Goal: Task Accomplishment & Management: Complete application form

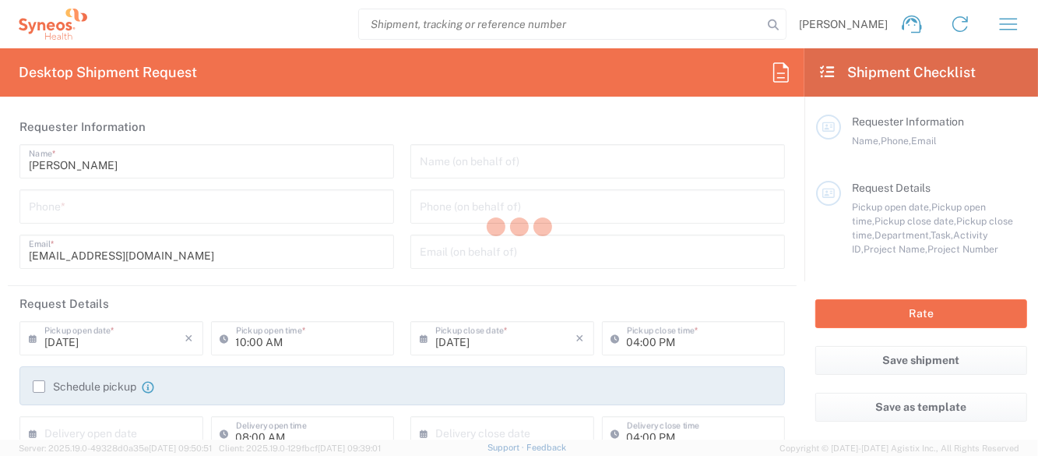
type input "Department"
type input "[GEOGRAPHIC_DATA]"
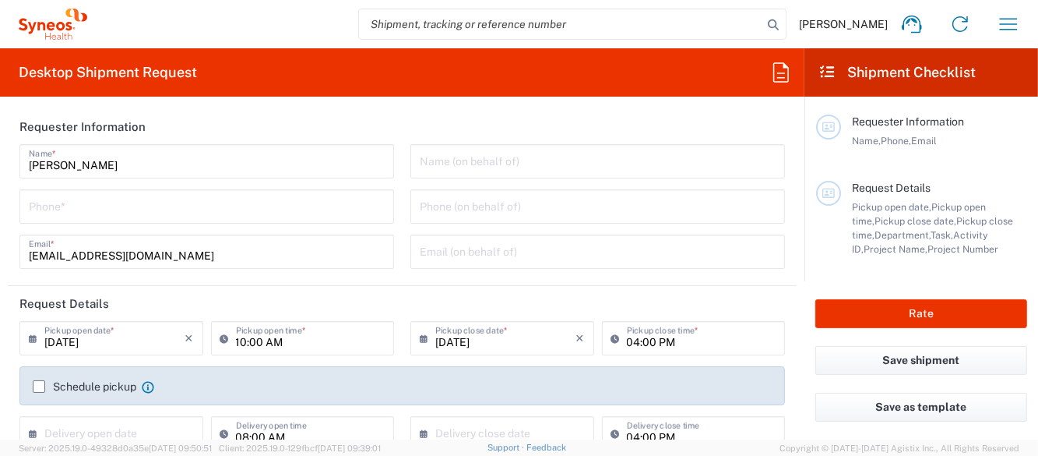
type input "Mexico"
type input "IVH Mexico SA de CV"
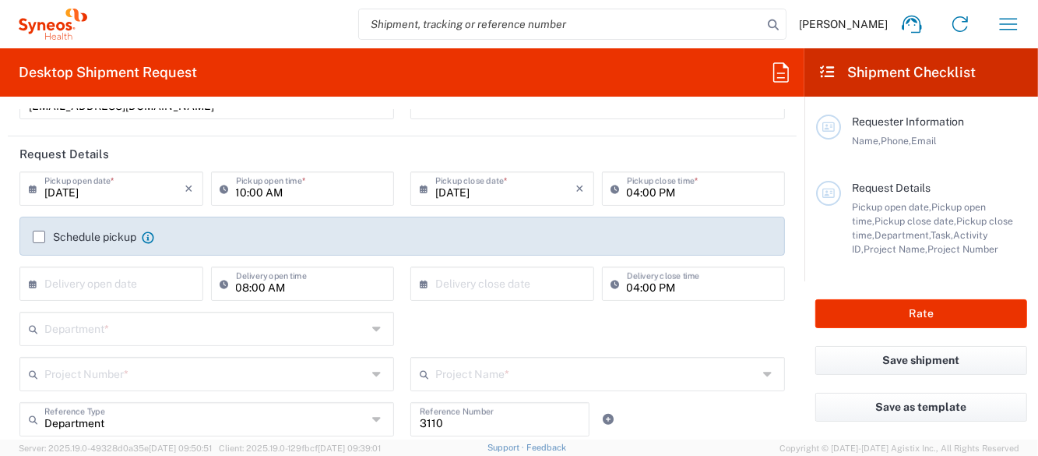
scroll to position [155, 0]
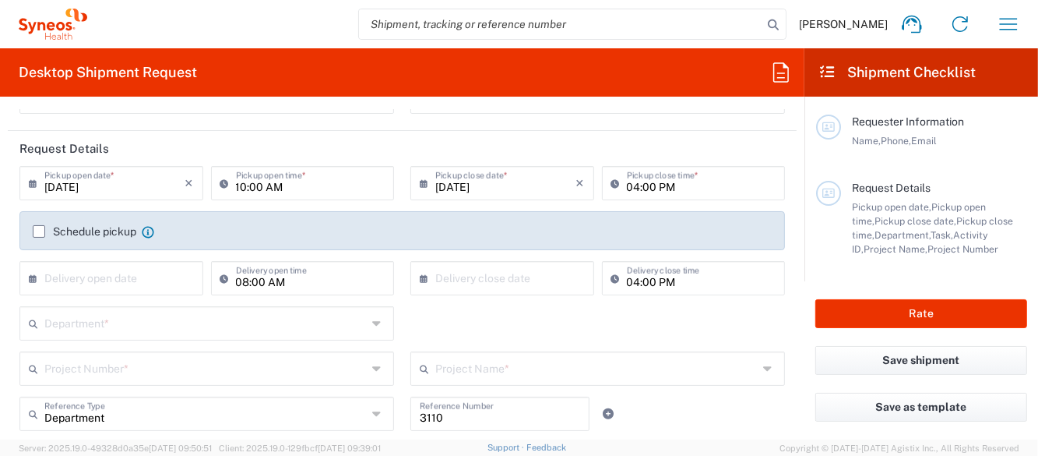
click at [138, 191] on input "09/17/2025" at bounding box center [114, 181] width 141 height 27
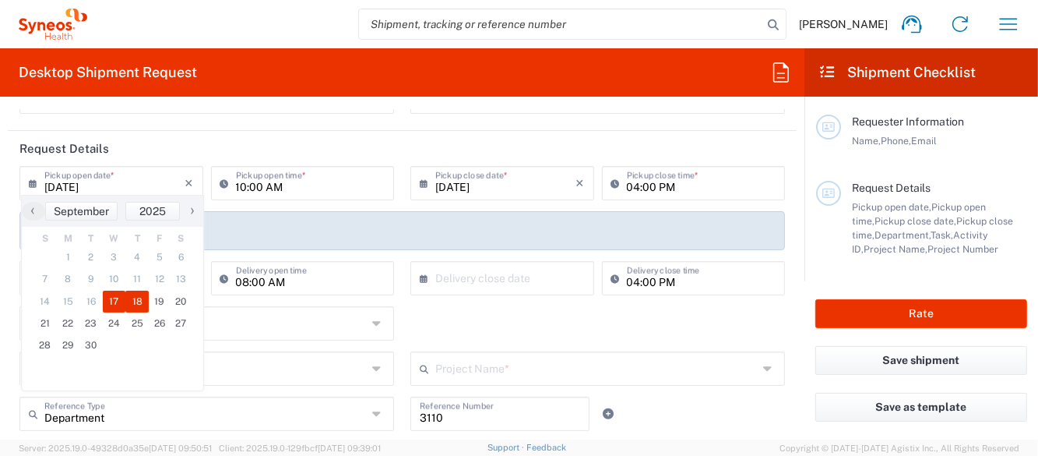
click at [139, 305] on span "18" at bounding box center [136, 302] width 23 height 22
type input "09/18/2025"
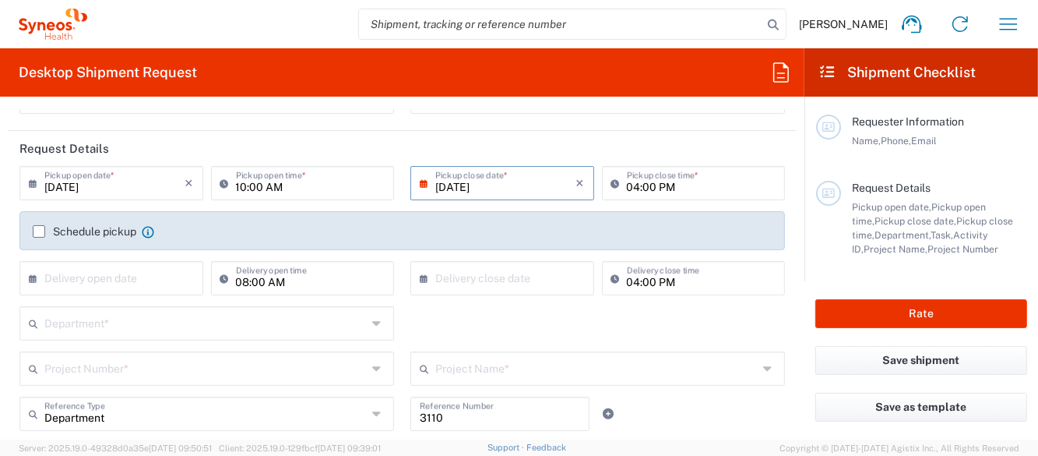
click at [518, 186] on input "09/18/2025" at bounding box center [505, 181] width 141 height 27
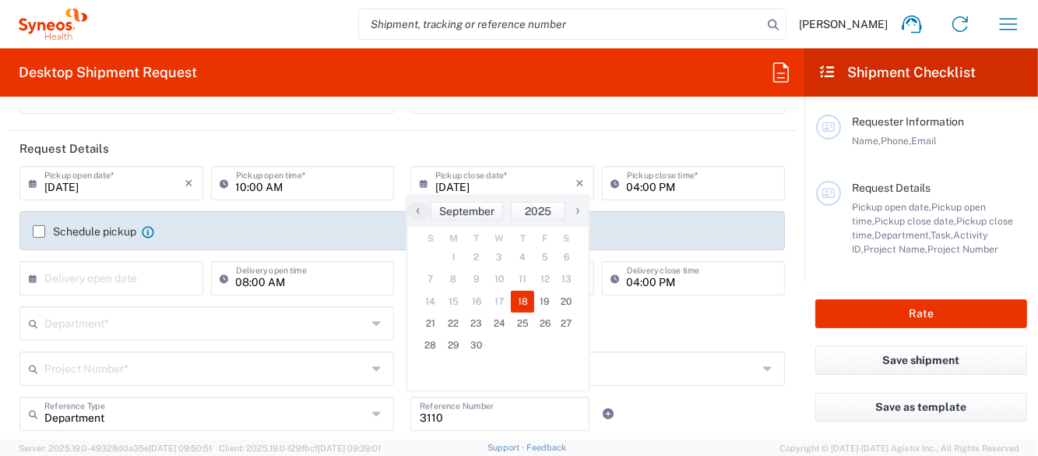
click at [517, 301] on span "18" at bounding box center [522, 302] width 23 height 22
click at [526, 144] on header "Request Details" at bounding box center [402, 148] width 789 height 35
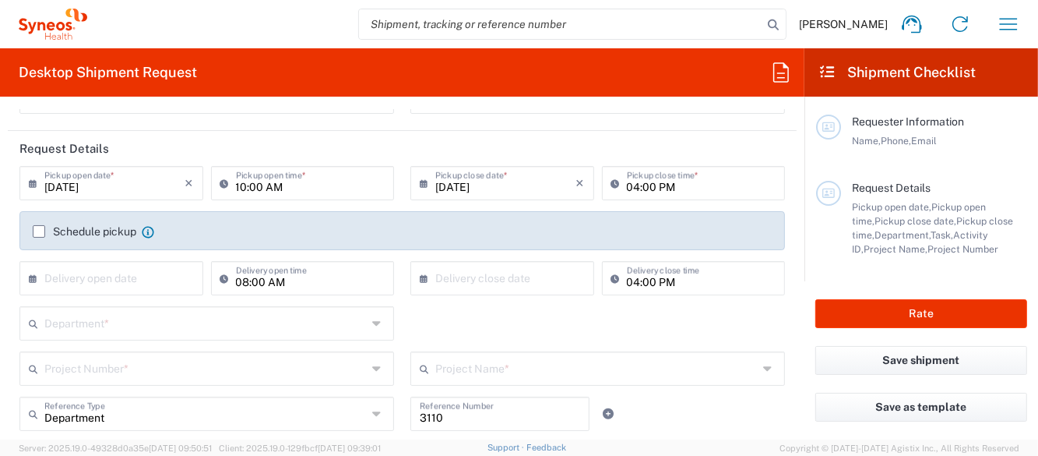
click at [39, 229] on label "Schedule pickup" at bounding box center [85, 231] width 104 height 12
click at [39, 231] on input "Schedule pickup" at bounding box center [39, 231] width 0 height 0
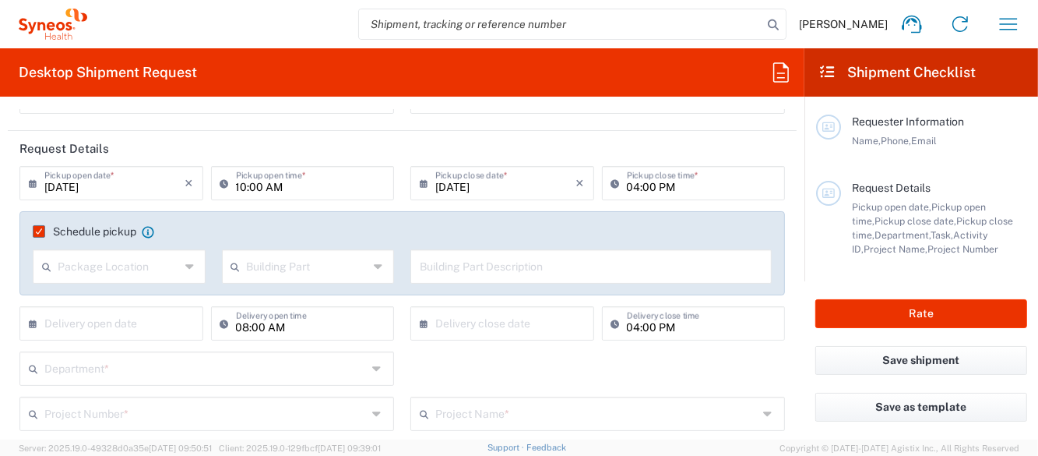
click at [39, 229] on label "Schedule pickup" at bounding box center [85, 231] width 104 height 12
click at [34, 231] on input "Schedule pickup" at bounding box center [34, 231] width 0 height 0
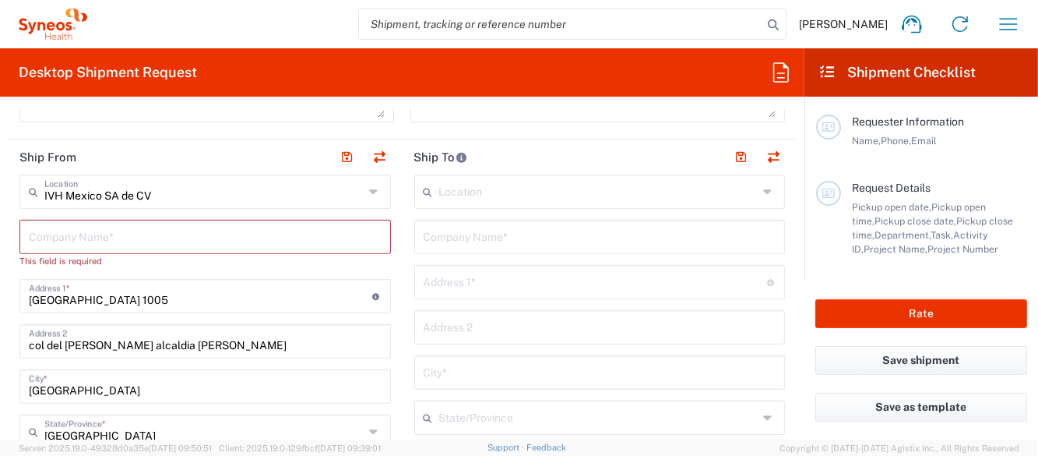
scroll to position [545, 0]
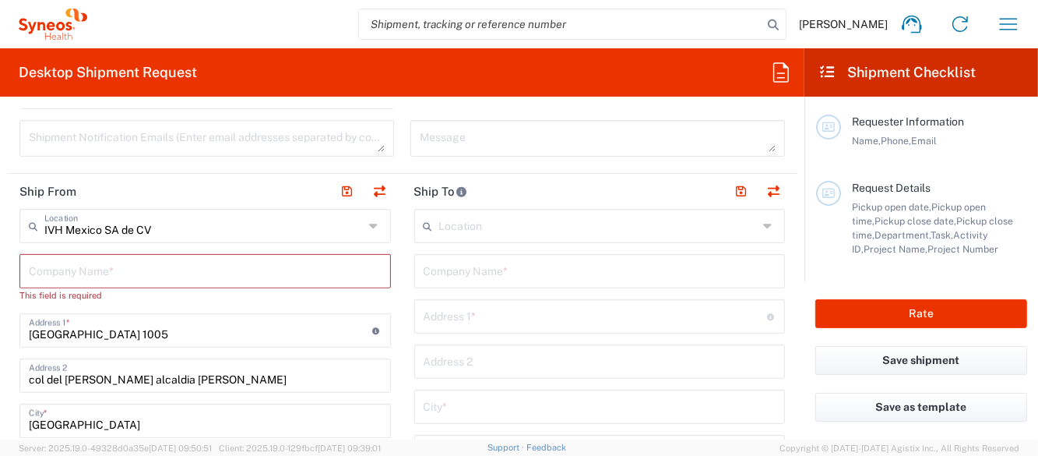
click at [146, 266] on input "text" at bounding box center [205, 269] width 353 height 27
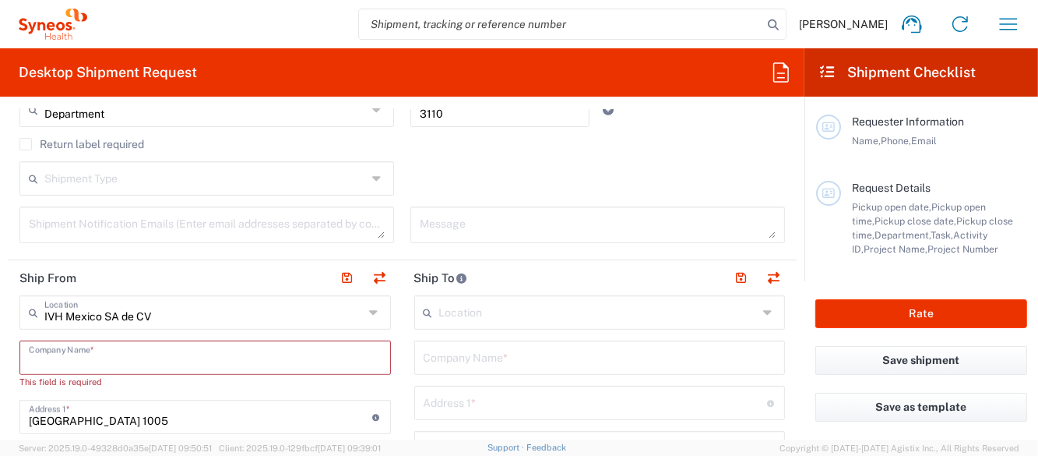
scroll to position [623, 0]
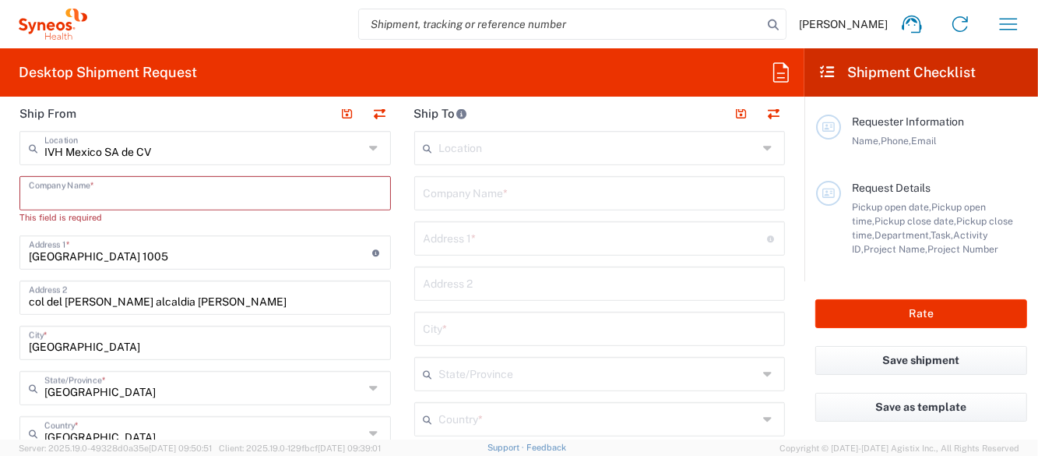
type input "S"
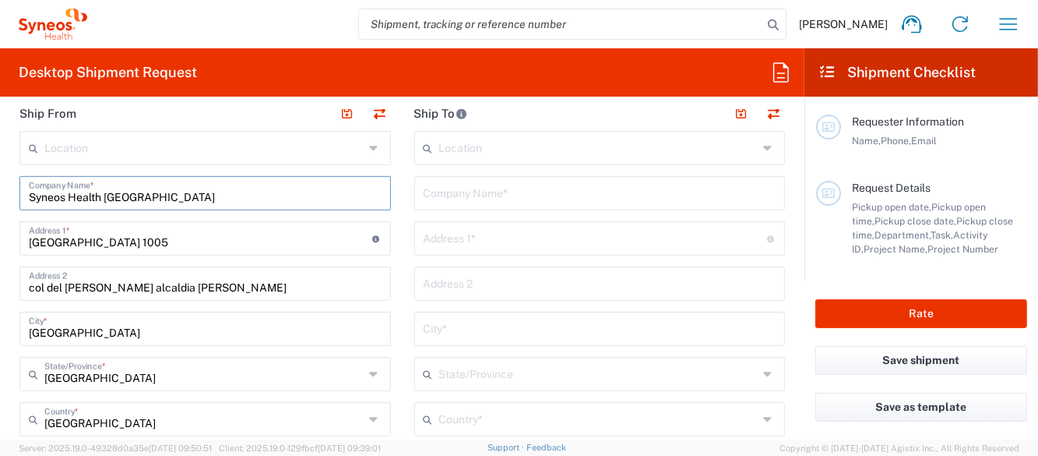
type input "Syneos Health Mexico"
click at [601, 189] on input "text" at bounding box center [600, 191] width 353 height 27
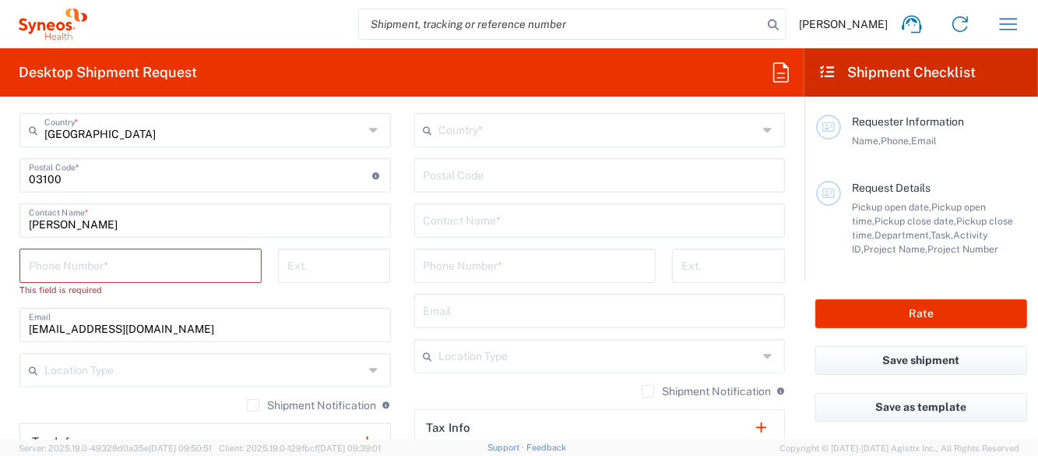
scroll to position [935, 0]
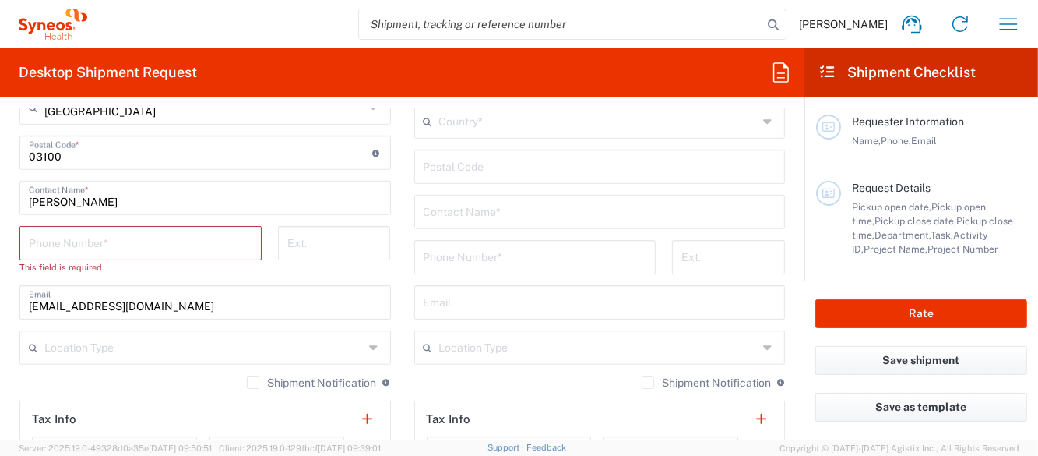
click at [197, 249] on input "tel" at bounding box center [141, 241] width 224 height 27
paste input "+52 +525573165253"
drag, startPoint x: 344, startPoint y: 244, endPoint x: 220, endPoint y: 224, distance: 124.6
click at [343, 243] on input "tel" at bounding box center [334, 241] width 94 height 27
click at [58, 246] on input "+52 +525573165253" at bounding box center [141, 241] width 224 height 27
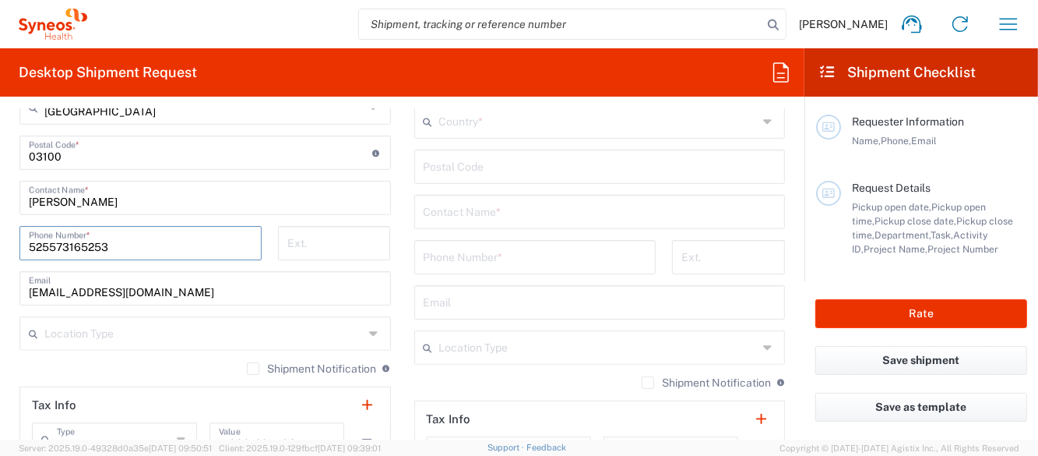
type input "525573165253"
click at [338, 242] on input "tel" at bounding box center [334, 241] width 94 height 27
click at [135, 298] on input "giovanni.fachada@syneoshealth.com" at bounding box center [205, 286] width 353 height 27
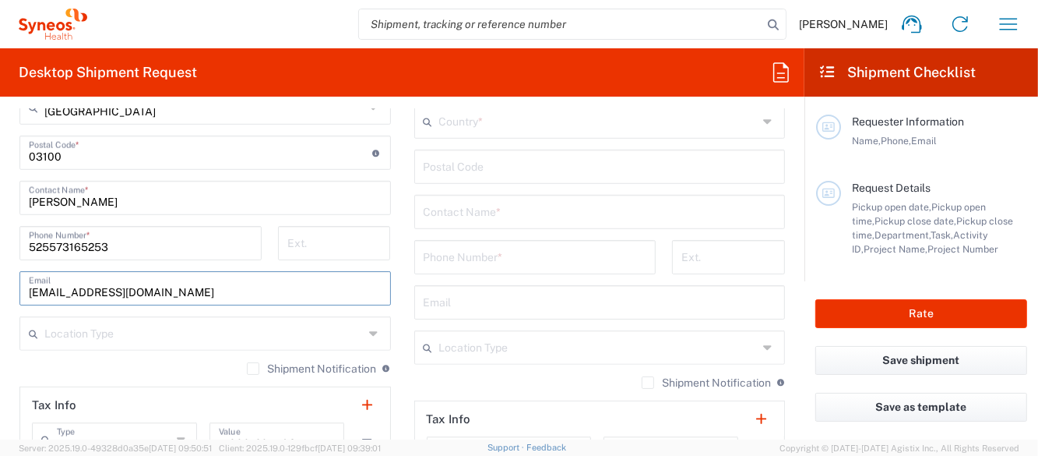
paste input "mariadelcarmen.figuero"
type input "mariadelcarmen.figueroa@syneoshealth.com"
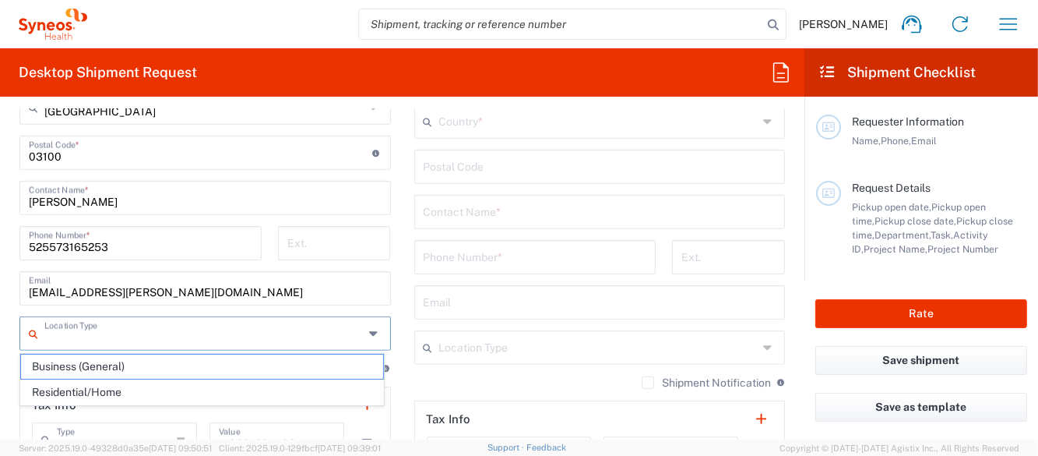
click at [220, 339] on input "text" at bounding box center [203, 332] width 319 height 27
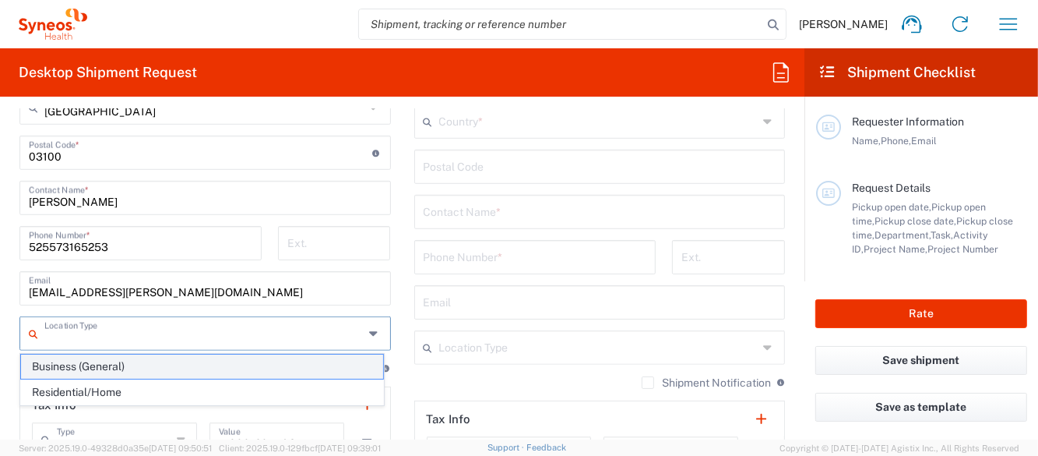
click at [159, 363] on span "Business (General)" at bounding box center [202, 366] width 362 height 24
type input "Business (General)"
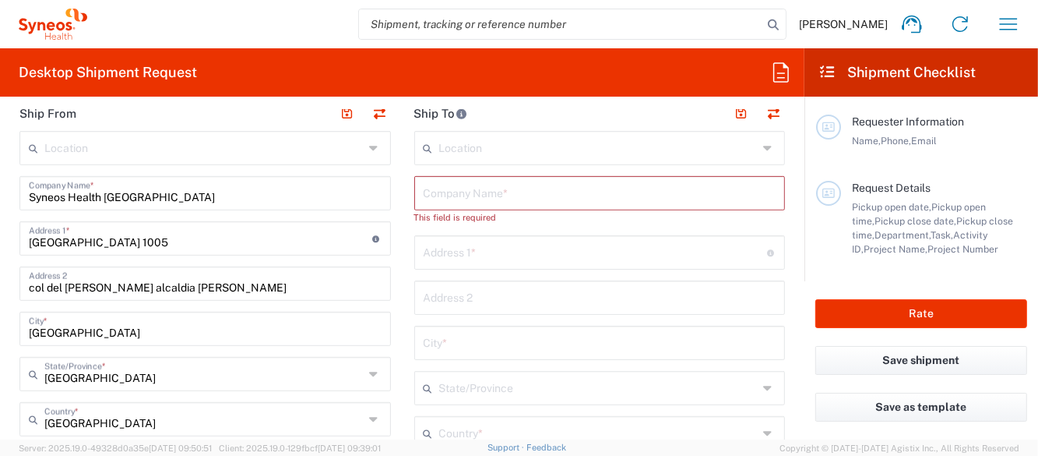
scroll to position [467, 0]
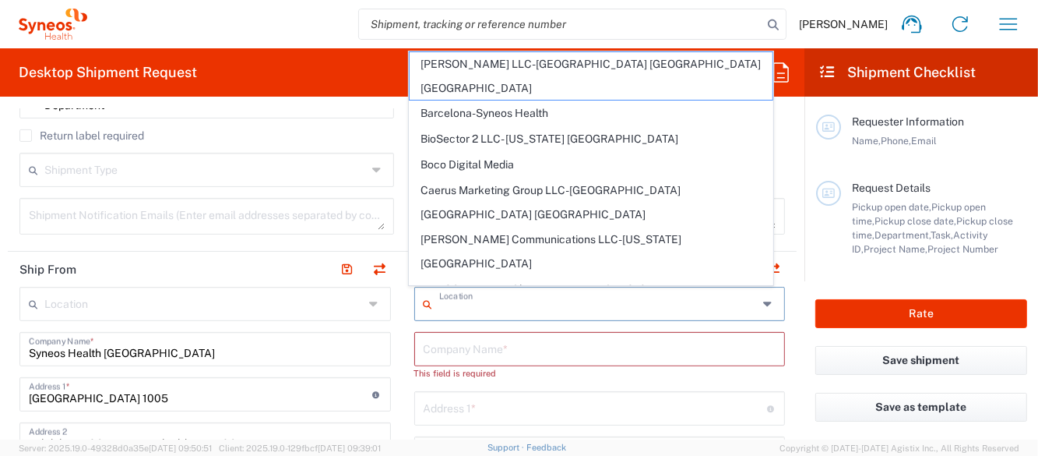
click at [534, 308] on input "text" at bounding box center [598, 302] width 319 height 27
click at [582, 301] on input "text" at bounding box center [598, 302] width 319 height 27
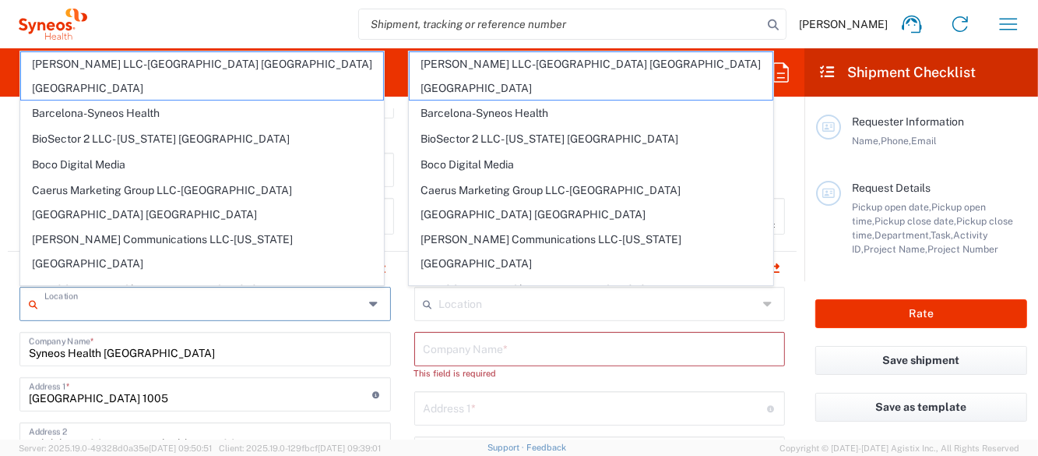
click at [233, 308] on input "text" at bounding box center [203, 302] width 319 height 27
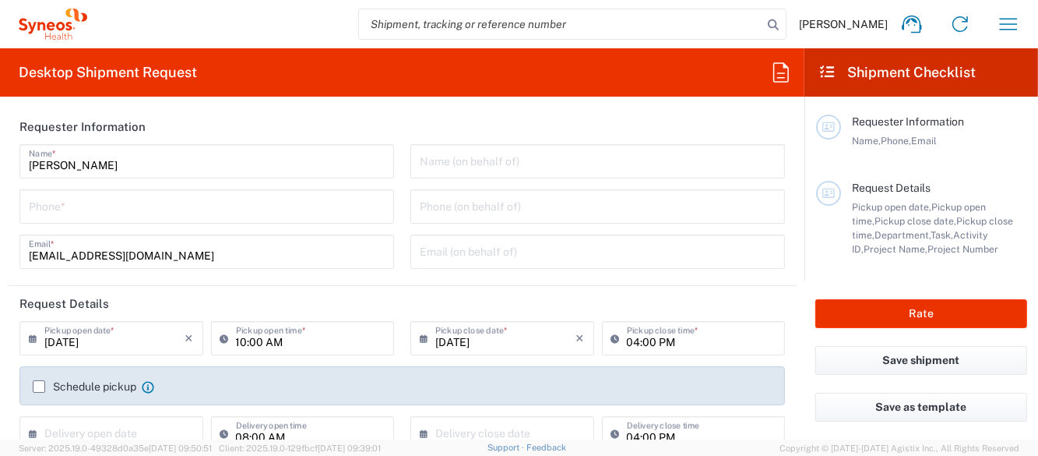
scroll to position [0, 0]
click at [206, 219] on div "Phone *" at bounding box center [206, 206] width 375 height 34
click at [202, 210] on input "tel" at bounding box center [207, 205] width 356 height 27
click at [483, 205] on input "tel" at bounding box center [598, 205] width 356 height 27
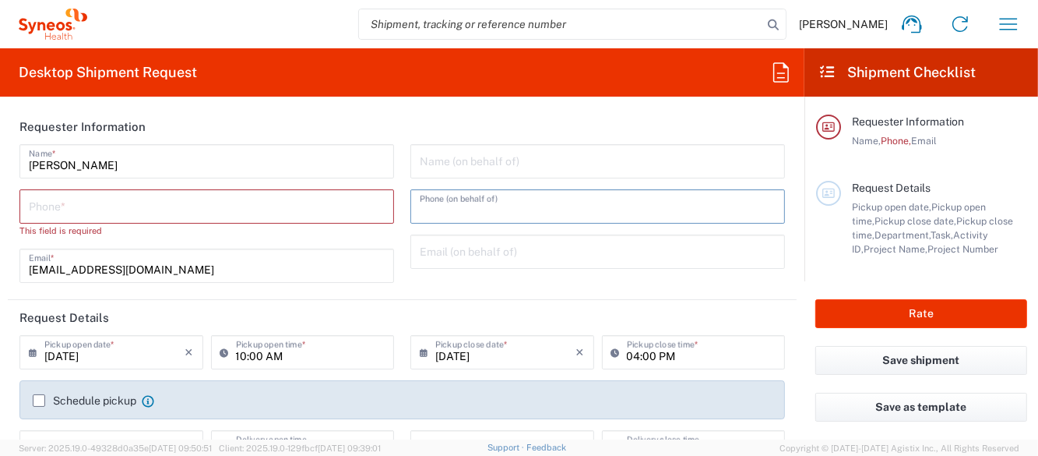
click at [259, 207] on input "tel" at bounding box center [207, 205] width 356 height 27
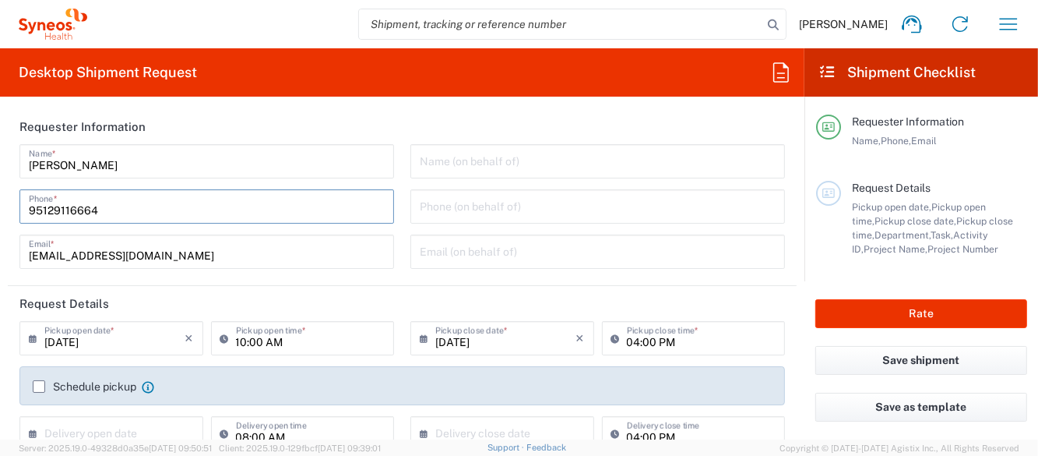
type input "95129116664"
click at [457, 198] on input "tel" at bounding box center [598, 205] width 356 height 27
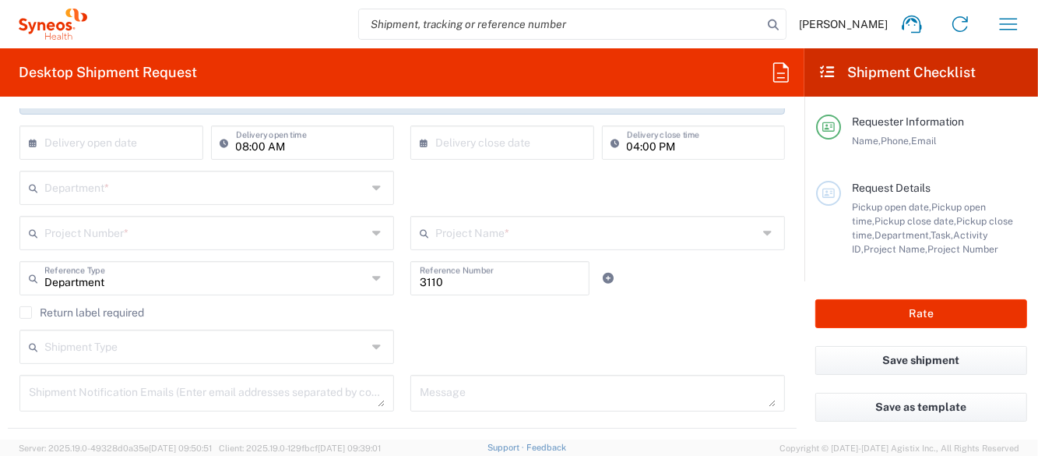
scroll to position [155, 0]
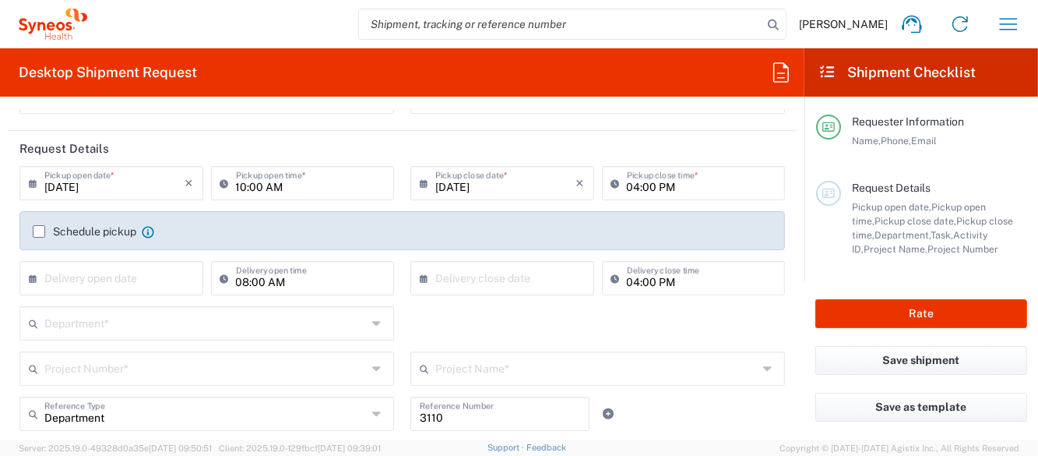
click at [34, 233] on label "Schedule pickup" at bounding box center [85, 231] width 104 height 12
click at [39, 231] on input "Schedule pickup" at bounding box center [39, 231] width 0 height 0
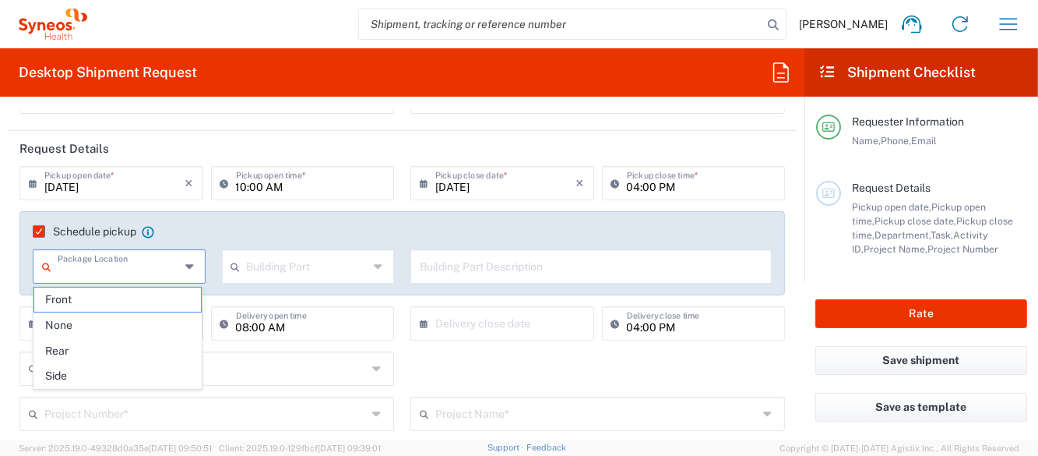
click at [115, 272] on input "text" at bounding box center [119, 265] width 122 height 27
click at [131, 287] on span "Front" at bounding box center [117, 299] width 167 height 24
type input "Front"
click at [360, 257] on input "text" at bounding box center [308, 265] width 122 height 27
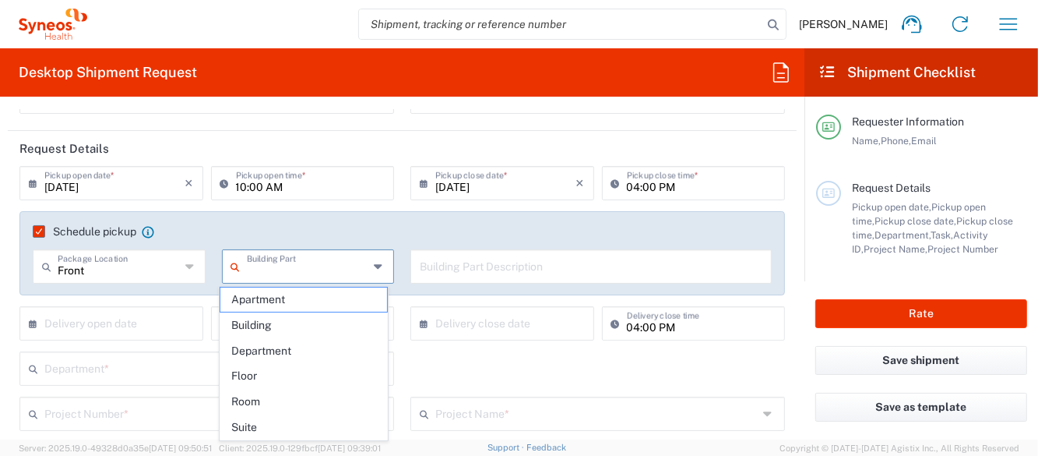
click at [347, 270] on input "text" at bounding box center [308, 265] width 122 height 27
click at [37, 225] on label "Schedule pickup" at bounding box center [85, 231] width 104 height 12
click at [34, 231] on input "Schedule pickup" at bounding box center [34, 231] width 0 height 0
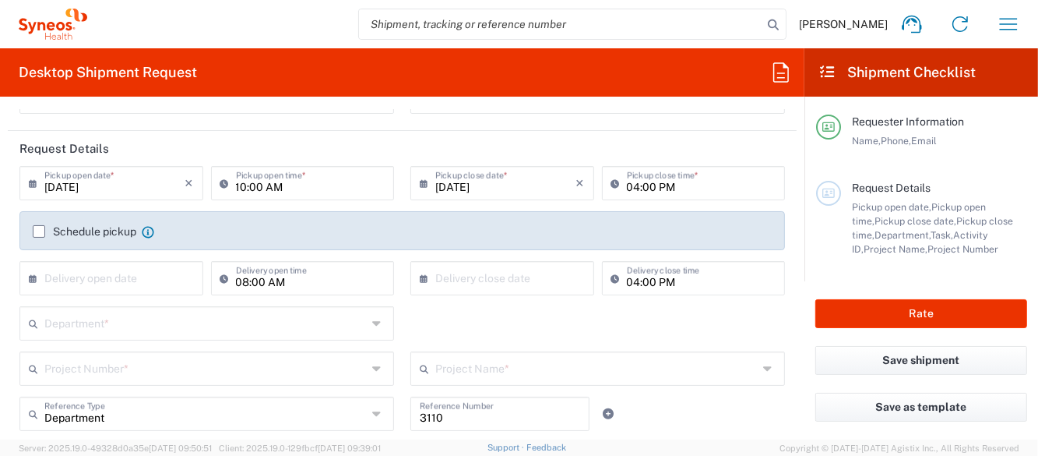
click at [33, 278] on icon at bounding box center [37, 278] width 16 height 25
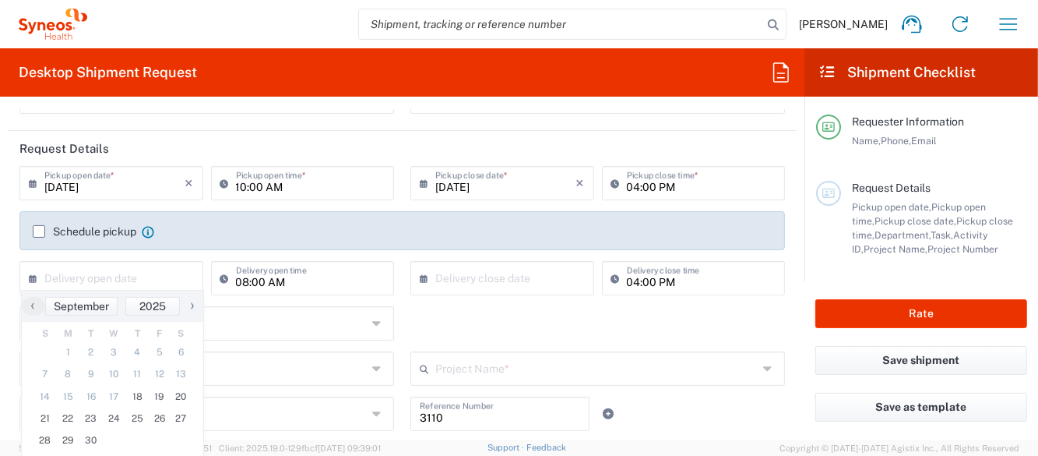
click at [33, 278] on icon at bounding box center [37, 278] width 16 height 25
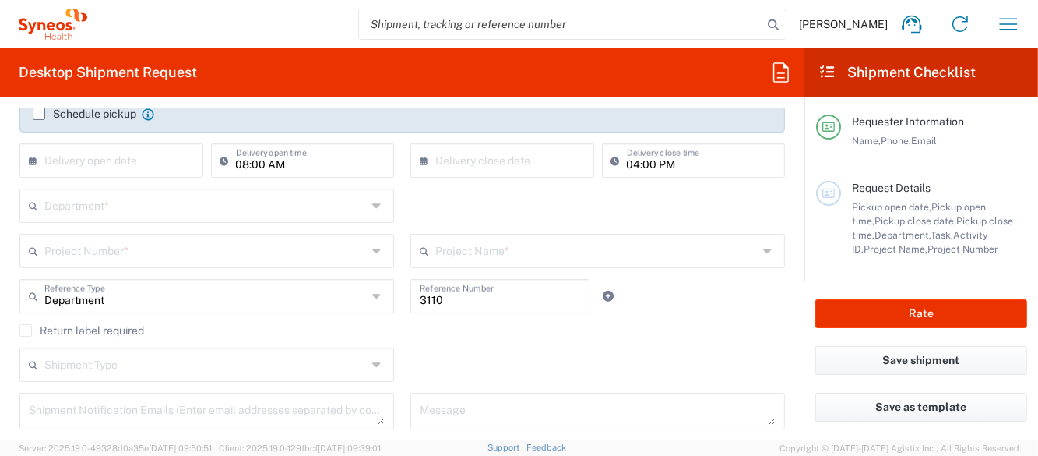
scroll to position [311, 0]
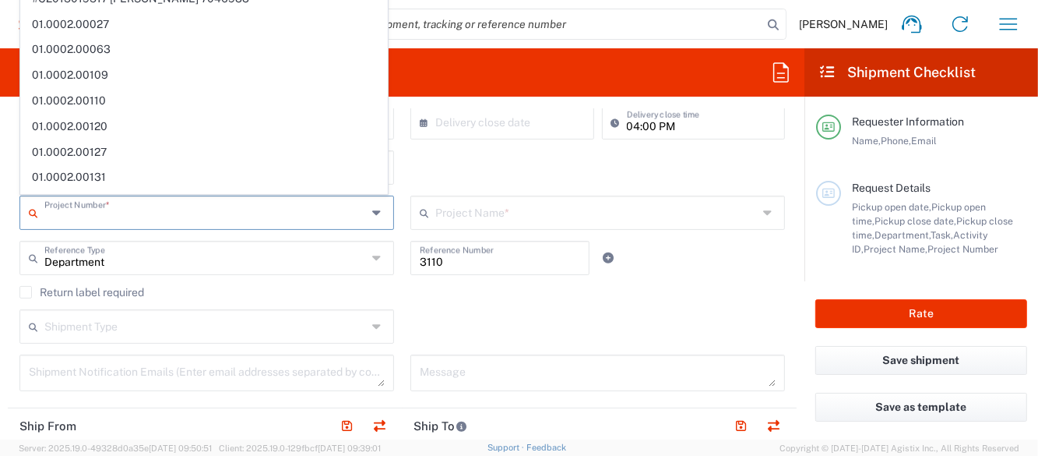
click at [316, 201] on input "text" at bounding box center [205, 211] width 323 height 27
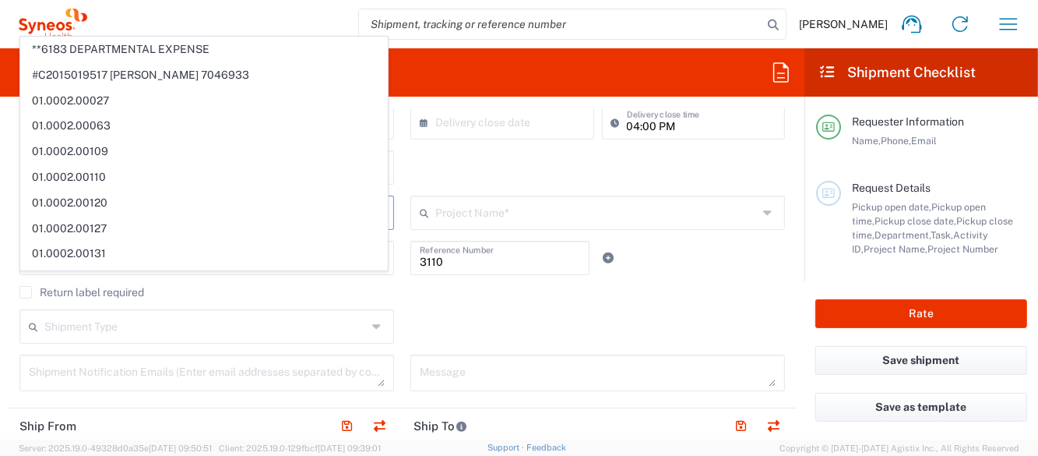
scroll to position [77, 0]
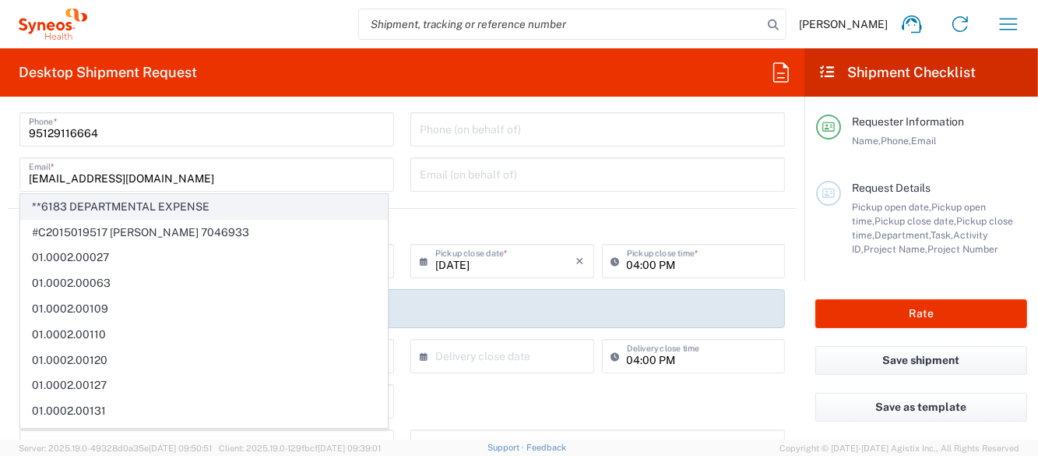
click at [215, 204] on span "**6183 DEPARTMENTAL EXPENSE" at bounding box center [204, 207] width 366 height 24
type input "**6183 DEPARTMENTAL EXPENSE"
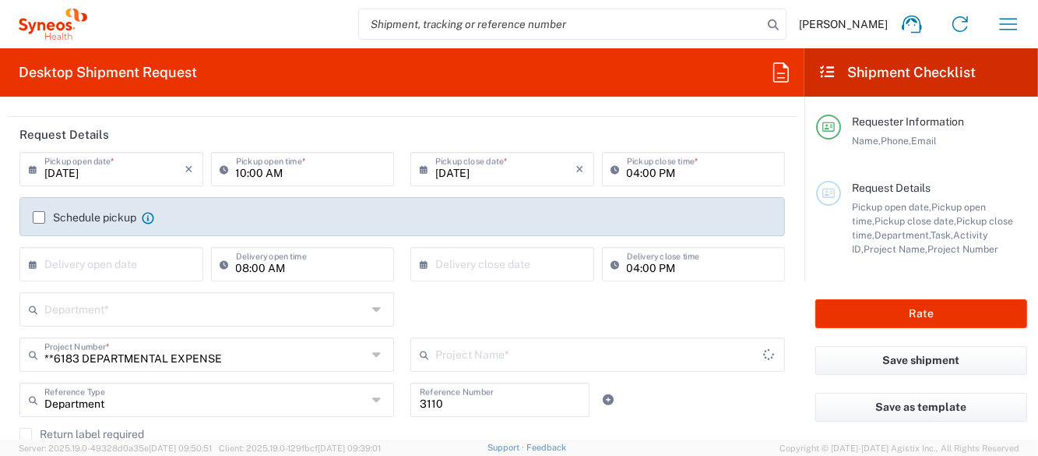
scroll to position [311, 0]
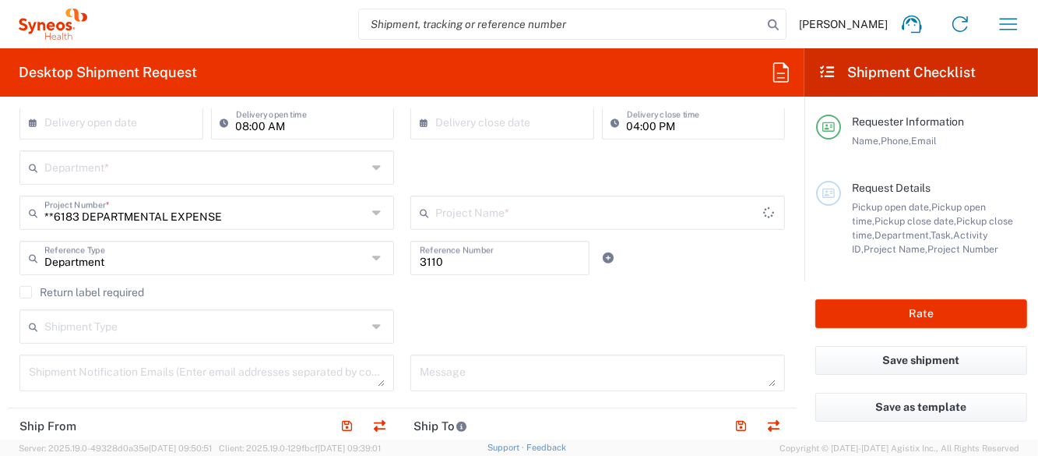
type input "6183"
click at [682, 276] on div "Department Reference Type Department Account Type Activity ID Airline Appointme…" at bounding box center [403, 263] width 782 height 45
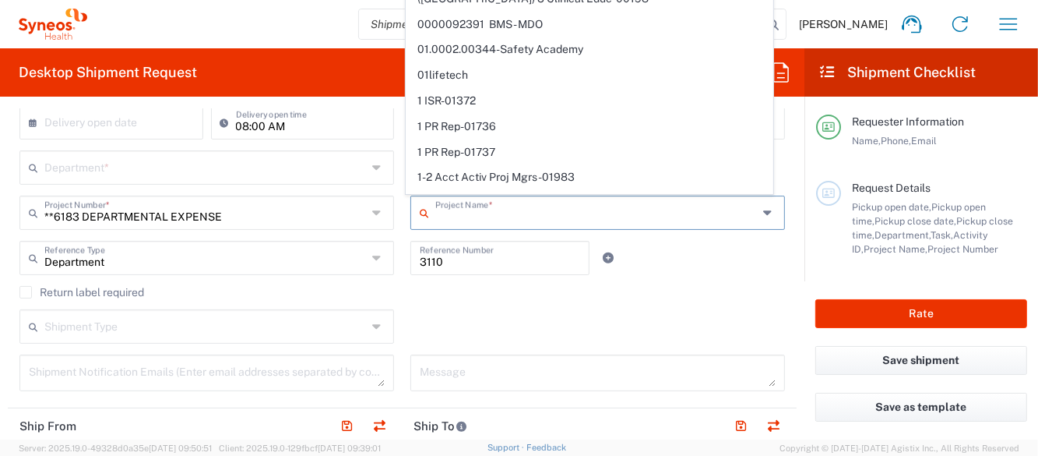
click at [550, 213] on input "text" at bounding box center [596, 211] width 323 height 27
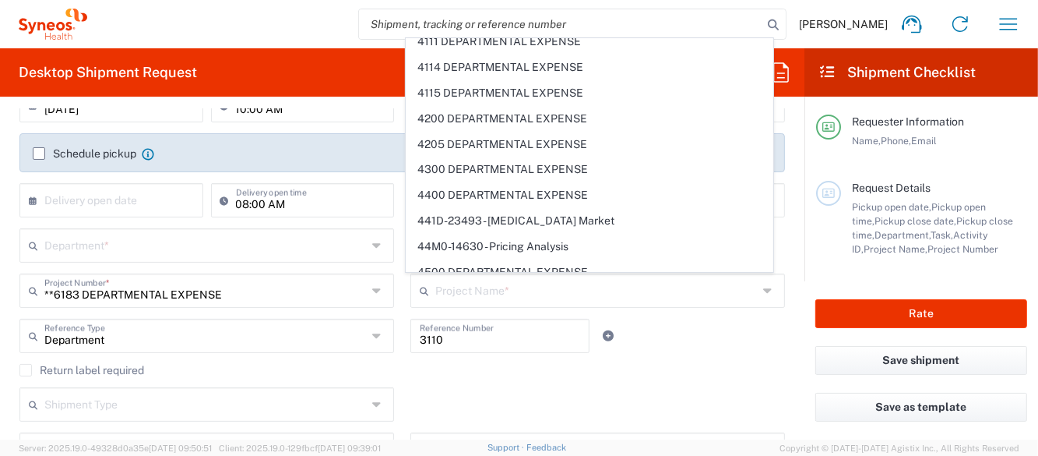
scroll to position [7125, 0]
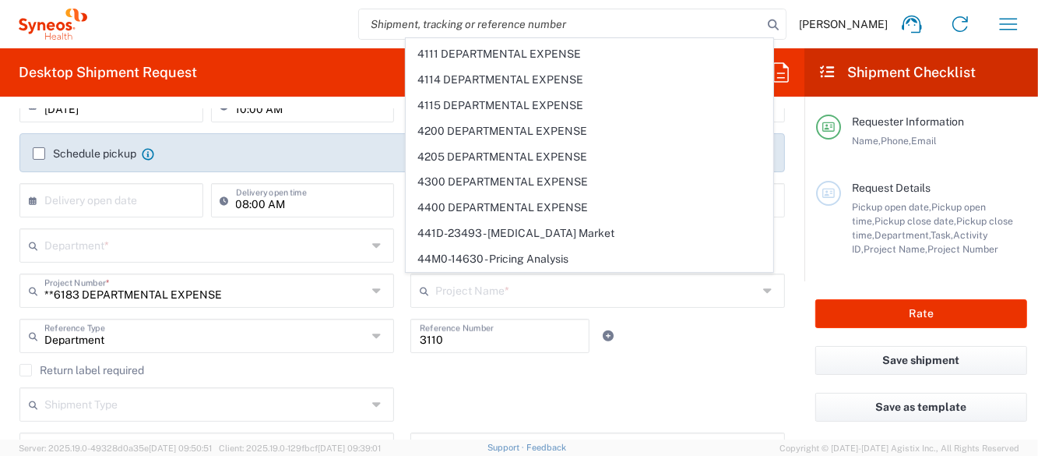
click at [691, 372] on agx-checkbox-control "Return label required" at bounding box center [402, 370] width 766 height 12
type input "6183"
click at [587, 291] on input "text" at bounding box center [599, 289] width 328 height 27
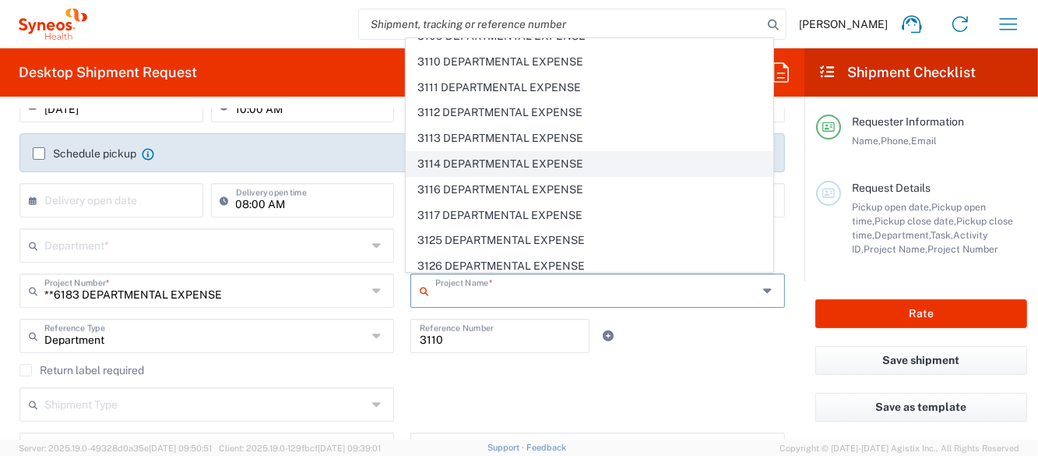
scroll to position [3386, 0]
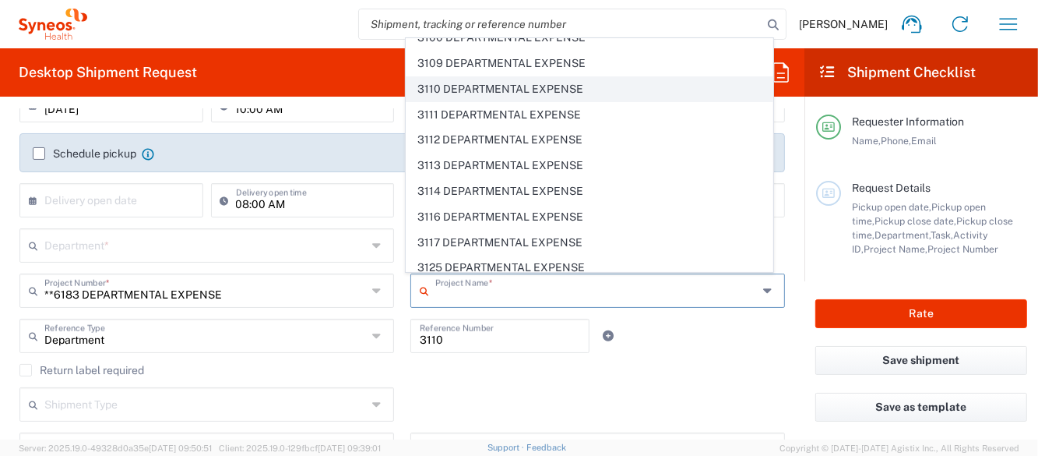
click at [481, 85] on span "3110 DEPARTMENTAL EXPENSE" at bounding box center [590, 89] width 366 height 24
type input "3110 DEPARTMENTAL EXPENSE"
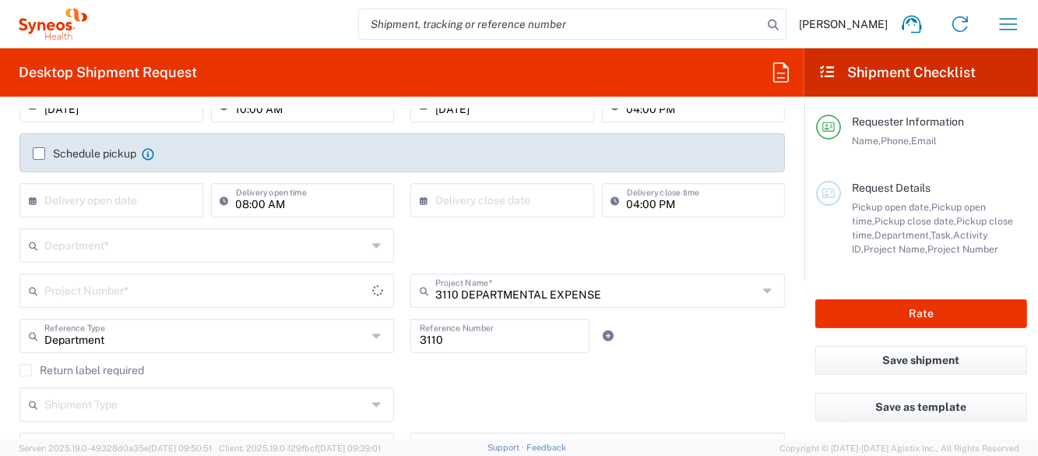
type input "3110 DEPARTMENTAL EXPENSE"
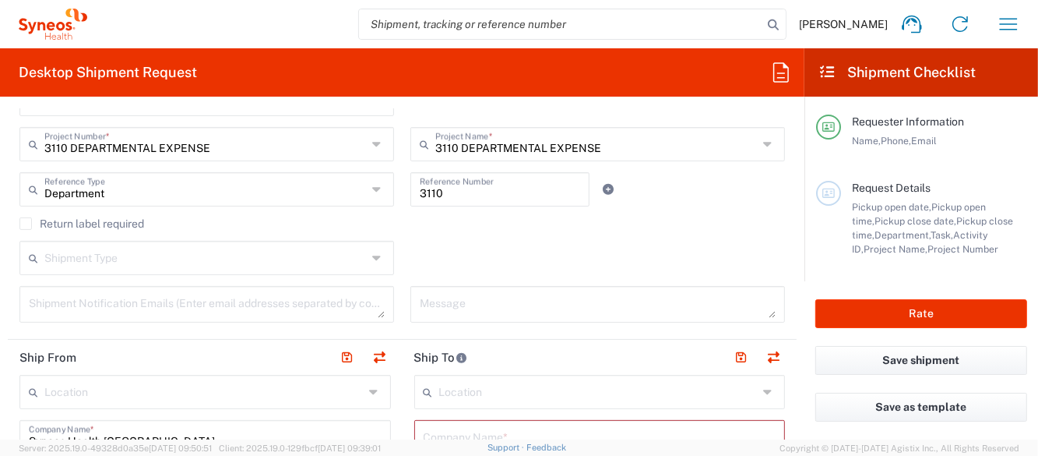
scroll to position [389, 0]
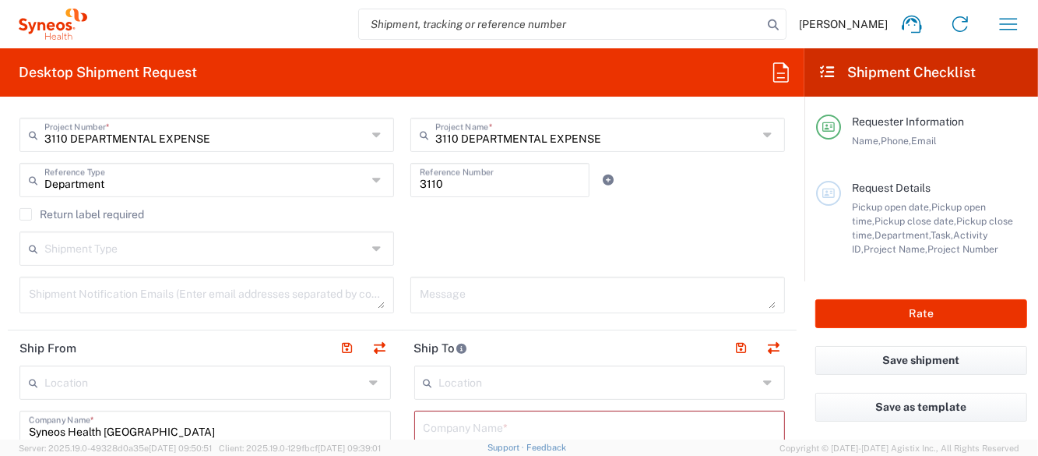
click at [154, 249] on input "text" at bounding box center [205, 247] width 323 height 27
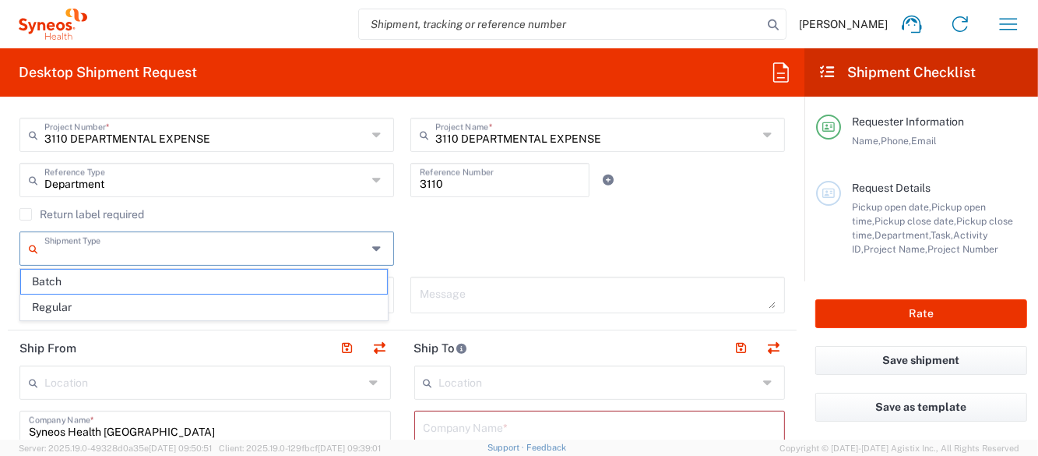
click at [154, 249] on input "text" at bounding box center [205, 247] width 323 height 27
click at [510, 234] on div "Shipment Type Batch Regular" at bounding box center [403, 253] width 782 height 45
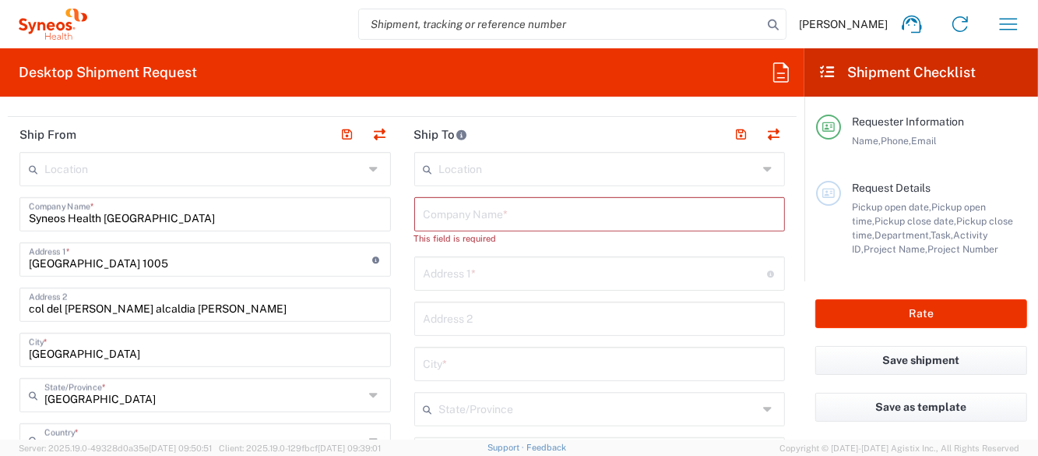
scroll to position [623, 0]
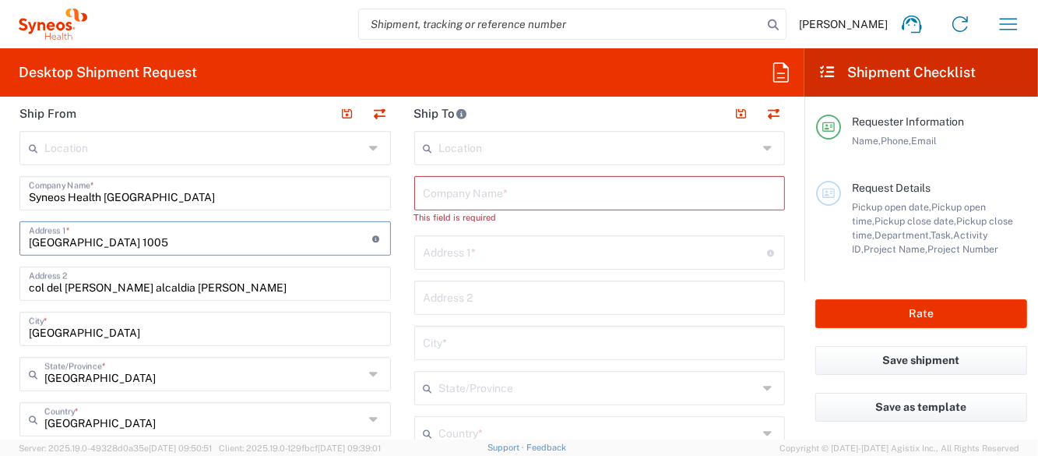
click at [145, 248] on input "San Francisco 1005" at bounding box center [201, 237] width 344 height 27
click at [126, 249] on input "San Francisco 1005" at bounding box center [201, 237] width 344 height 27
click at [128, 249] on input "San Francisco 1005" at bounding box center [201, 237] width 344 height 27
click at [129, 249] on input "San Francisco 1005" at bounding box center [201, 237] width 344 height 27
type input "S"
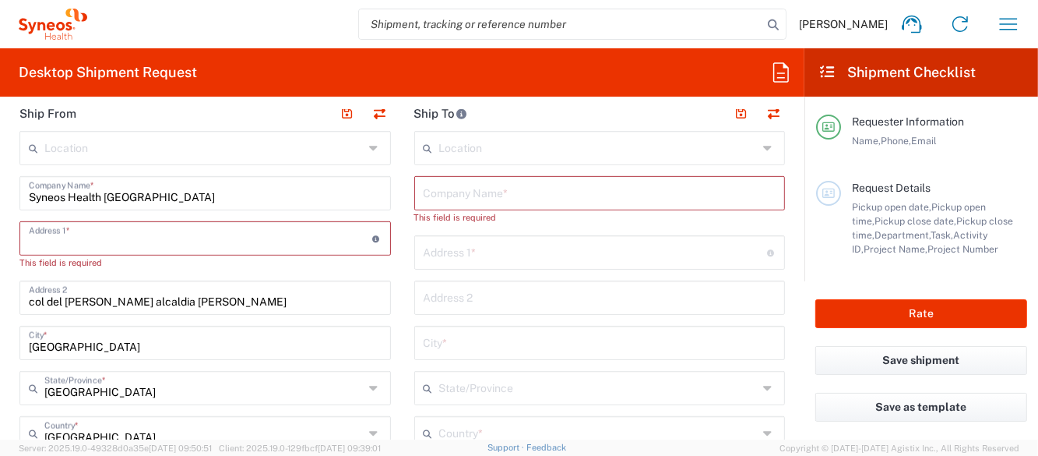
paste input "Av.Gustavo Baz 309, La Loma, 54060 Tlalnepantla, Méx., Mexico"
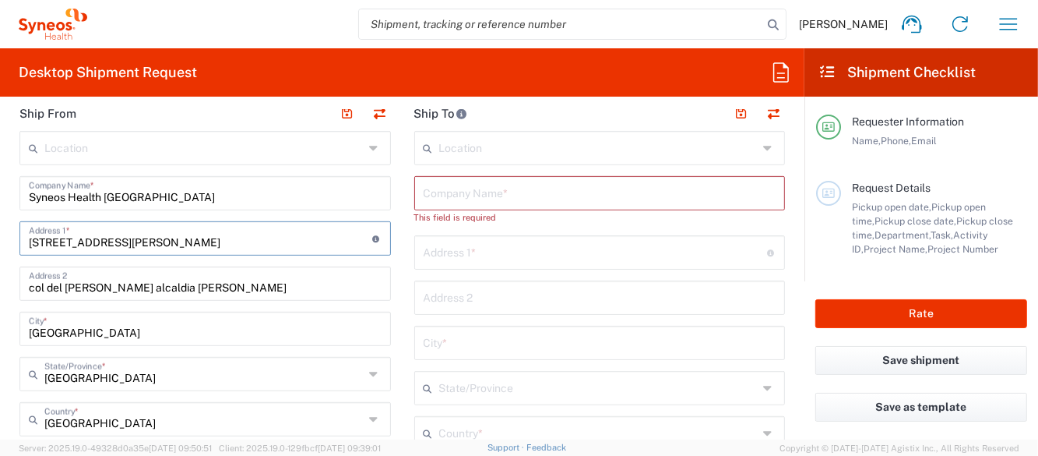
type input "Av.Gustavo Baz 309, La Loma, 54060 Tlalnepantla, Méx., Mexico"
click at [233, 288] on input "col del valle alcaldia benito juarez" at bounding box center [205, 282] width 353 height 27
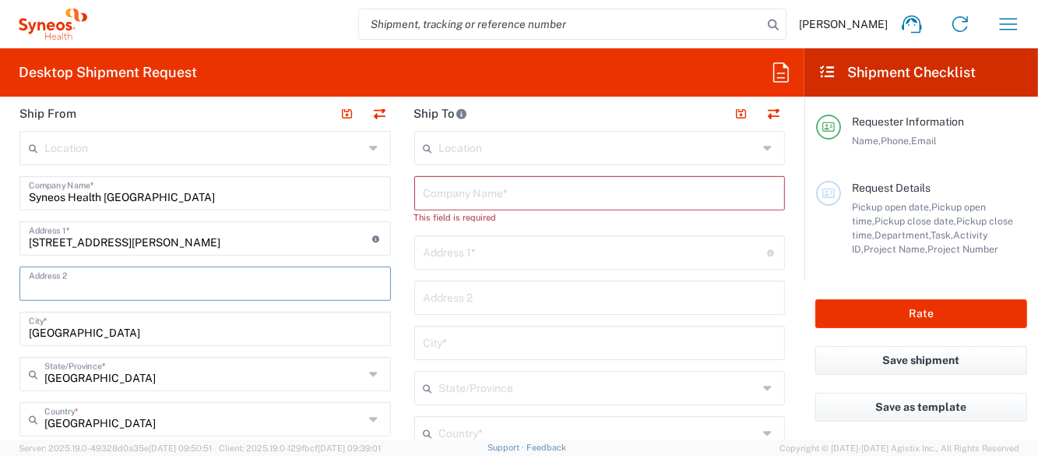
click at [149, 149] on input "text" at bounding box center [203, 146] width 319 height 27
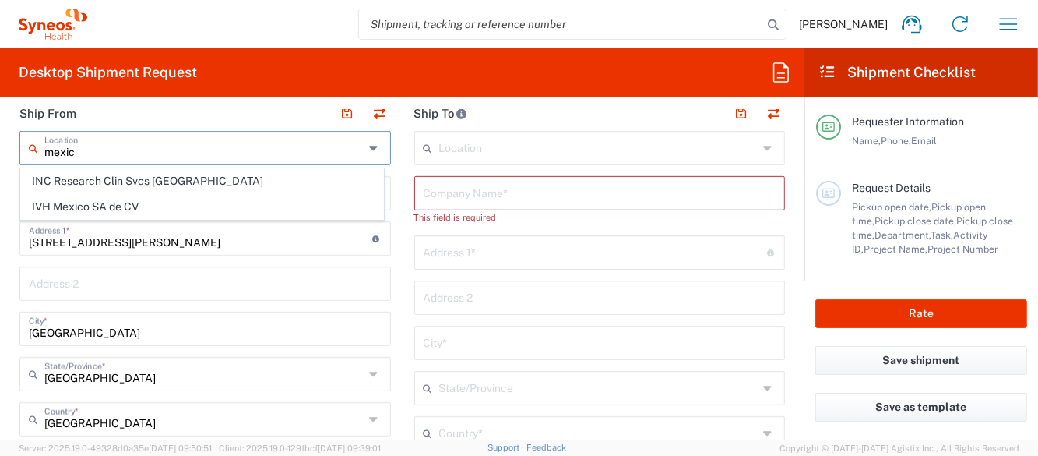
click at [92, 205] on span "IVH Mexico SA de CV" at bounding box center [202, 207] width 362 height 24
type input "IVH Mexico SA de CV"
type input "San Francisco 1005"
type input "col del valle alcaldia benito juarez"
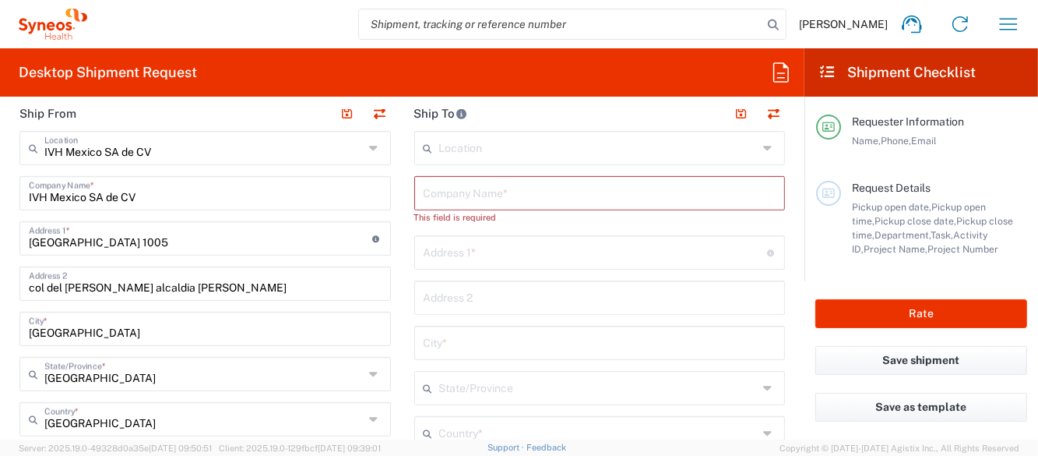
click at [155, 239] on input "San Francisco 1005" at bounding box center [201, 237] width 344 height 27
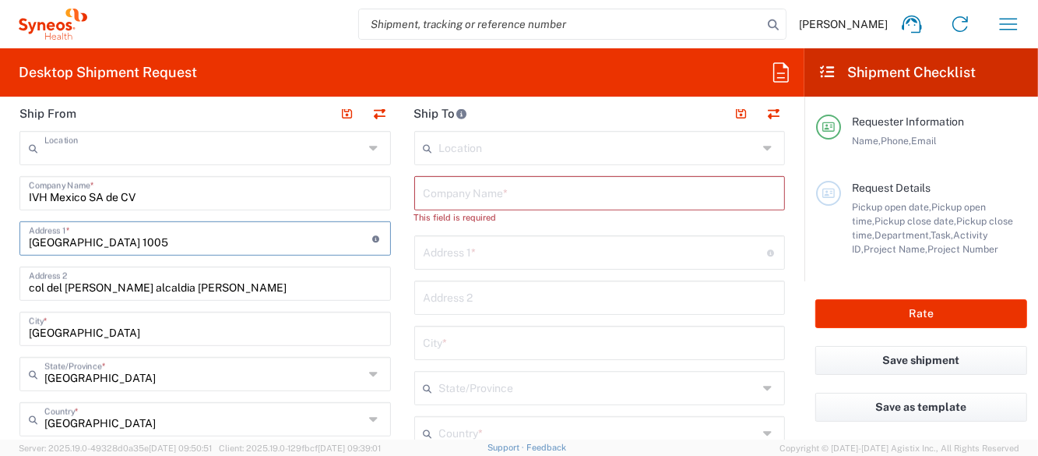
click at [152, 139] on input "text" at bounding box center [203, 146] width 319 height 27
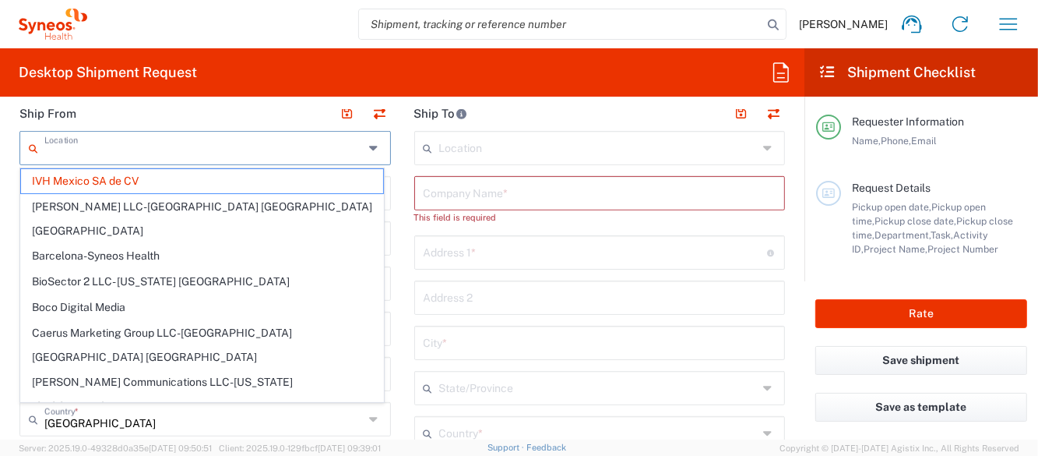
click at [152, 139] on input "text" at bounding box center [203, 146] width 319 height 27
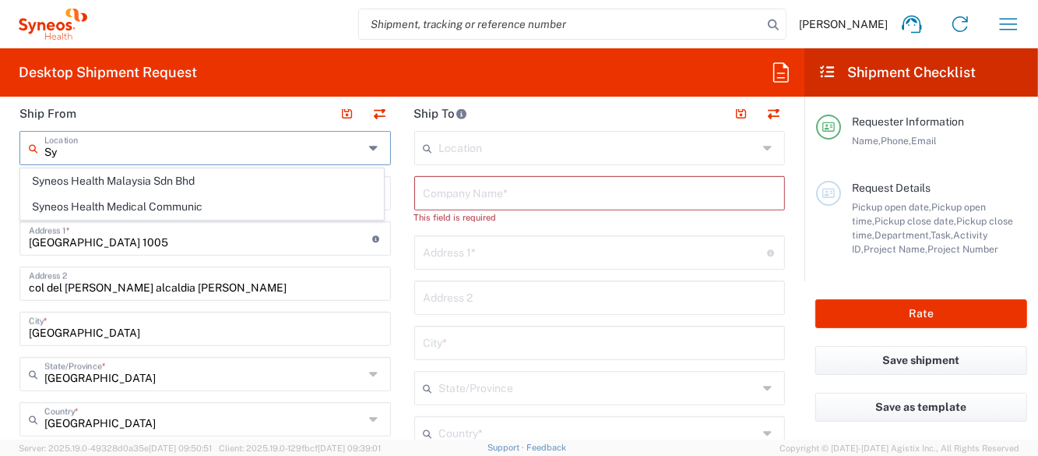
type input "S"
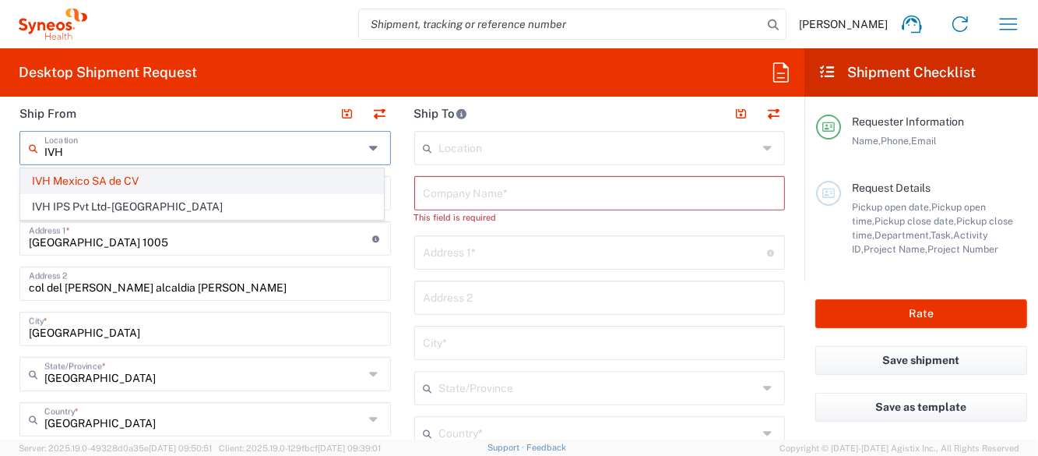
type input "IVH"
click at [93, 185] on span "IVH Mexico SA de CV" at bounding box center [202, 181] width 362 height 24
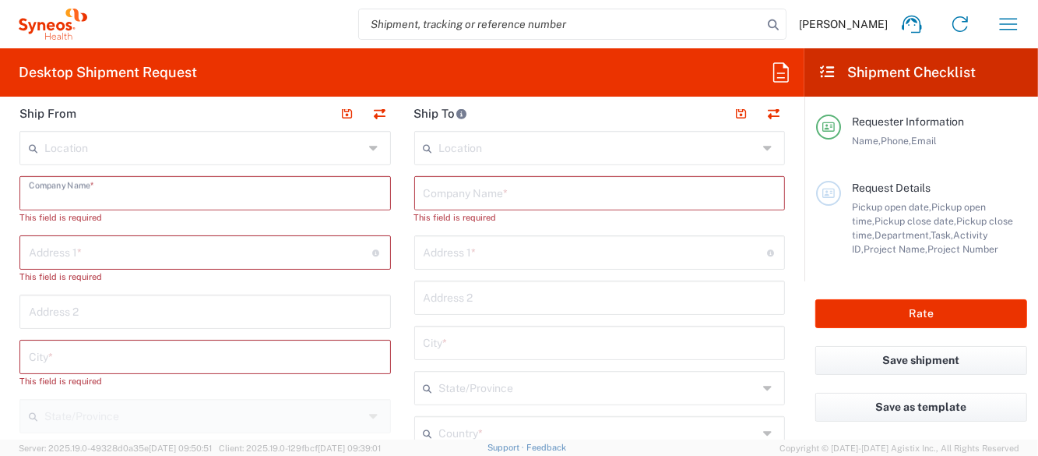
click at [95, 199] on input "text" at bounding box center [205, 191] width 353 height 27
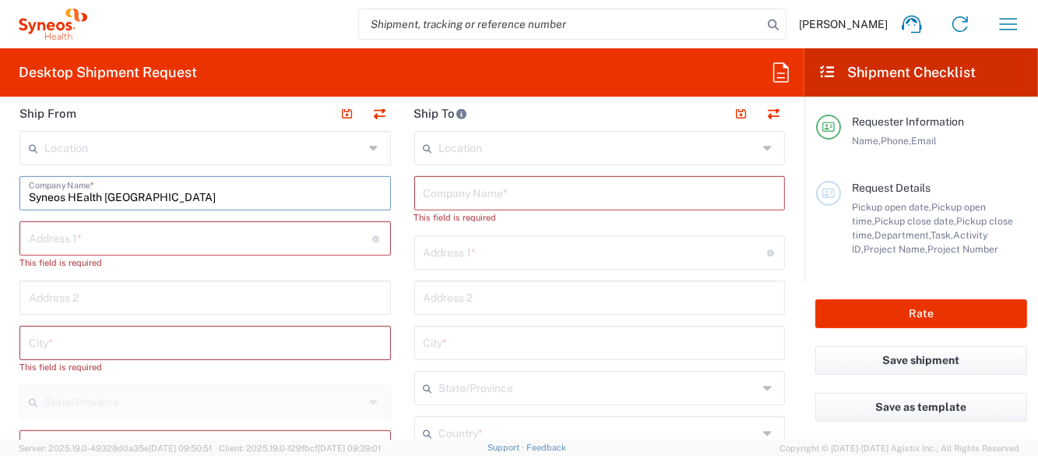
drag, startPoint x: 79, startPoint y: 197, endPoint x: 163, endPoint y: 206, distance: 83.8
click at [93, 199] on input "Syneos HEalth Mexico" at bounding box center [205, 191] width 353 height 27
type input "Syneos Health Mexico"
click at [219, 233] on input "text" at bounding box center [201, 237] width 344 height 27
paste input "Av.Gustavo Baz 309, La Loma, 54060 Tlalnepantla, Méx., Mexico"
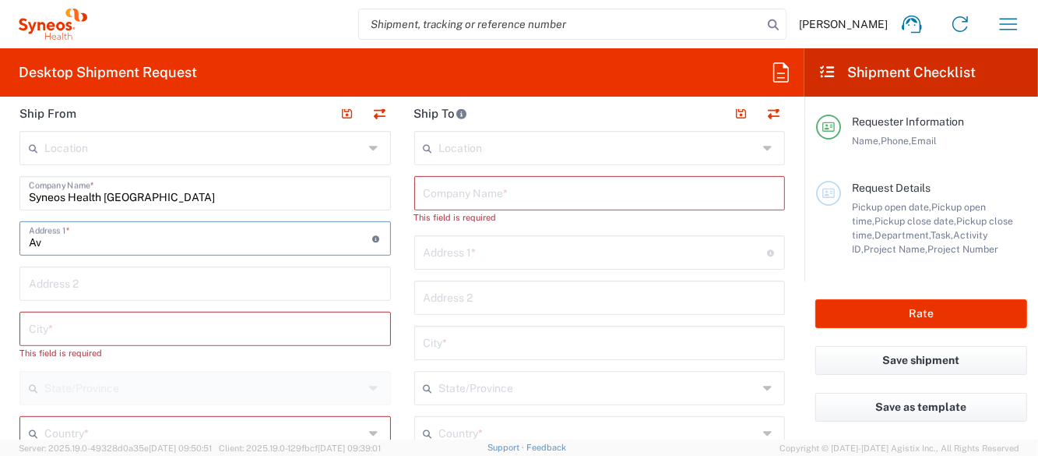
type input "A"
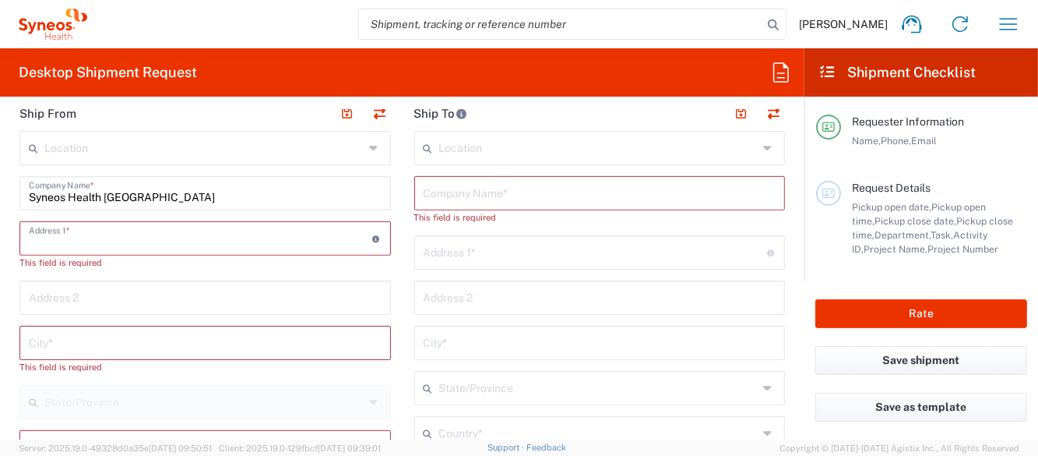
paste input "Av.Gustavo Baz 309, La Loma, 54060 Tlalnepantla, Méx., Mexico"
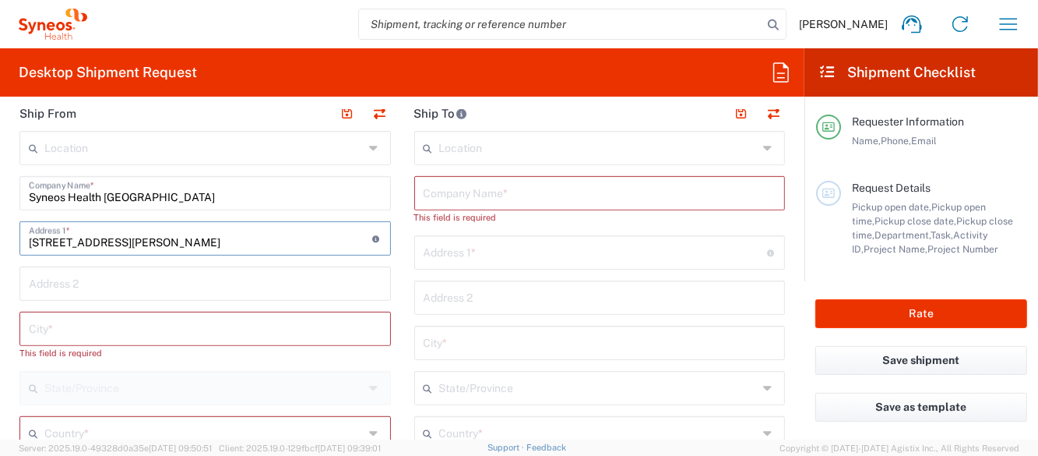
type input "Av.Gustavo Baz 309, La Loma, 54060 Tlalnepantla, Méx., Mexico"
click at [163, 329] on input "text" at bounding box center [205, 327] width 353 height 27
type input "C"
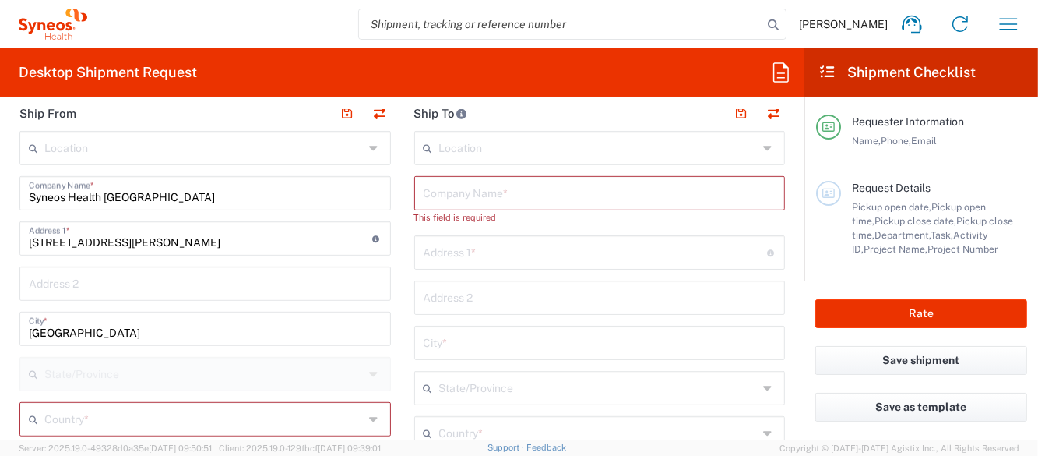
click at [225, 357] on div "State/Province" at bounding box center [205, 374] width 372 height 34
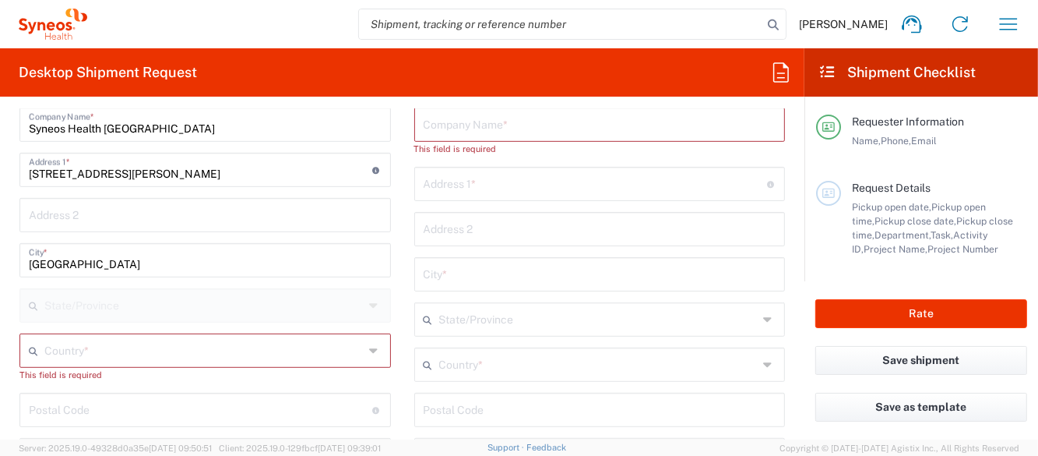
scroll to position [779, 0]
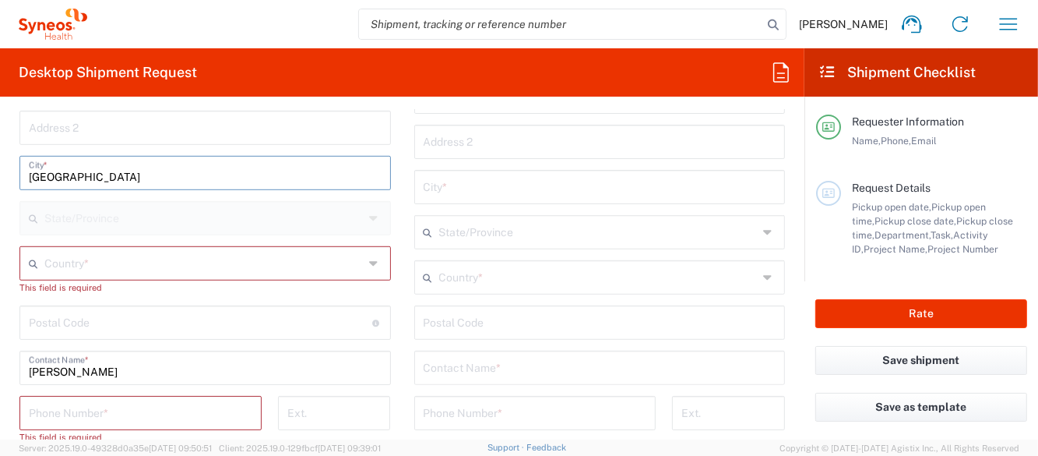
click at [122, 175] on input "Mexico" at bounding box center [205, 171] width 353 height 27
type input "Tlanepantla"
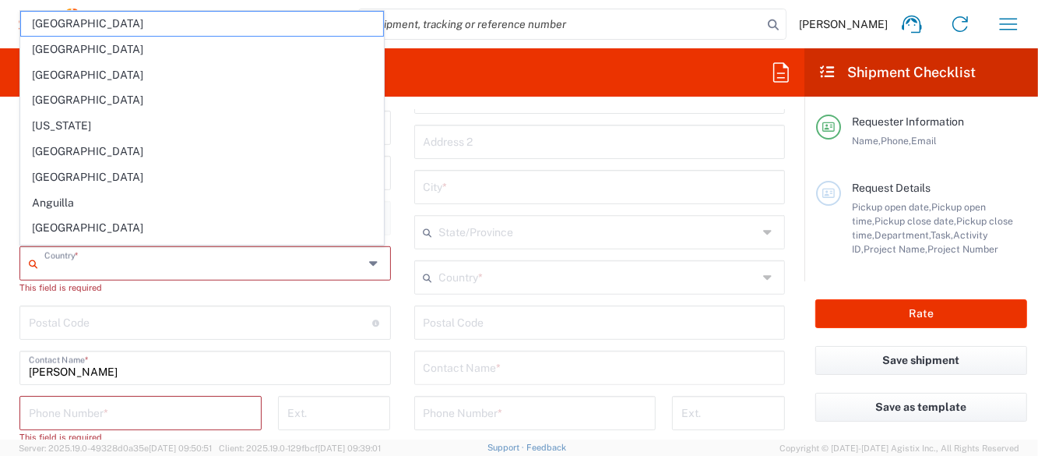
click at [97, 259] on input "text" at bounding box center [203, 262] width 319 height 27
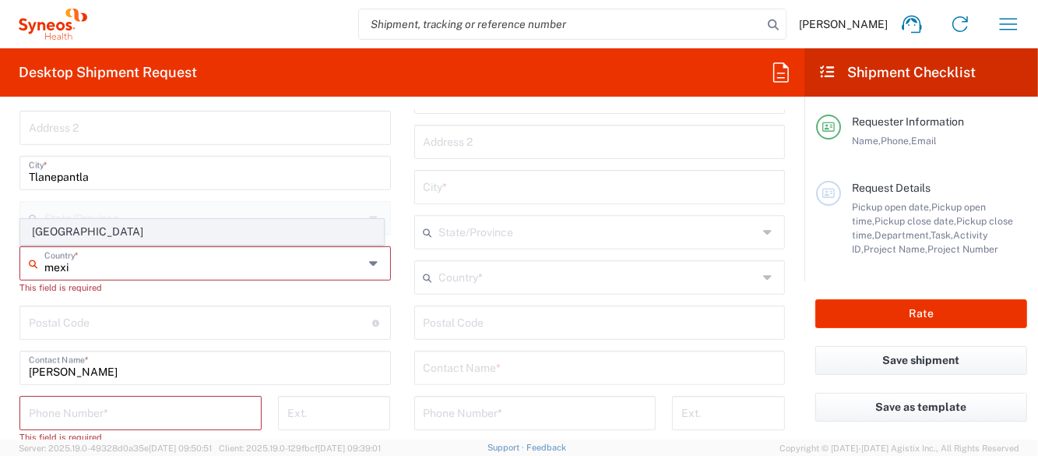
click at [88, 232] on span "Mexico" at bounding box center [202, 232] width 362 height 24
type input "Mexico"
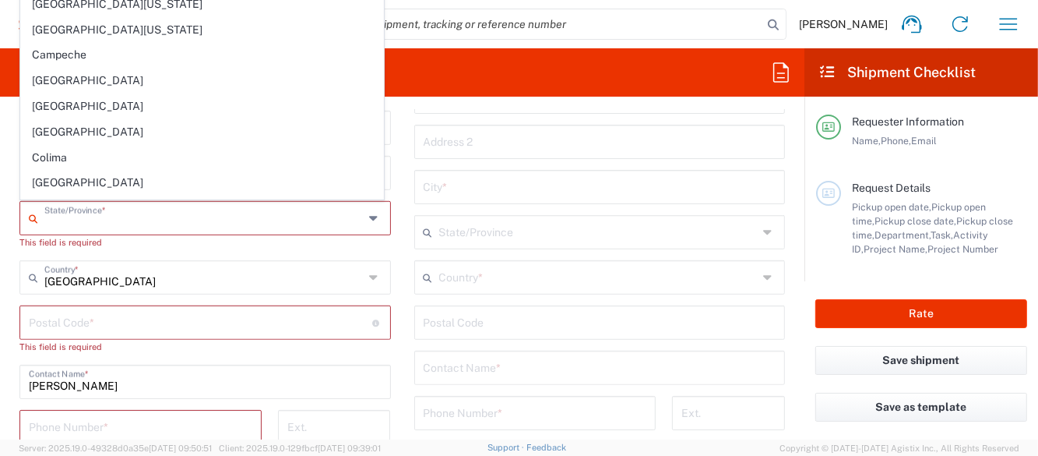
click at [157, 221] on input "text" at bounding box center [203, 216] width 319 height 27
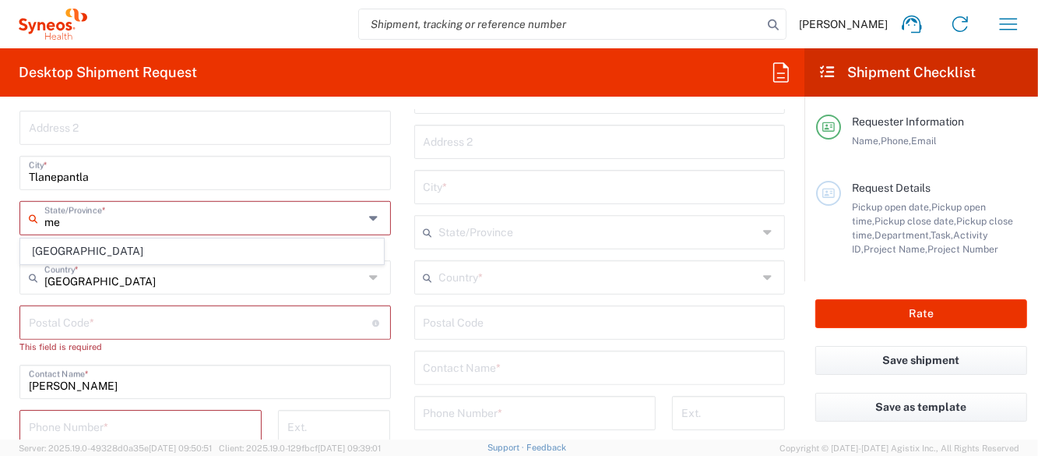
scroll to position [0, 0]
click at [163, 218] on input "mex" at bounding box center [203, 216] width 319 height 27
type input "e"
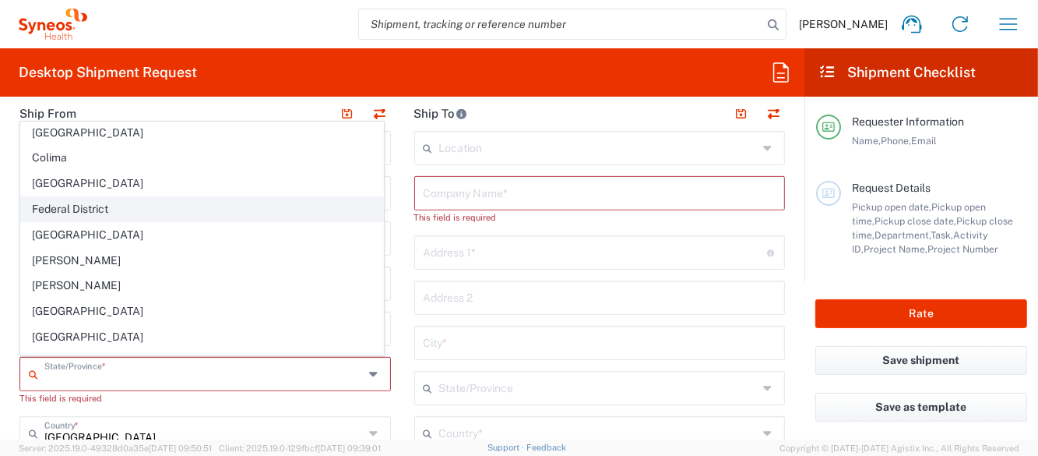
scroll to position [233, 0]
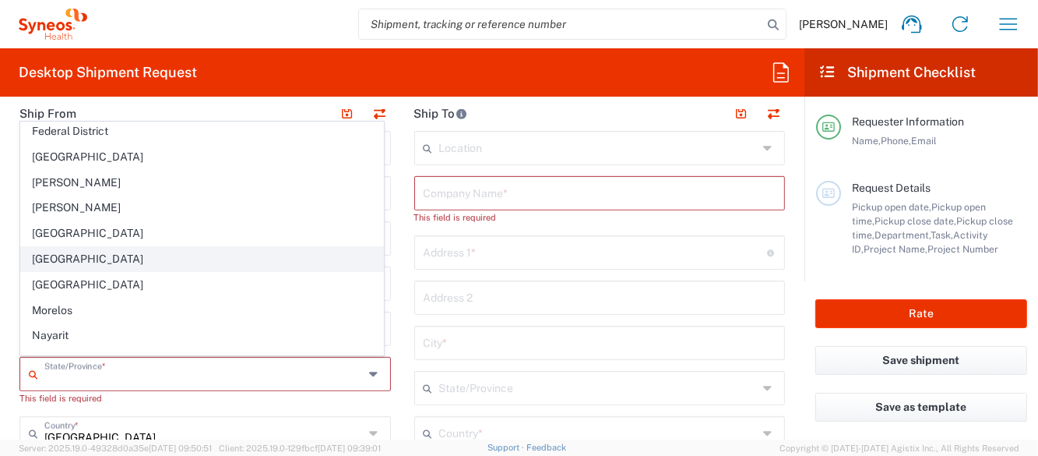
click at [99, 257] on span "Mexico State" at bounding box center [202, 259] width 362 height 24
type input "Mexico State"
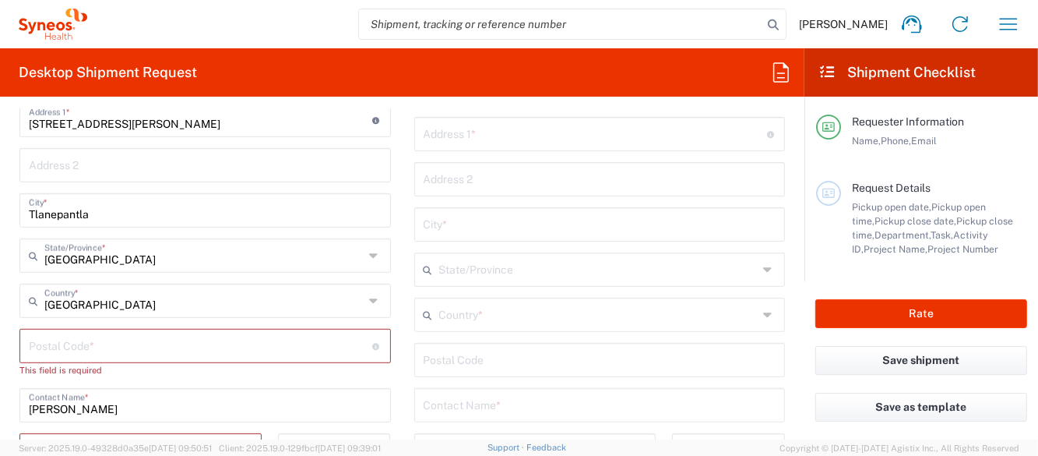
scroll to position [857, 0]
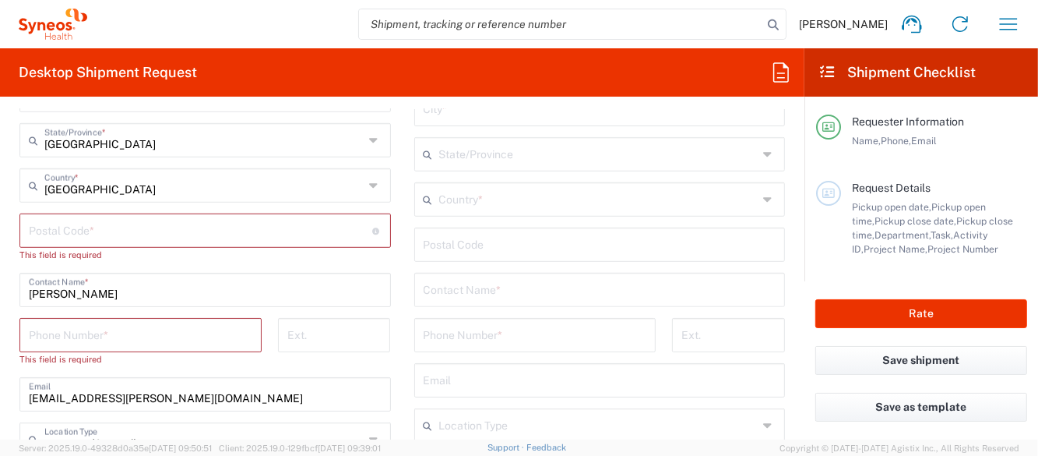
click at [165, 234] on input "undefined" at bounding box center [201, 229] width 344 height 27
click at [100, 240] on input "undefined" at bounding box center [201, 229] width 344 height 27
paste input "54060"
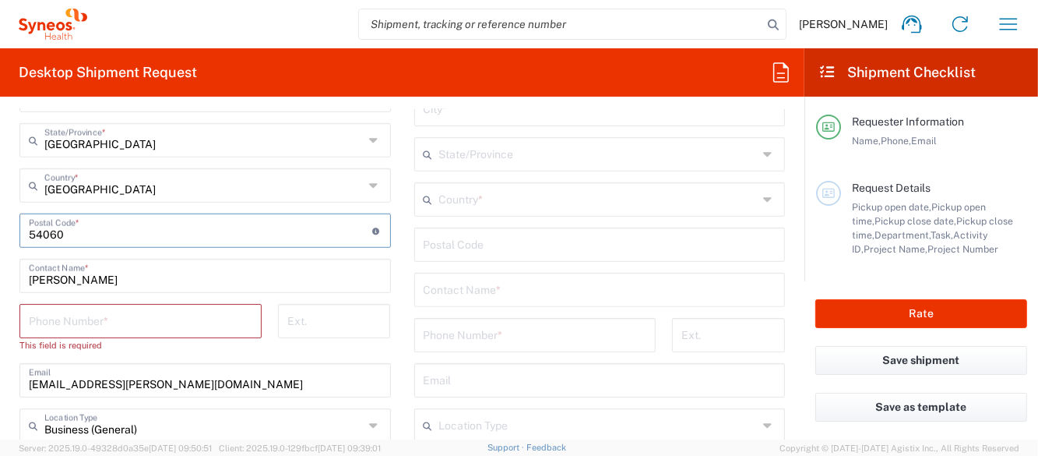
type input "54060"
click at [146, 301] on div "Location Addison Whitney LLC-Morrisvile NC US Barcelona-Syneos Health BioSector…" at bounding box center [205, 254] width 372 height 714
click at [142, 313] on input "tel" at bounding box center [141, 319] width 224 height 27
click at [118, 383] on input "mariadelcarmen.figueroa@syneoshealth.com" at bounding box center [205, 378] width 353 height 27
click at [185, 323] on input "tel" at bounding box center [141, 319] width 224 height 27
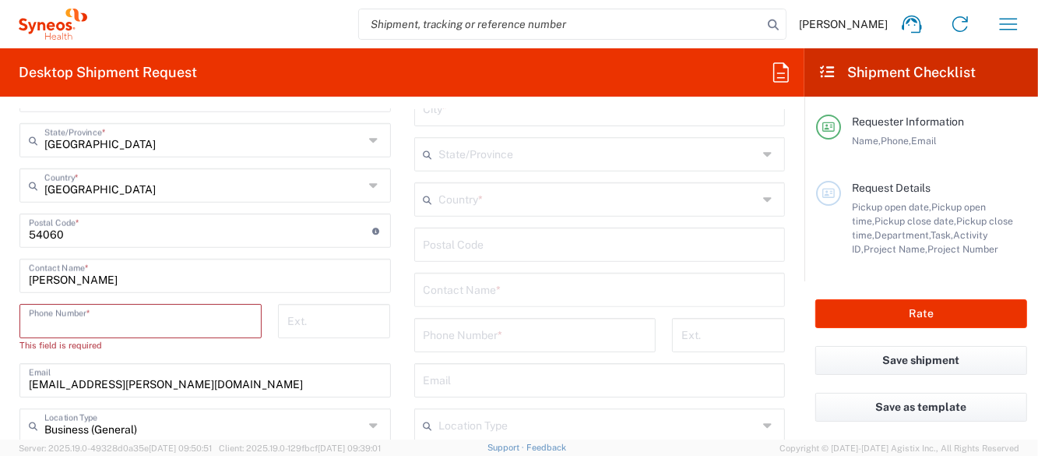
paste input "+52 +525573165253"
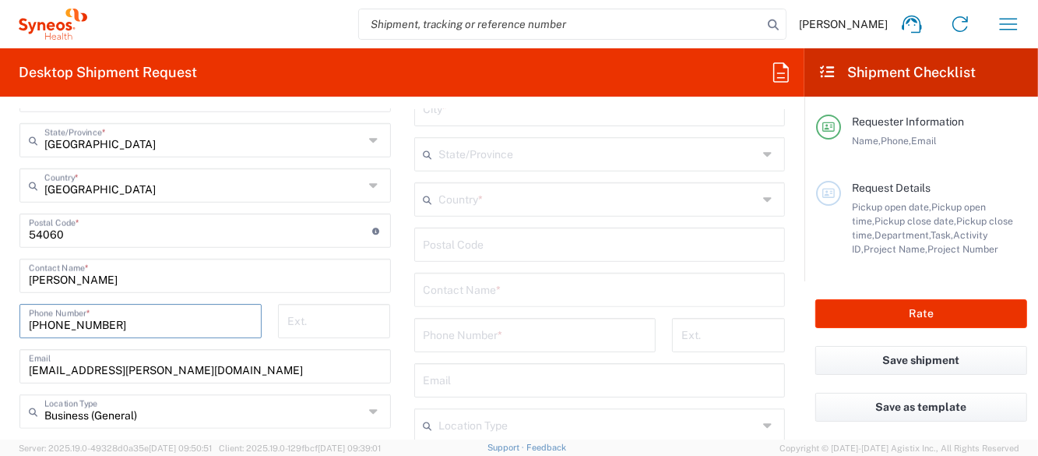
type input "+525573165253"
click at [156, 270] on input "Giovanni Fachada" at bounding box center [205, 274] width 353 height 27
click at [156, 271] on input "Giovanni Fachada" at bounding box center [205, 274] width 353 height 27
type input "m"
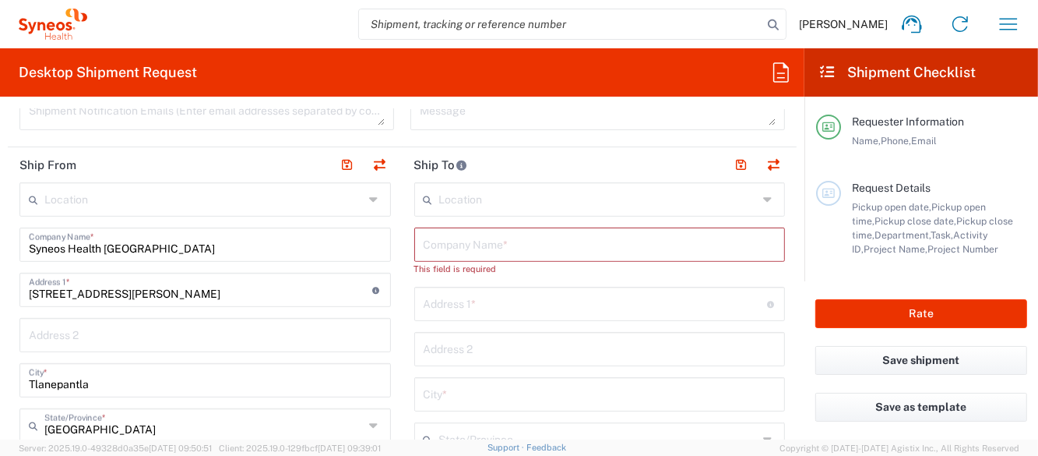
scroll to position [545, 0]
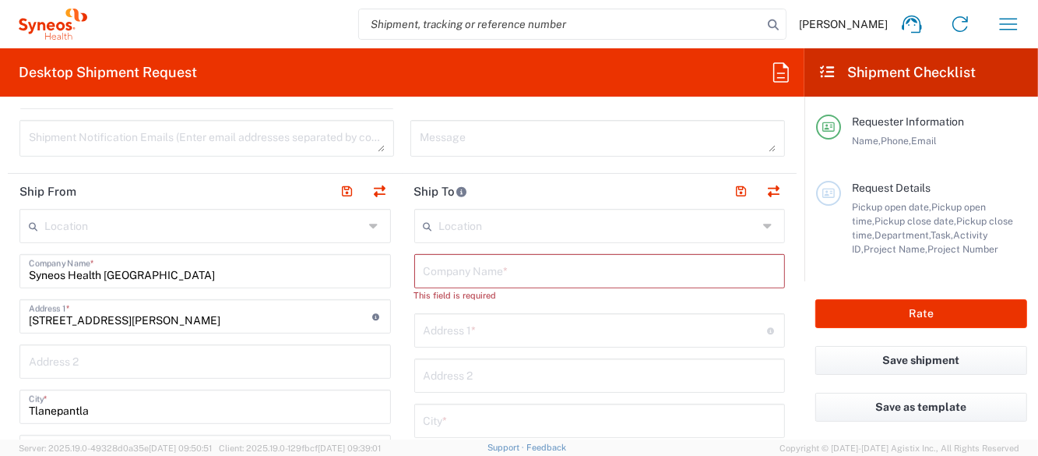
type input "Maria del Carmen Figueroa"
click at [481, 275] on input "text" at bounding box center [600, 269] width 353 height 27
click at [263, 273] on input "Syneos Health Mexico" at bounding box center [205, 269] width 353 height 27
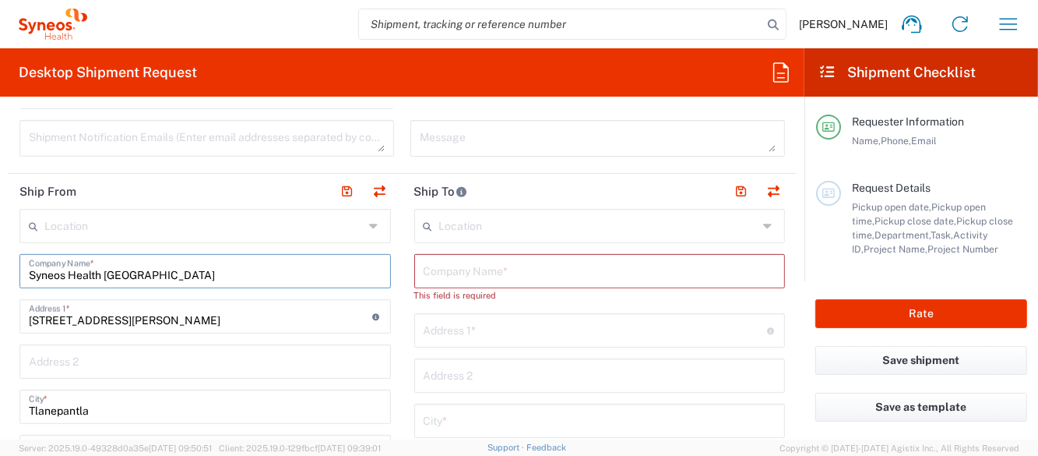
click at [478, 240] on div "Location" at bounding box center [600, 226] width 372 height 34
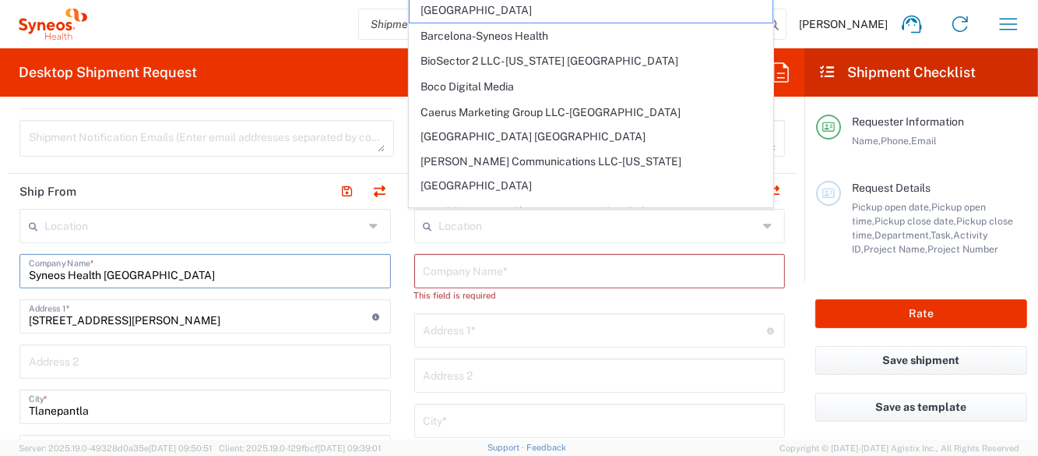
click at [172, 279] on input "Syneos Health Mexico" at bounding box center [205, 269] width 353 height 27
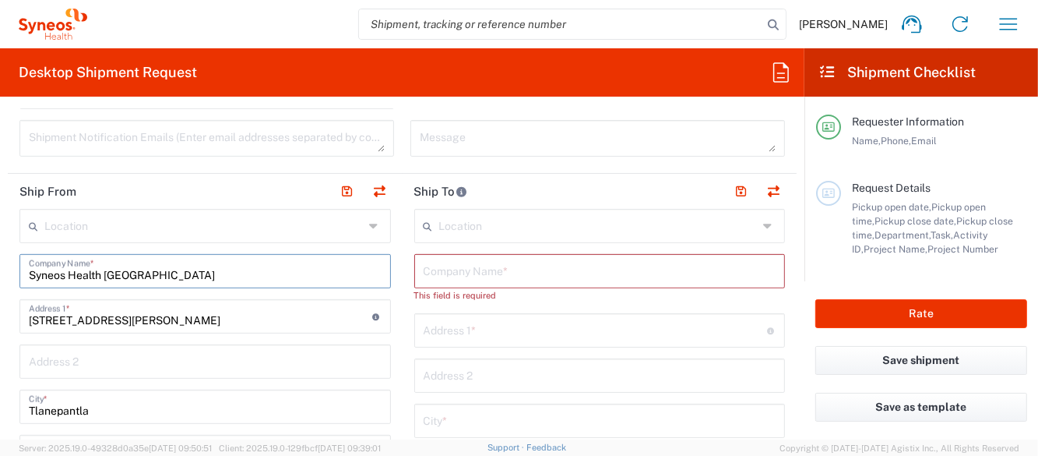
click at [172, 279] on input "Syneos Health Mexico" at bounding box center [205, 269] width 353 height 27
click at [605, 280] on input "text" at bounding box center [600, 269] width 353 height 27
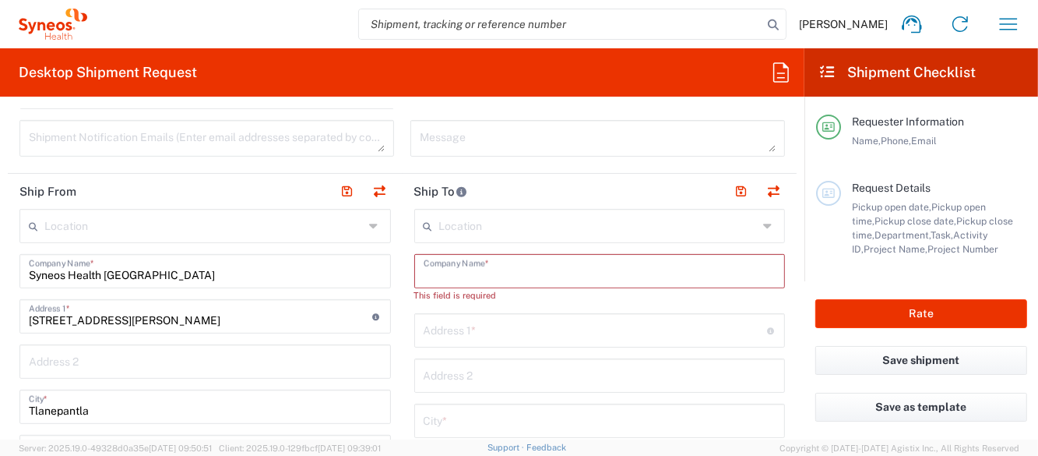
paste input "Syneos Health Mexico"
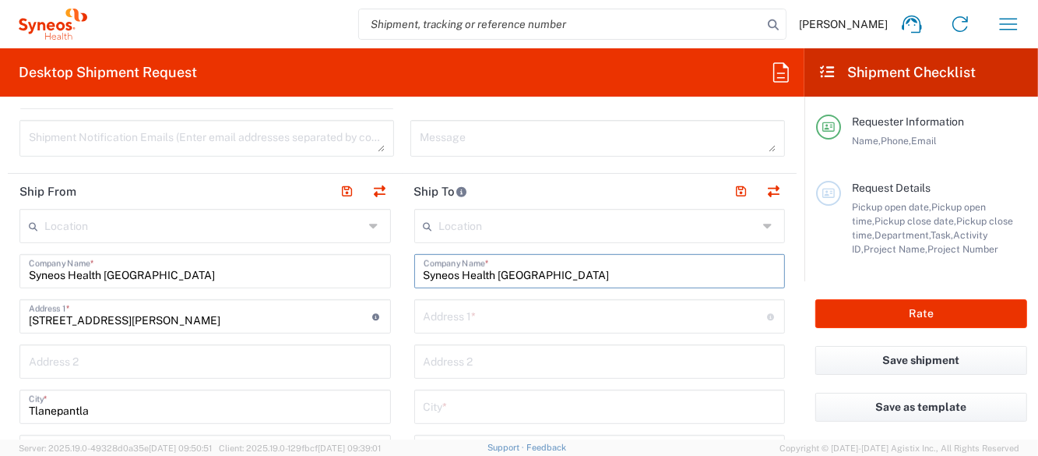
type input "Syneos Health Mexico"
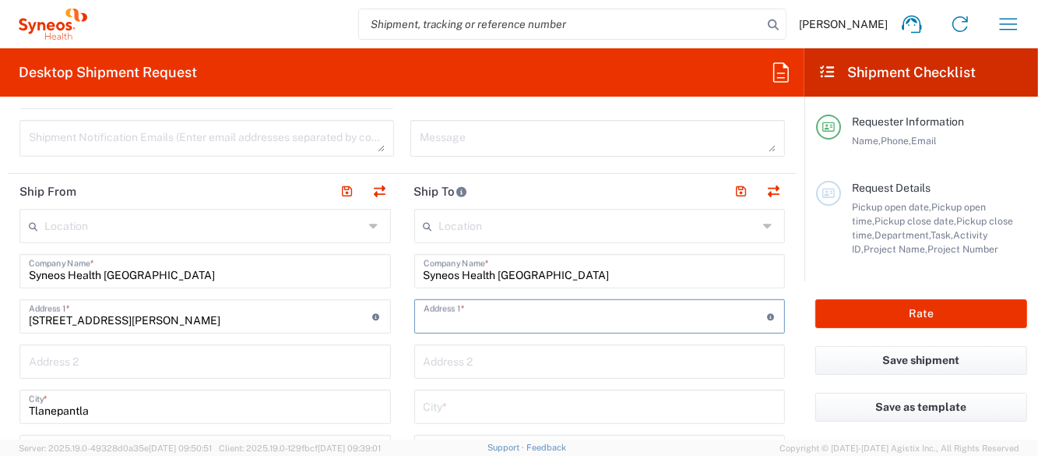
click at [546, 309] on input "text" at bounding box center [596, 314] width 344 height 27
type input "G"
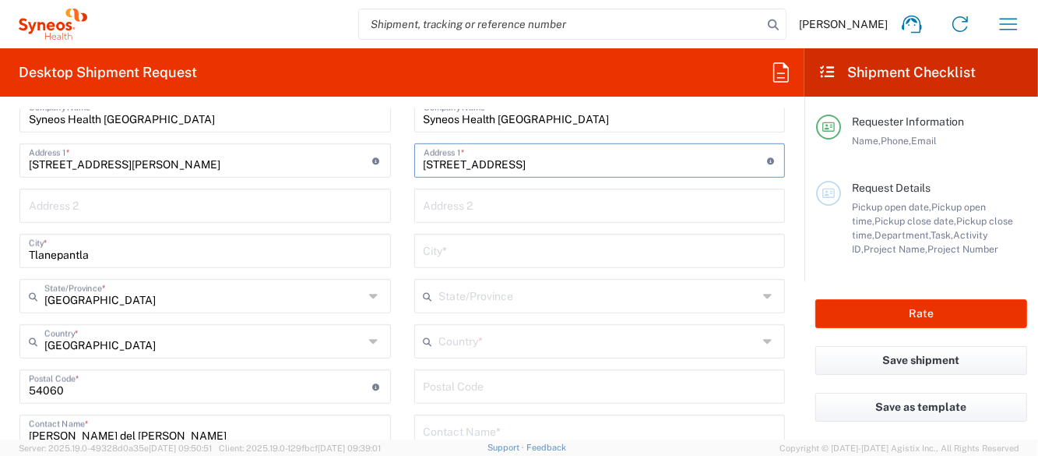
type input "Guanacastes 37, Condominio A, Fraccionamiento Arboledas Xoxo"
click at [450, 258] on input "text" at bounding box center [600, 249] width 353 height 27
type input "Santa Cruz Xoxocotlán"
click at [541, 293] on input "text" at bounding box center [598, 294] width 319 height 27
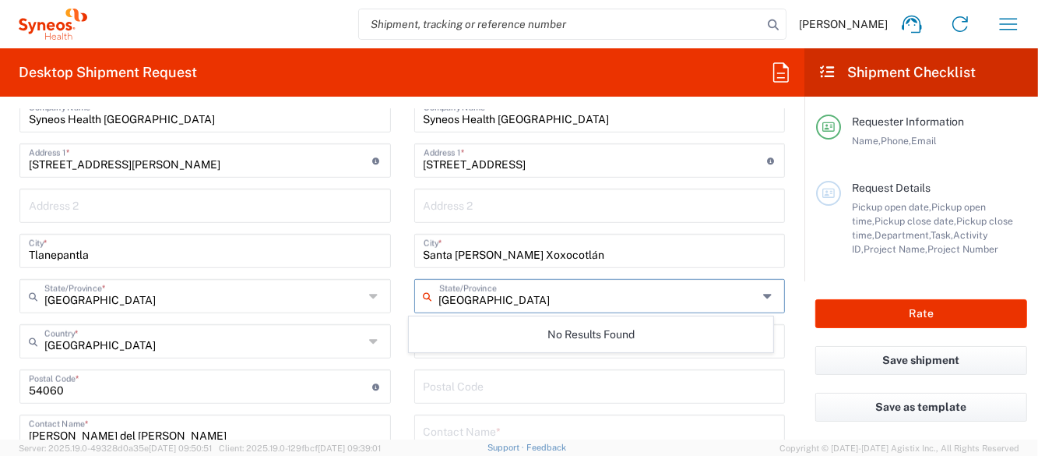
type input "Oaxaca"
click at [508, 363] on div "Location Addison Whitney LLC-Morrisvile NC US Barcelona-Syneos Health BioSector…" at bounding box center [600, 380] width 372 height 654
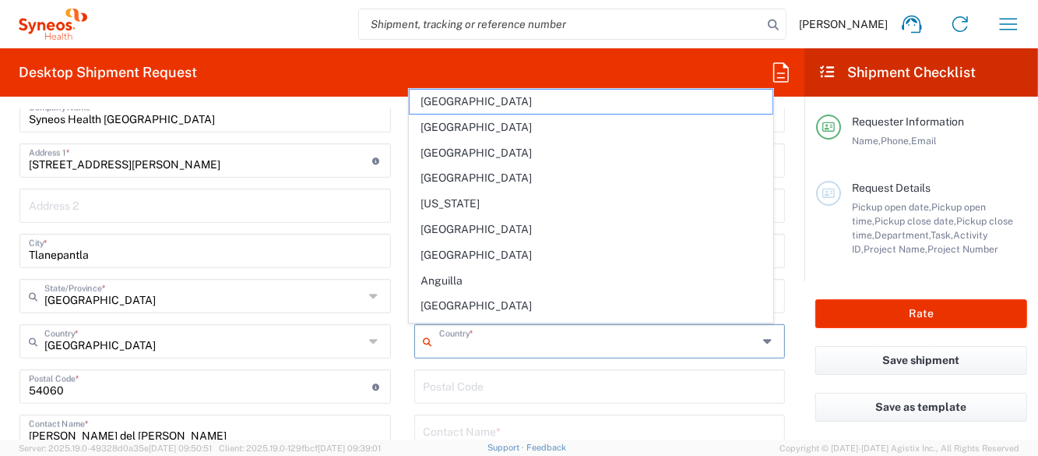
click at [511, 340] on input "text" at bounding box center [598, 339] width 319 height 27
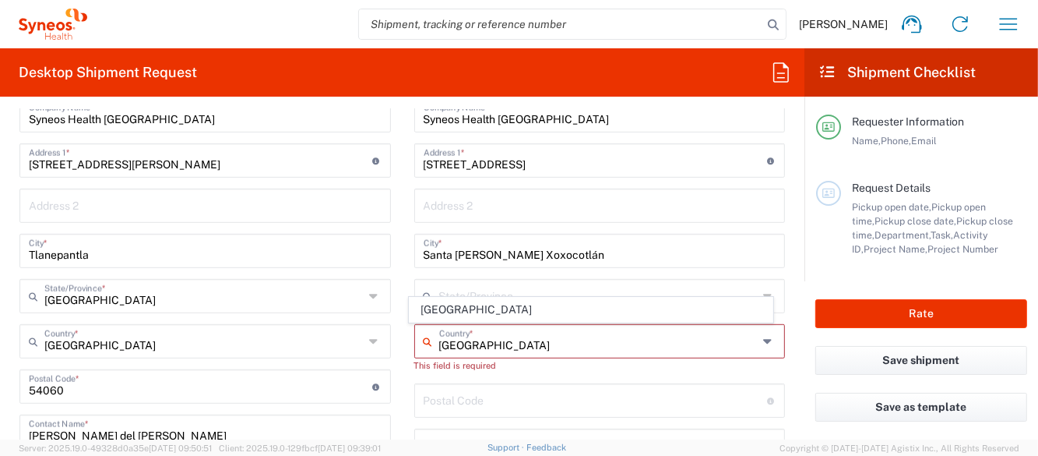
click at [486, 344] on input "mexico" at bounding box center [598, 339] width 319 height 27
click at [471, 304] on span "Mexico" at bounding box center [591, 310] width 362 height 24
type input "Mexico"
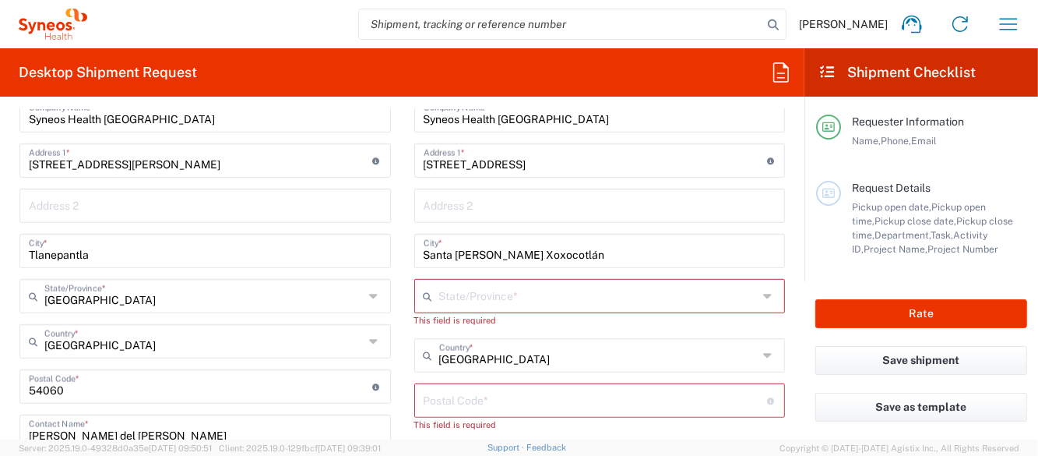
click at [469, 299] on input "text" at bounding box center [598, 294] width 319 height 27
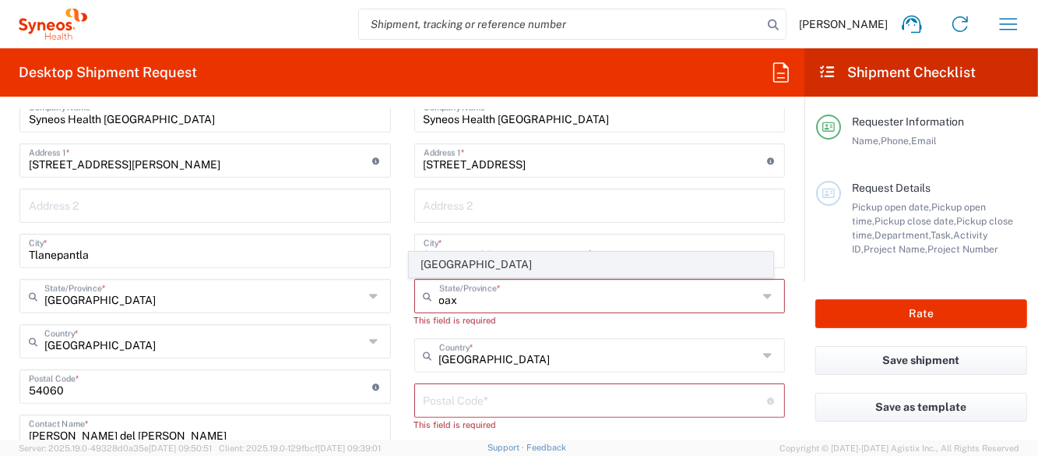
click at [446, 264] on span "Oaxaca" at bounding box center [591, 264] width 362 height 24
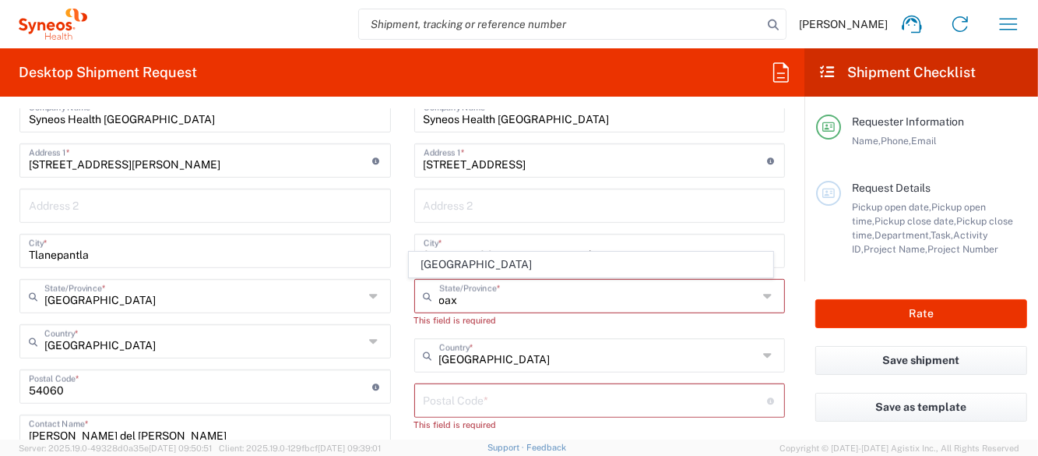
type input "Oaxaca"
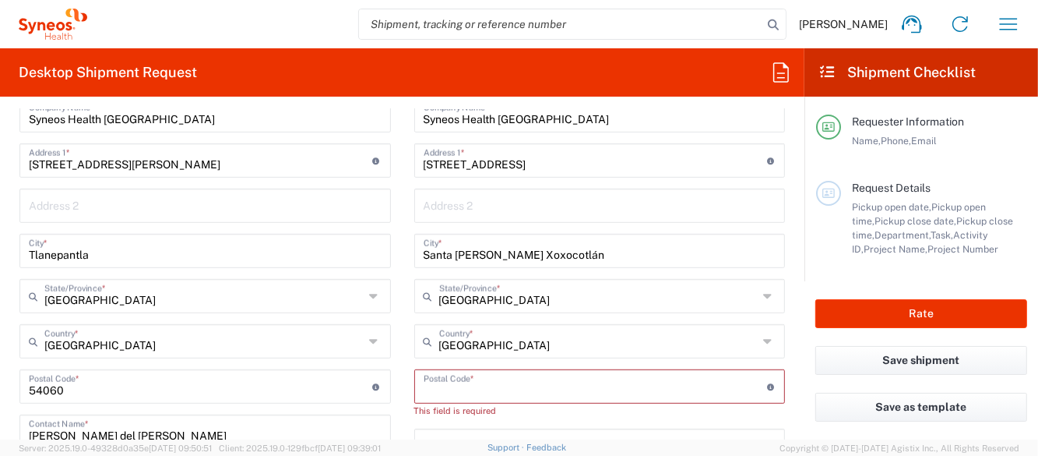
click at [485, 395] on input "undefined" at bounding box center [596, 385] width 344 height 27
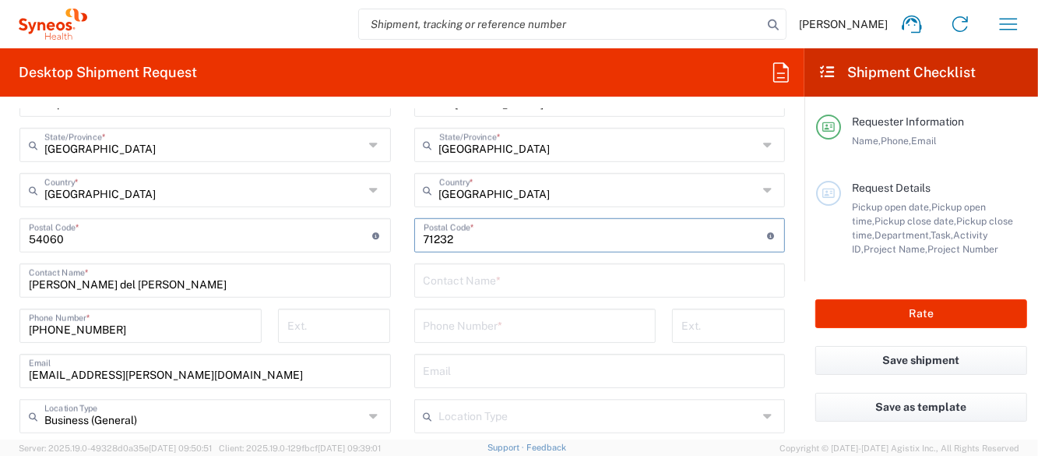
scroll to position [857, 0]
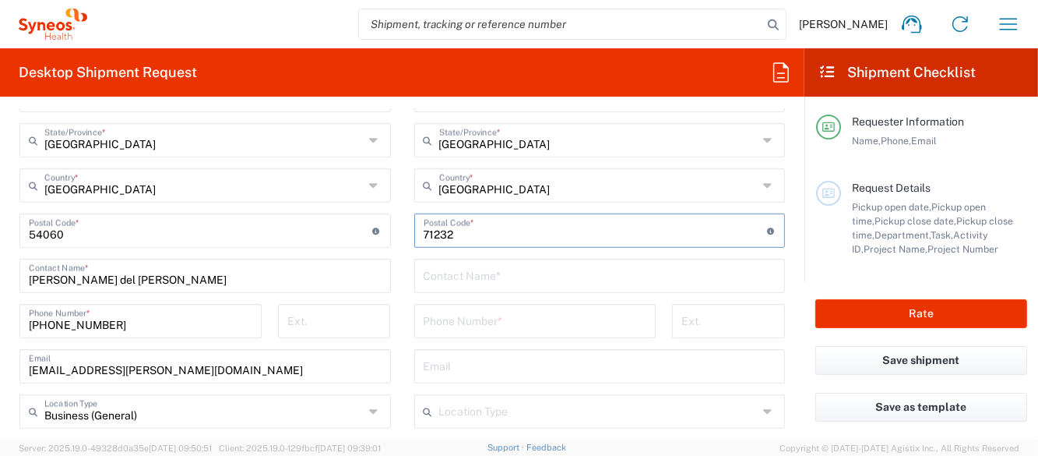
type input "71232"
click at [575, 267] on input "text" at bounding box center [600, 274] width 353 height 27
type input "Giovanni Perez Fchada"
click at [535, 320] on input "tel" at bounding box center [536, 319] width 224 height 27
type input "9512911664"
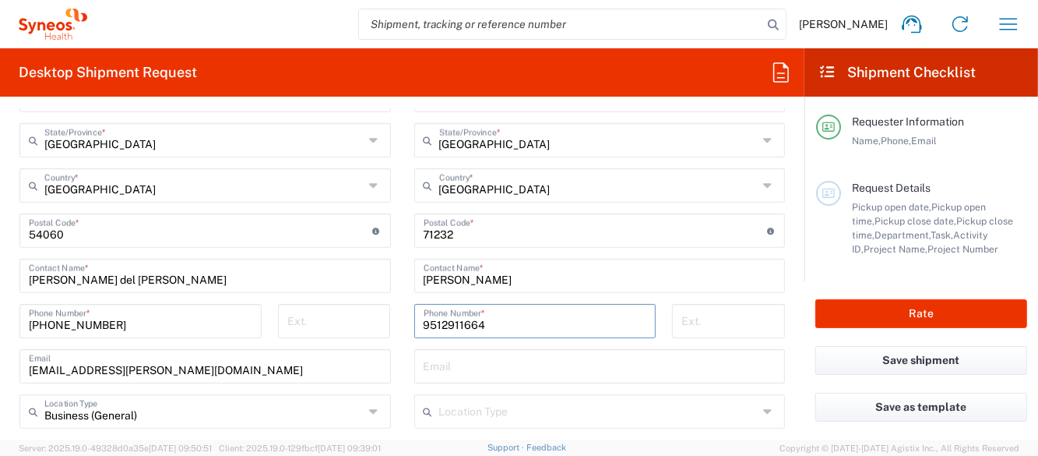
click at [608, 366] on input "text" at bounding box center [600, 364] width 353 height 27
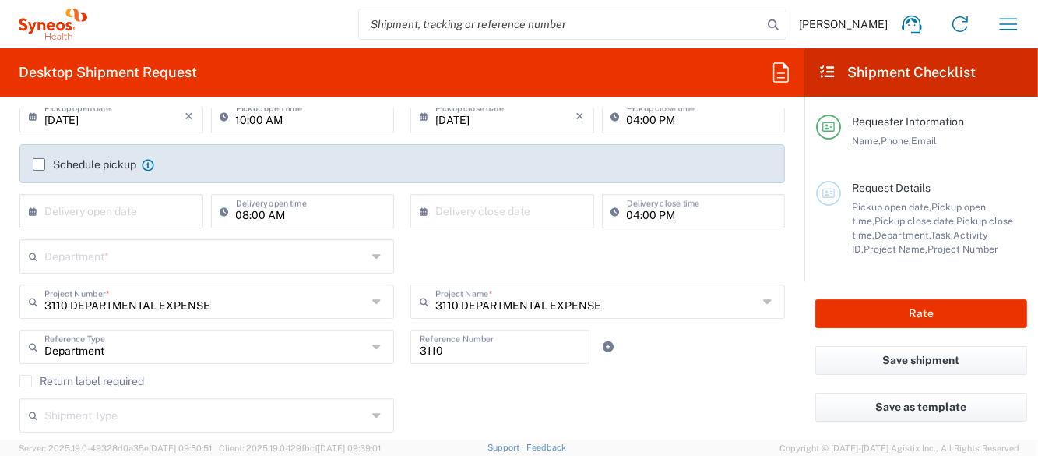
scroll to position [0, 0]
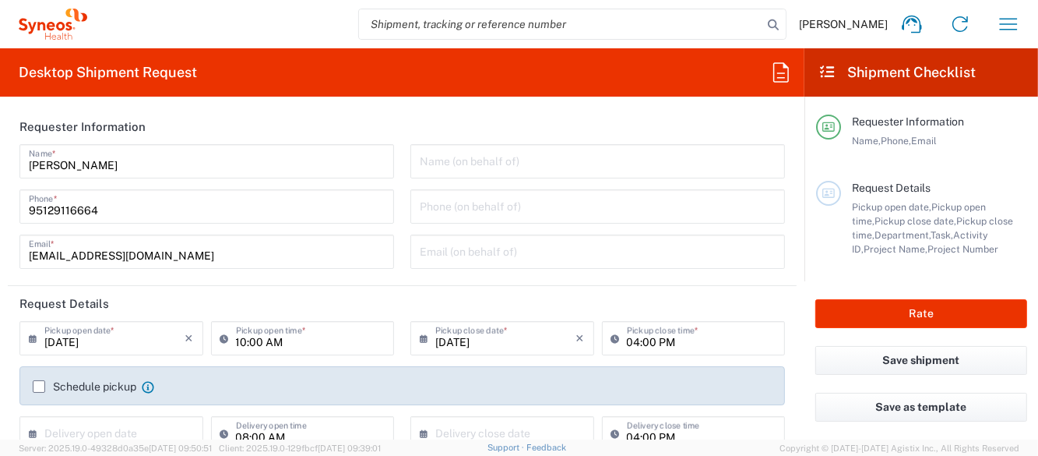
click at [189, 255] on input "giovanni.fachada@syneoshealth.com" at bounding box center [207, 250] width 356 height 27
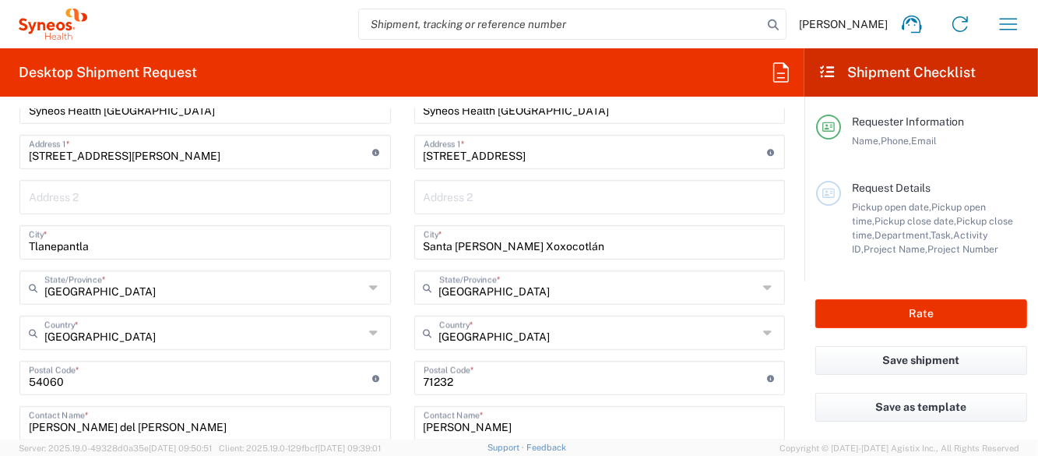
scroll to position [935, 0]
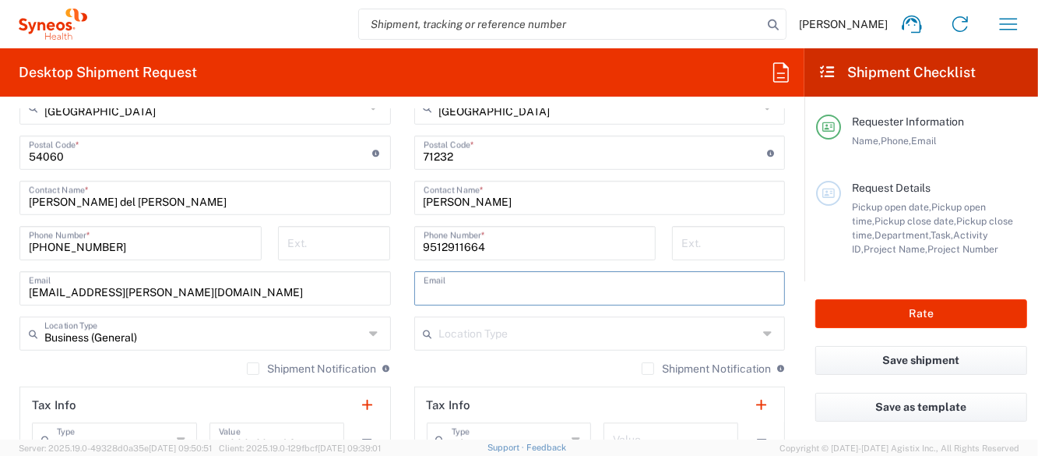
click at [506, 283] on input "text" at bounding box center [600, 286] width 353 height 27
paste input "giovanni.fachada@syneoshealth.com"
type input "giovanni.fachada@syneoshealth.com"
click at [580, 347] on div "Location Type" at bounding box center [600, 333] width 372 height 34
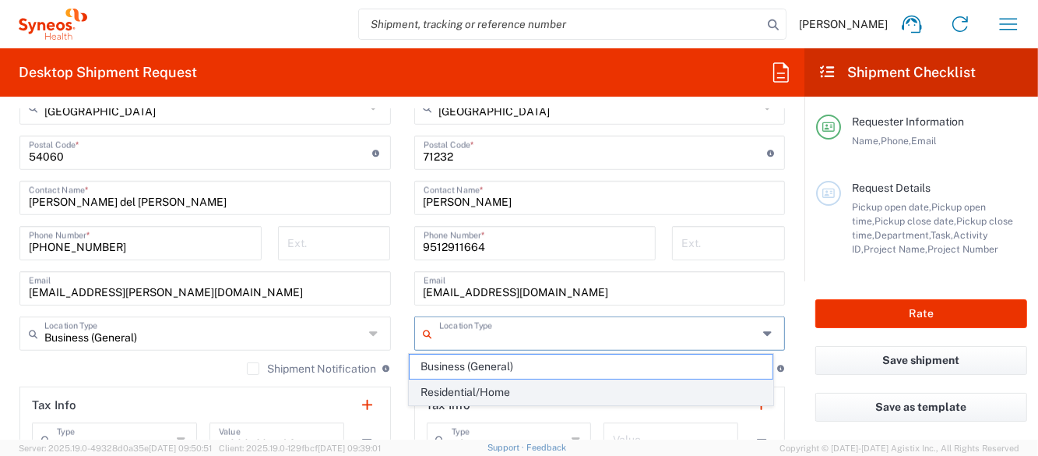
click at [483, 397] on span "Residential/Home" at bounding box center [591, 392] width 362 height 24
type input "Residential/Home"
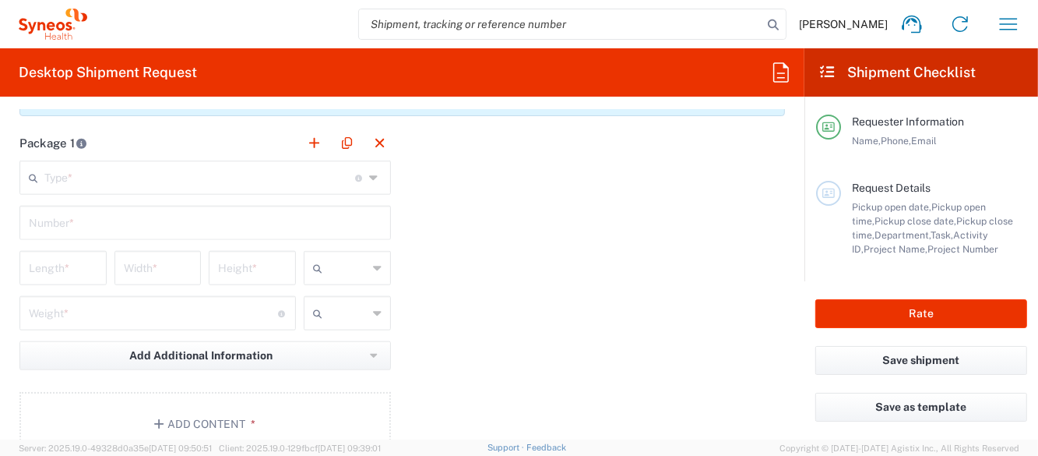
scroll to position [1324, 0]
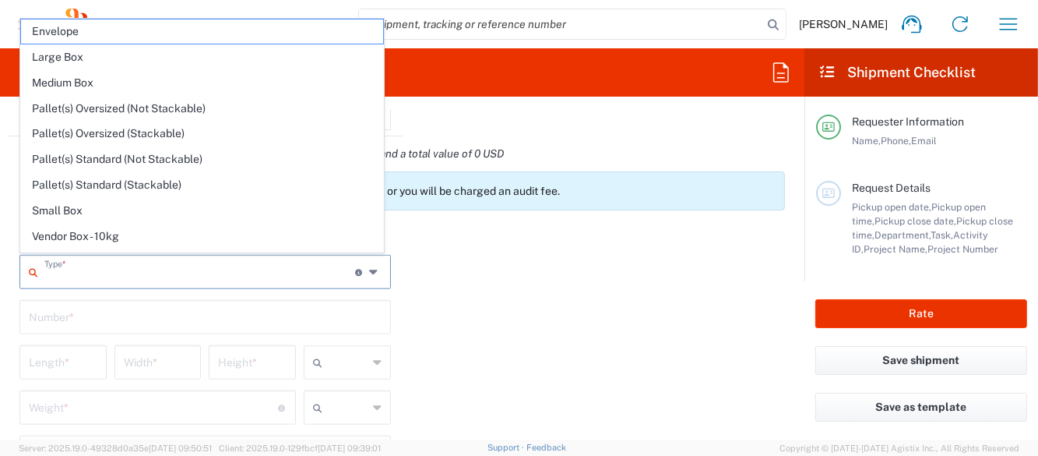
click at [201, 271] on input "text" at bounding box center [199, 270] width 311 height 27
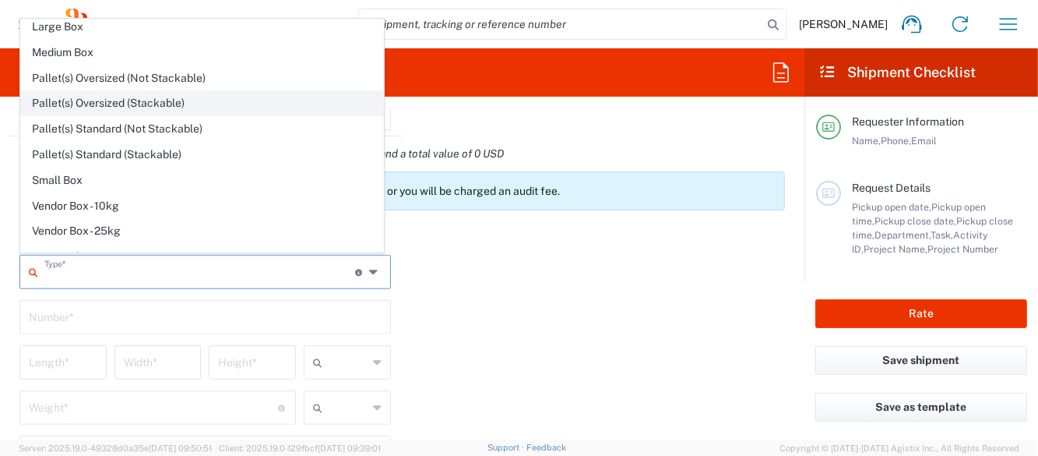
scroll to position [46, 0]
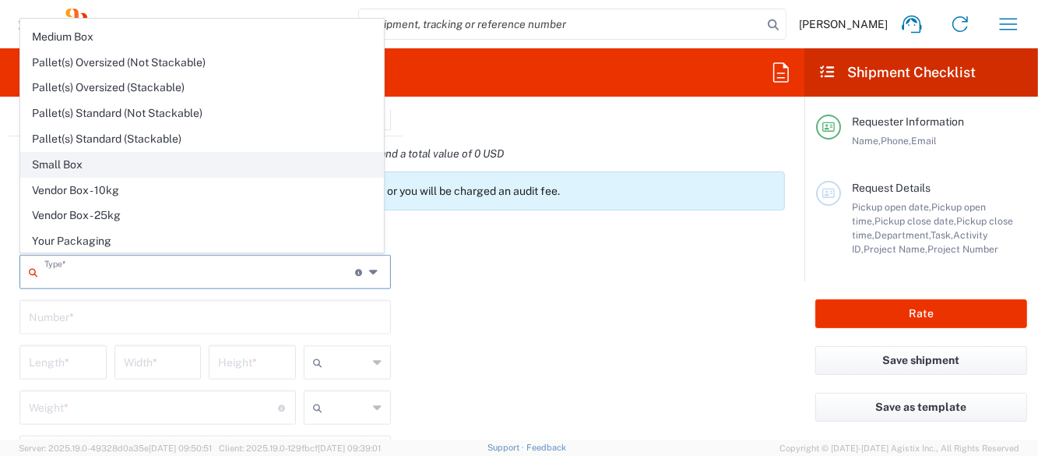
click at [83, 162] on span "Small Box" at bounding box center [202, 165] width 362 height 24
type input "Small Box"
type input "12.25"
type input "11"
type input "1.5"
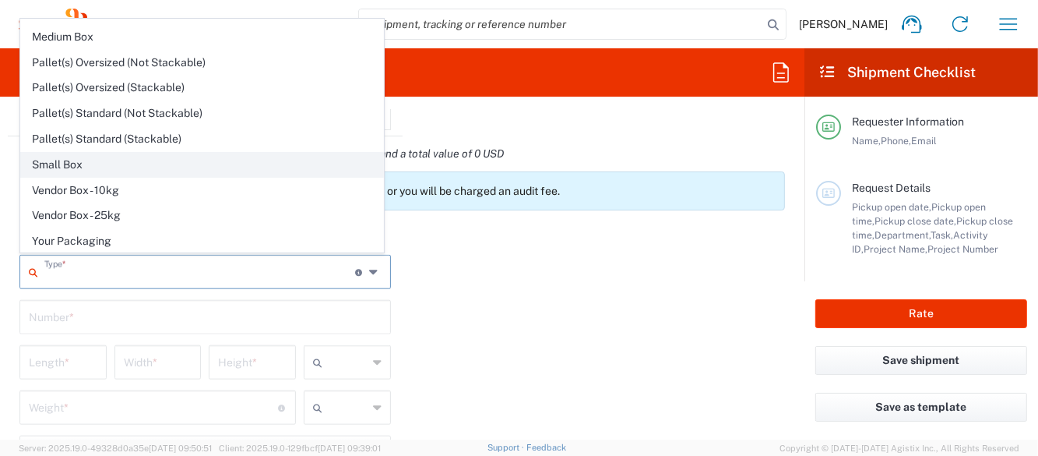
type input "in"
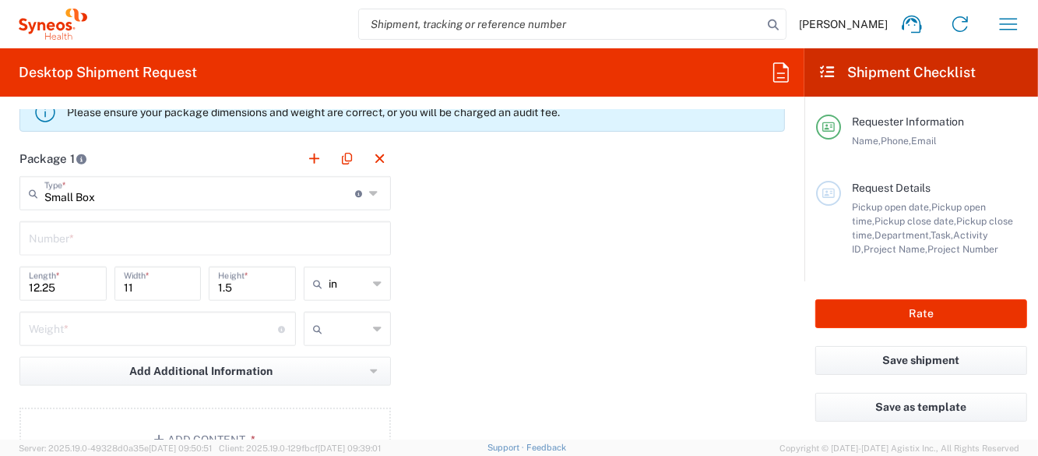
scroll to position [0, 0]
click at [172, 193] on input "Small Box" at bounding box center [199, 191] width 311 height 27
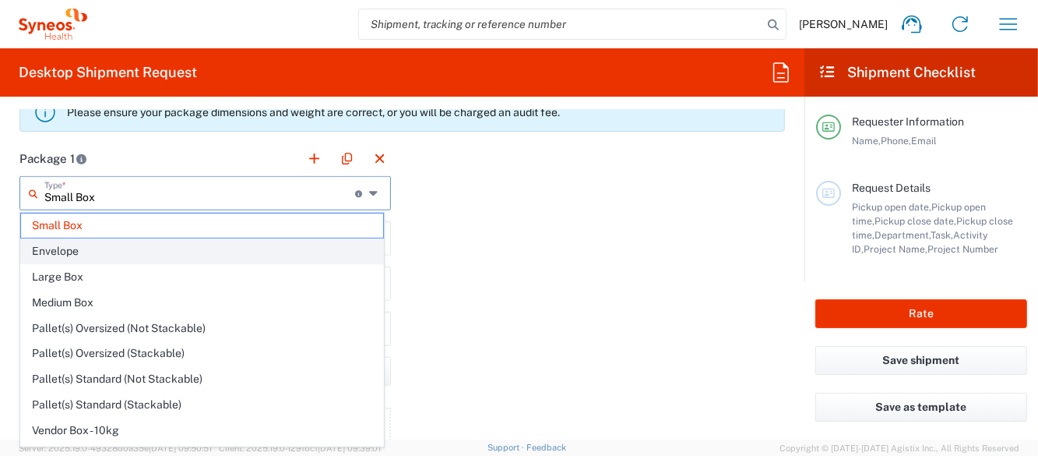
click at [143, 253] on span "Envelope" at bounding box center [202, 251] width 362 height 24
type input "Envelope"
type input "1"
type input "9.5"
type input "12.5"
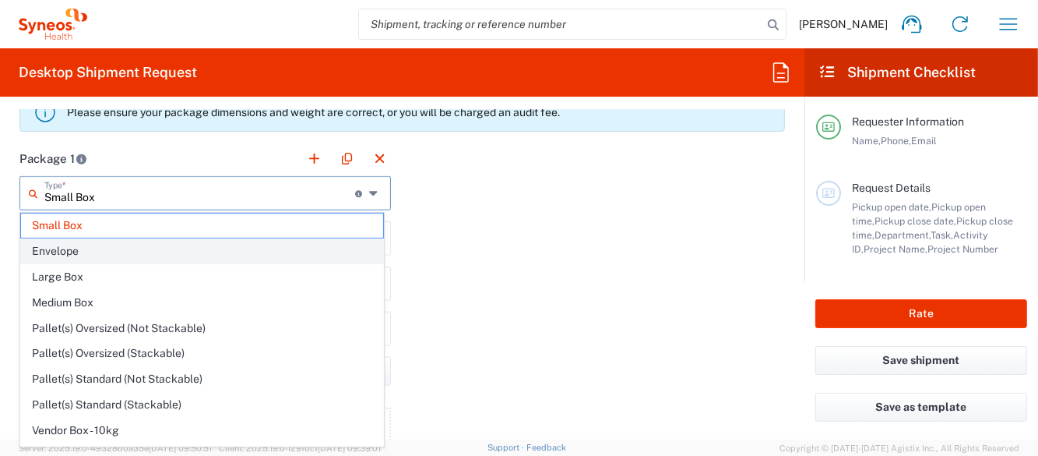
type input "0.25"
type input "0.45"
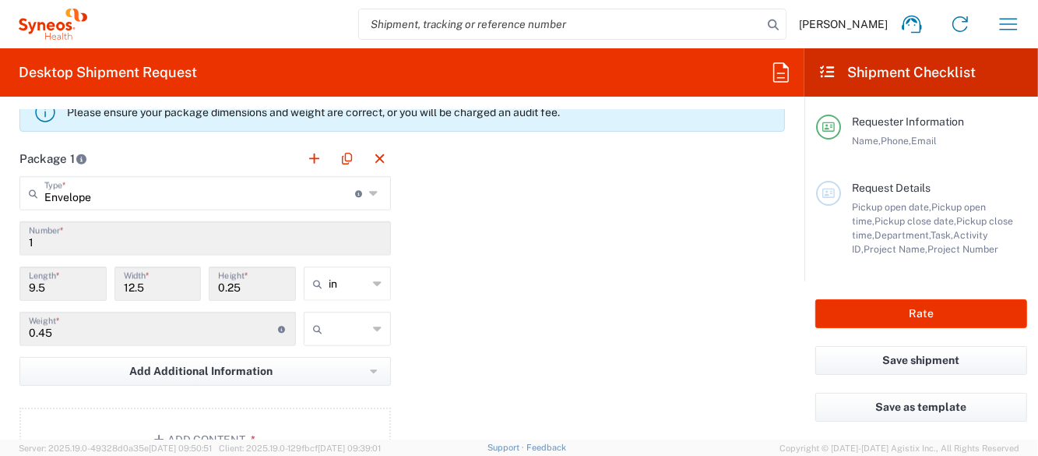
click at [136, 204] on div "Envelope Type * Material used to package goods" at bounding box center [205, 193] width 372 height 34
type input "Envelope"
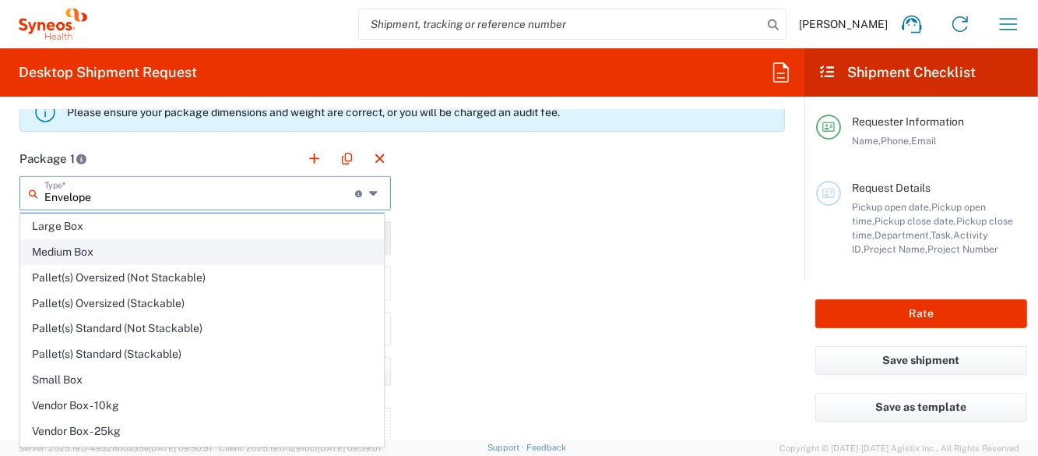
scroll to position [47, 0]
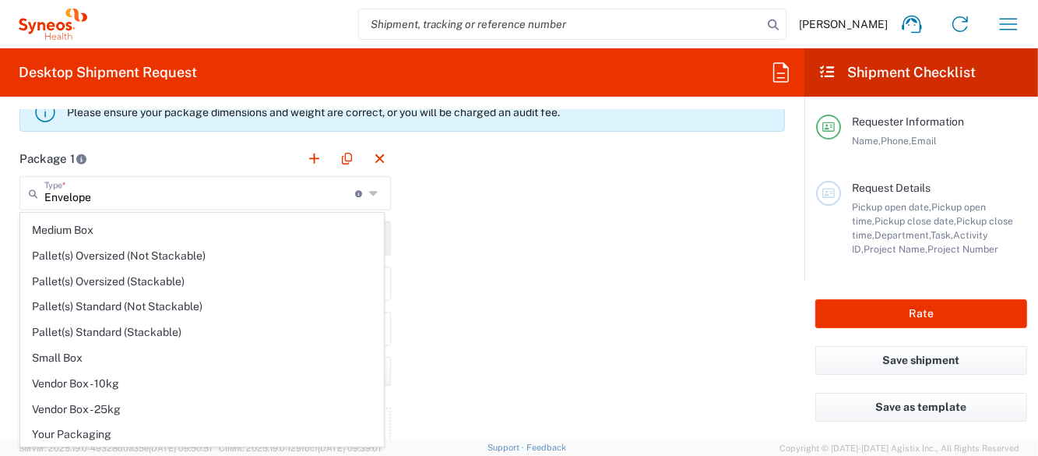
click at [432, 253] on div "Package 1 Envelope Type * Material used to package goods Envelope Large Box Med…" at bounding box center [402, 312] width 789 height 342
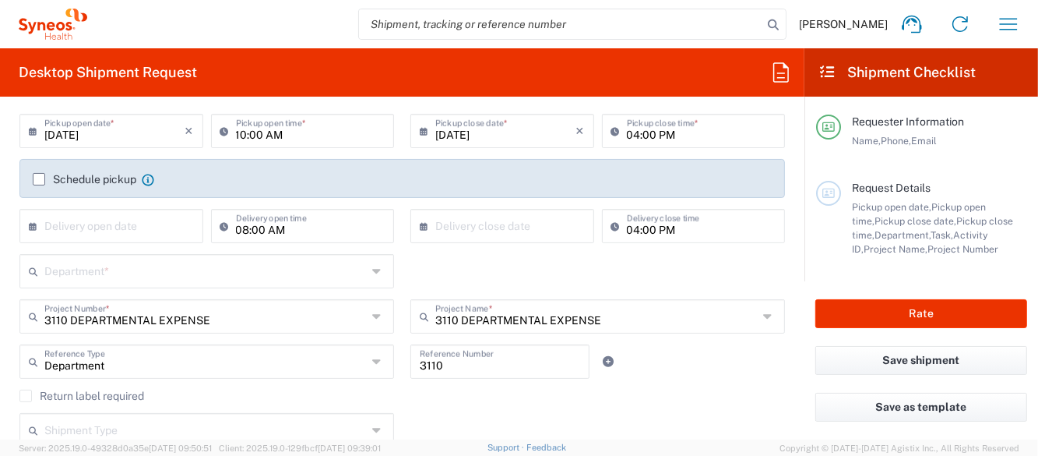
scroll to position [0, 0]
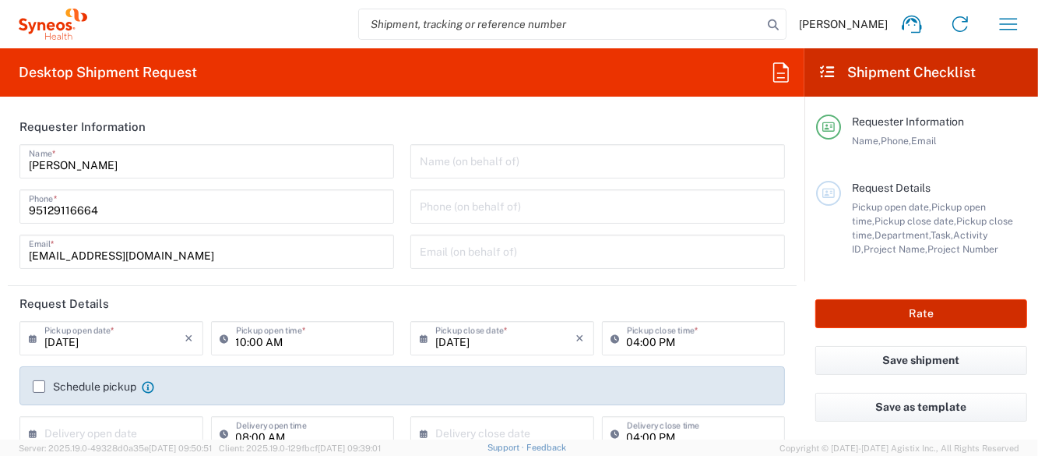
click at [901, 310] on button "Rate" at bounding box center [922, 313] width 212 height 29
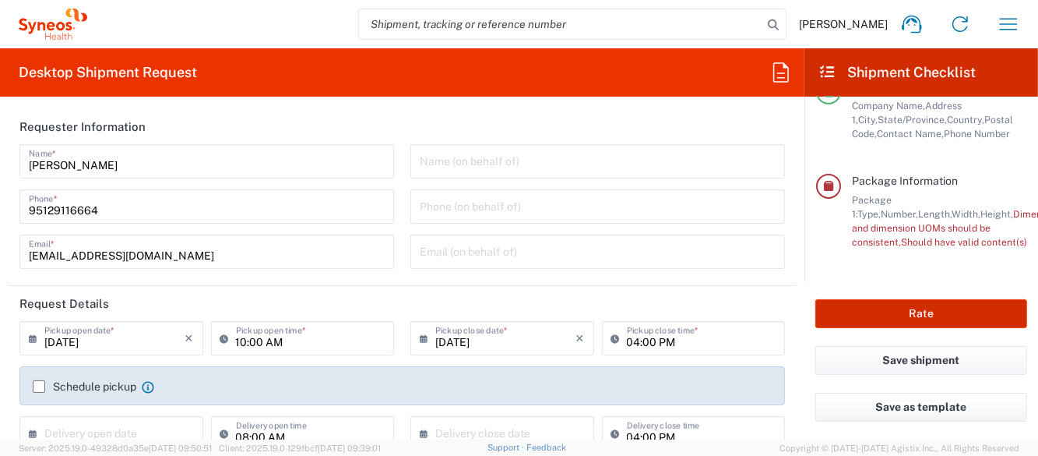
scroll to position [318, 0]
type input "3110 DEPARTMENTAL EXPENSE"
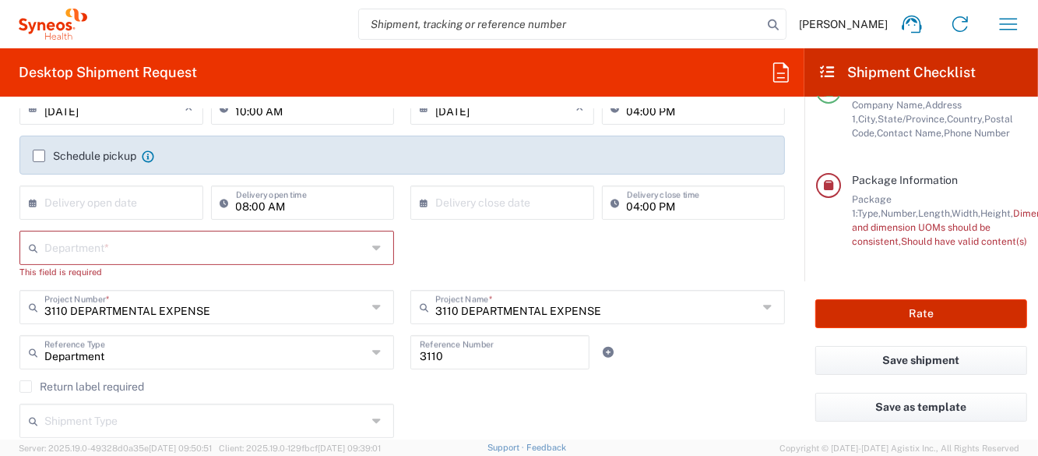
scroll to position [233, 0]
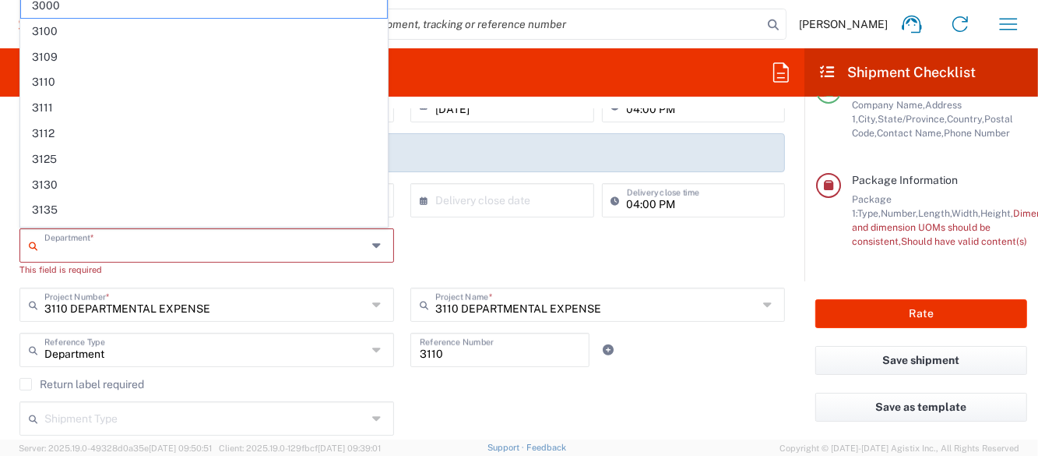
click at [129, 233] on input "text" at bounding box center [205, 244] width 323 height 27
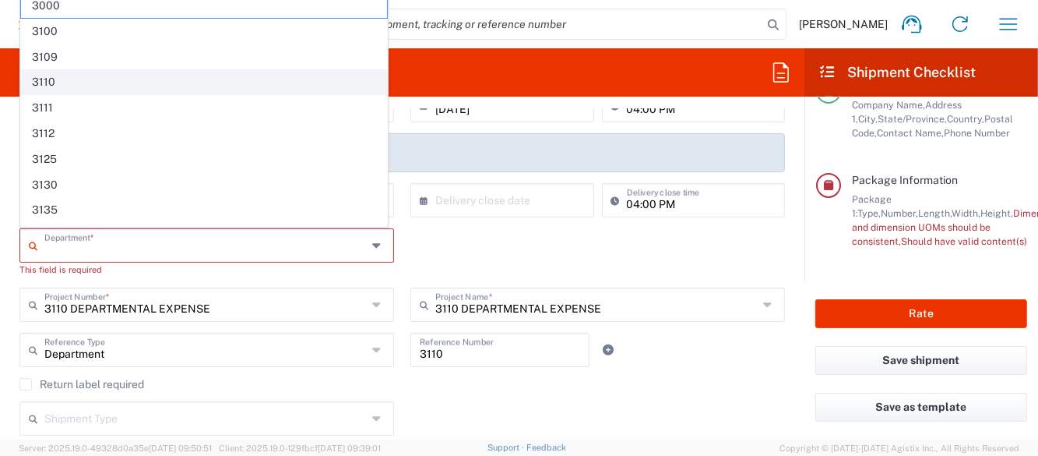
click at [84, 74] on span "3110" at bounding box center [204, 82] width 366 height 24
type input "3110"
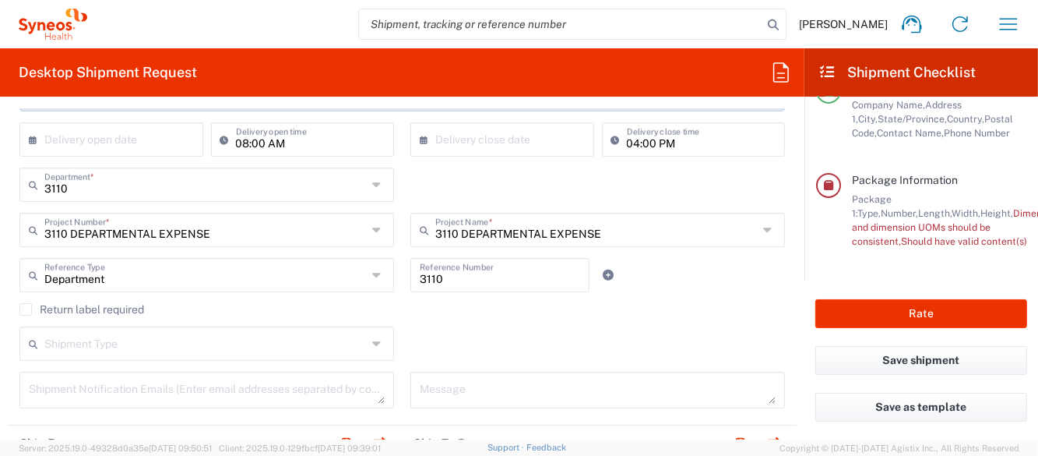
scroll to position [155, 0]
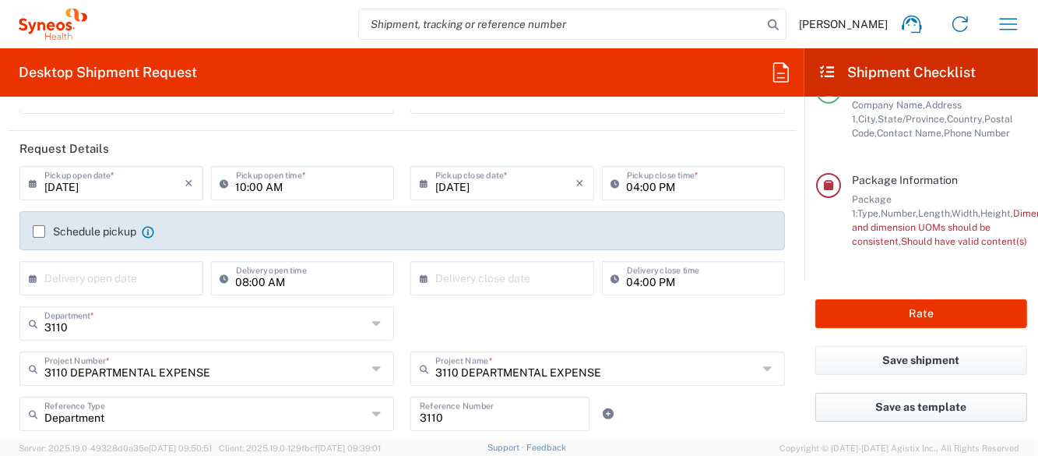
click at [896, 414] on button "Save as template" at bounding box center [922, 407] width 212 height 29
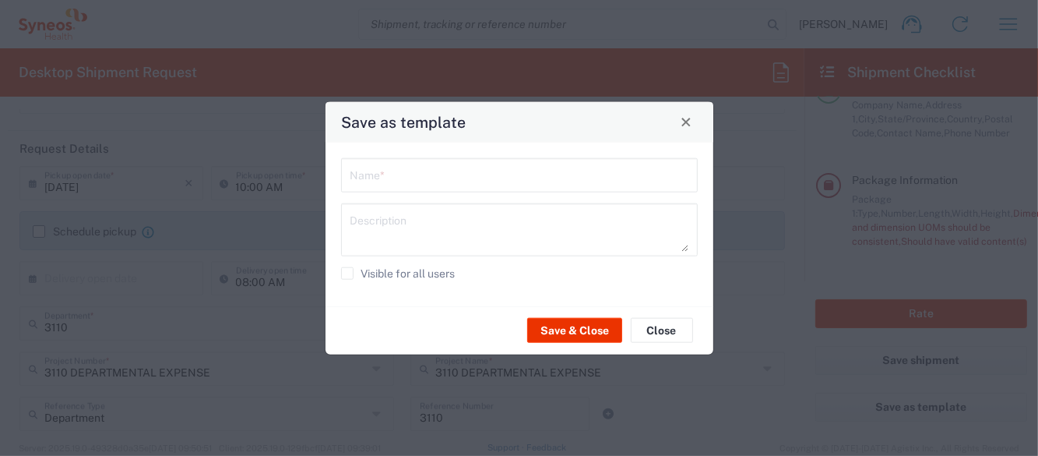
click at [453, 177] on input "text" at bounding box center [520, 173] width 338 height 27
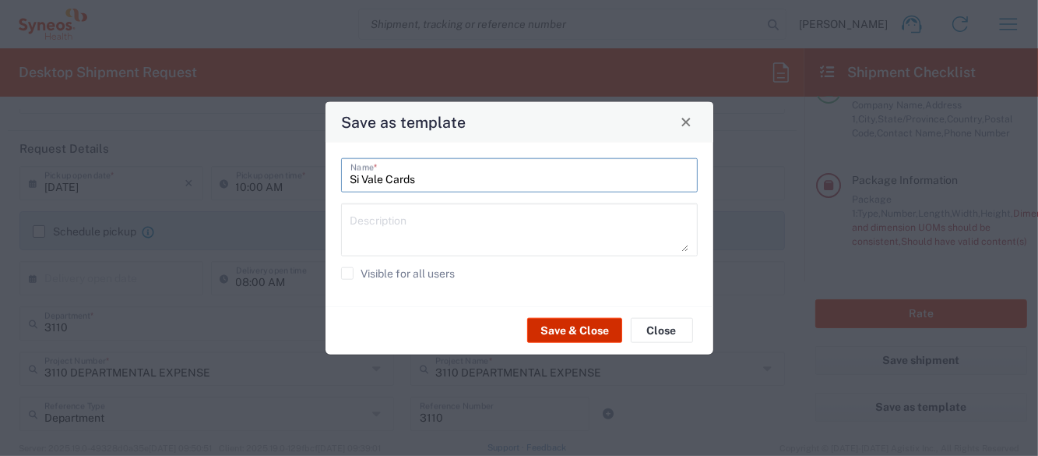
type input "Si Vale Cards"
click at [551, 335] on button "Save & Close" at bounding box center [574, 330] width 95 height 25
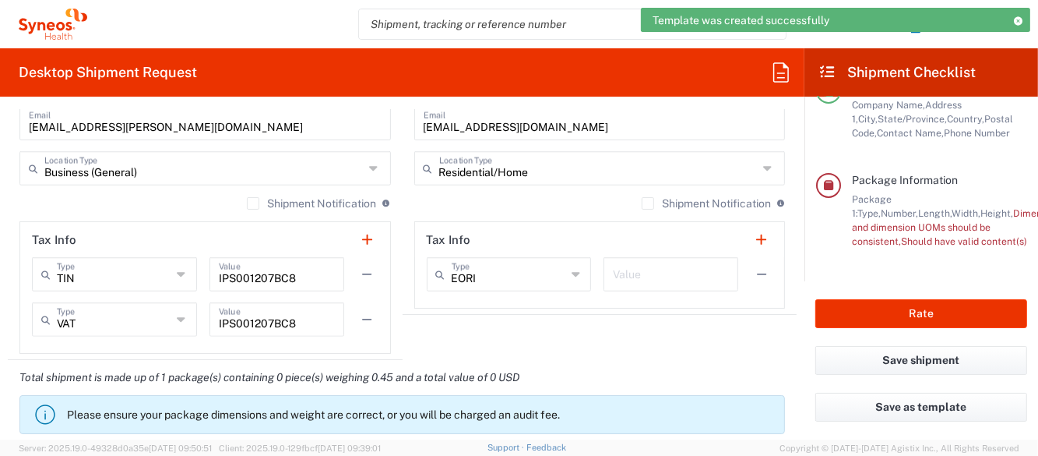
scroll to position [1246, 0]
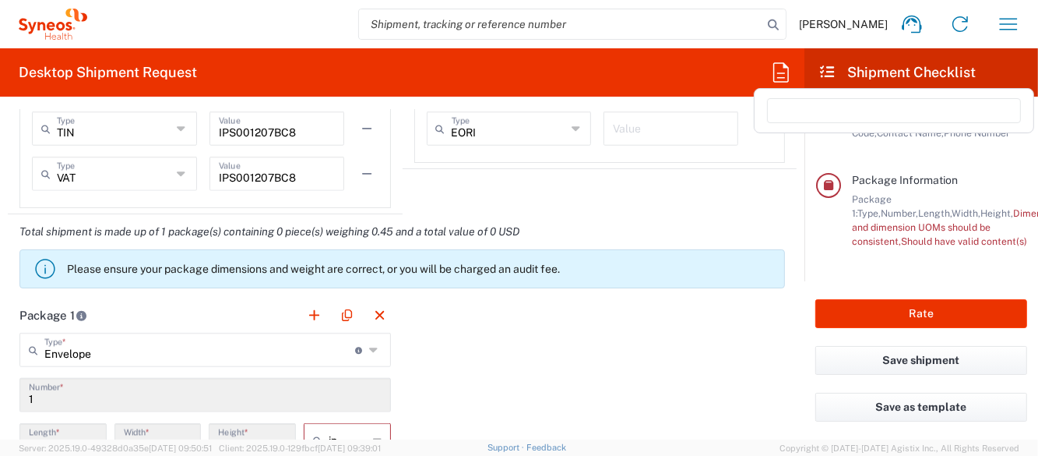
click at [781, 71] on icon at bounding box center [781, 72] width 25 height 25
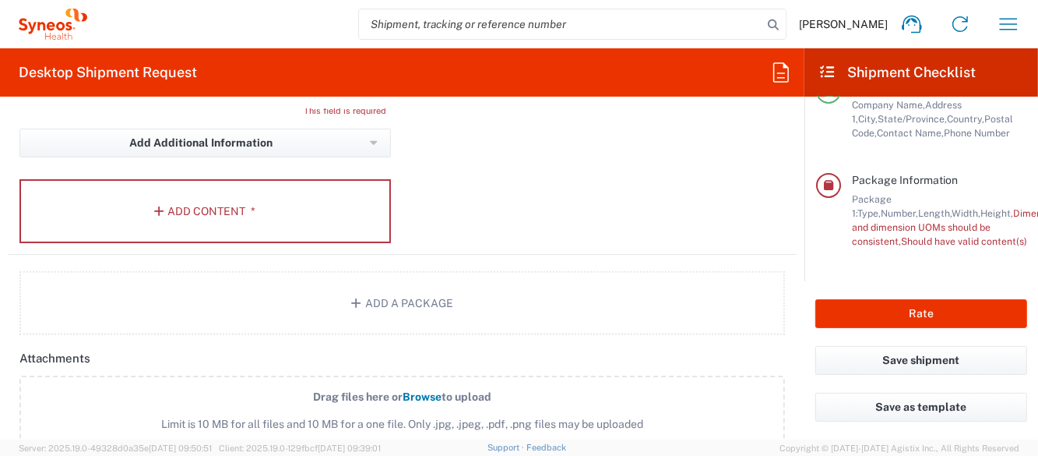
scroll to position [1448, 0]
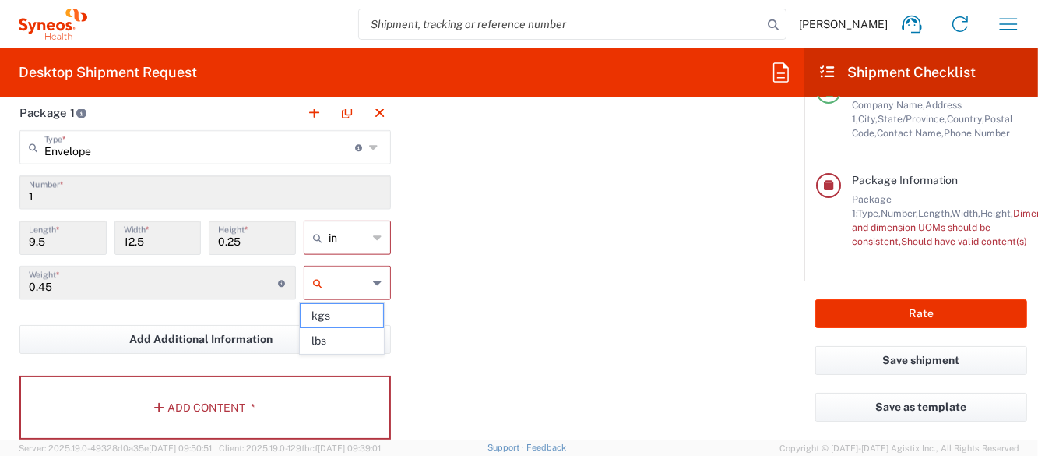
click at [348, 277] on input "text" at bounding box center [348, 282] width 39 height 25
click at [337, 325] on span "kgs" at bounding box center [342, 316] width 83 height 24
type input "kgs"
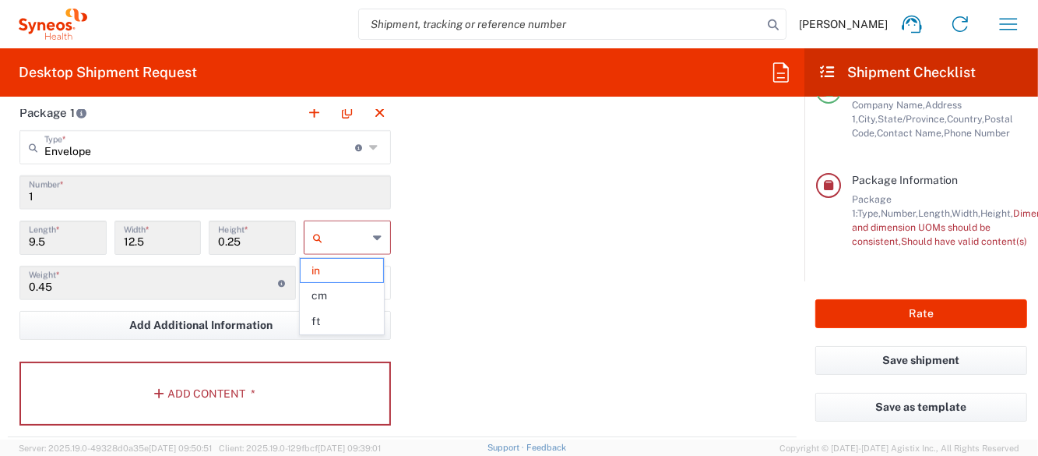
click at [348, 232] on input "text" at bounding box center [348, 237] width 39 height 25
click at [340, 280] on span "in" at bounding box center [342, 271] width 83 height 24
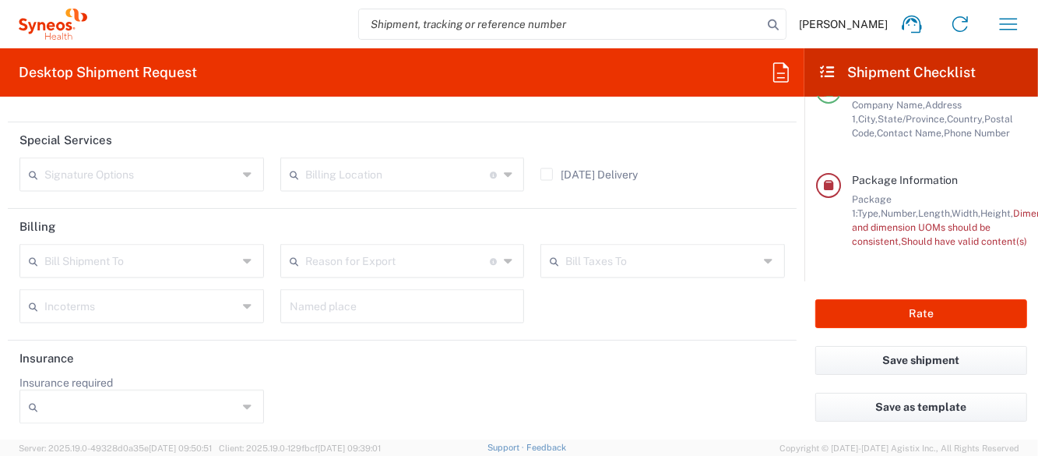
scroll to position [1434, 0]
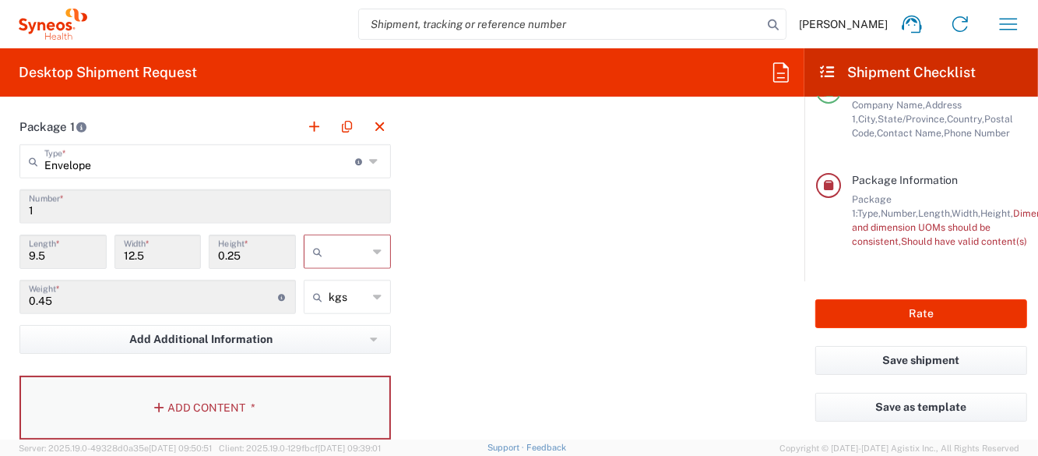
click at [196, 402] on button "Add Content *" at bounding box center [205, 408] width 372 height 64
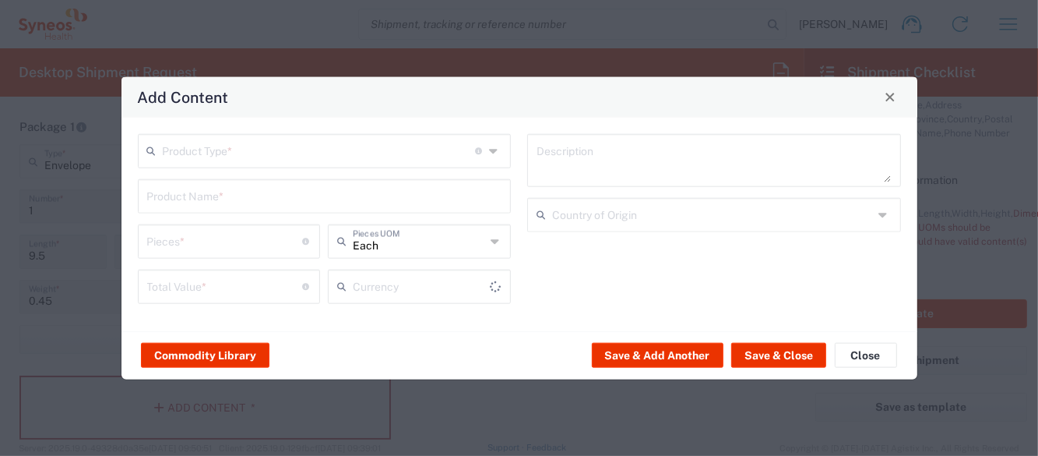
type input "US Dollar"
click at [272, 156] on input "text" at bounding box center [319, 149] width 313 height 27
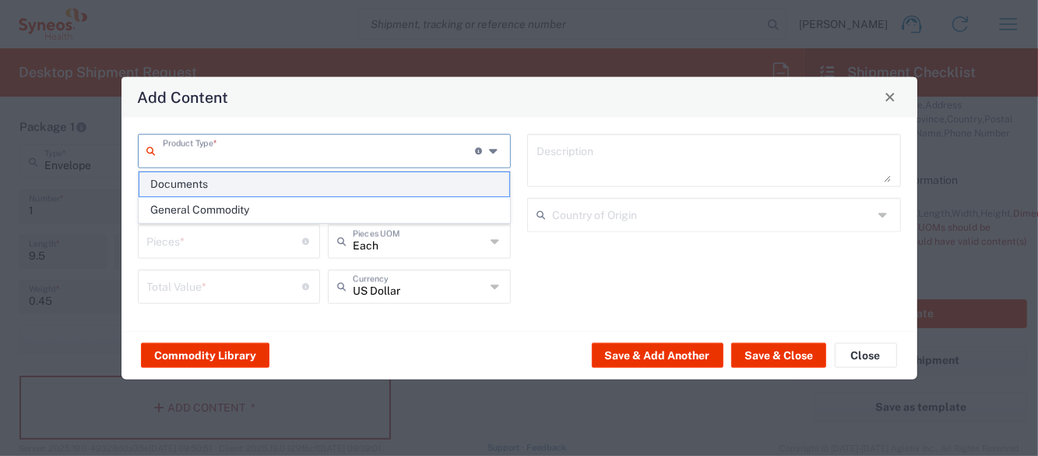
click at [217, 181] on span "Documents" at bounding box center [324, 184] width 371 height 24
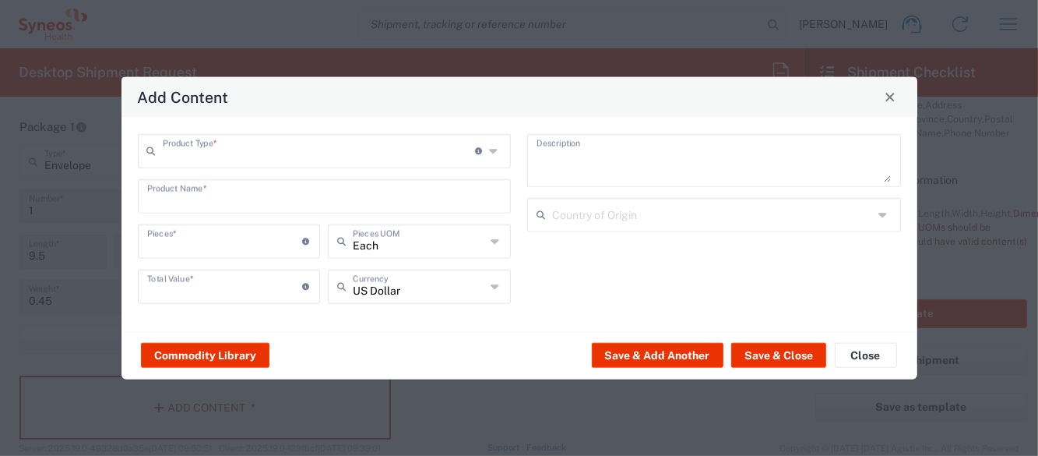
type input "Documents"
type input "1"
type textarea "Documents"
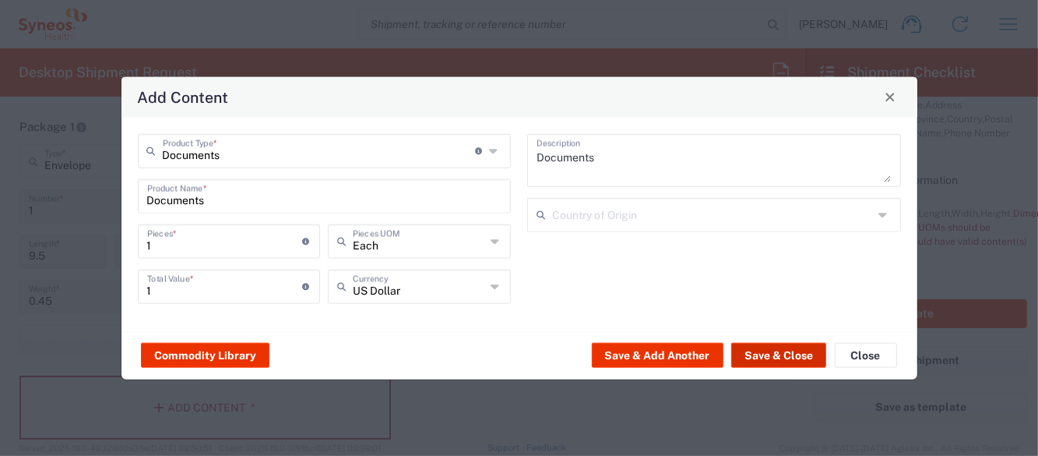
click at [792, 358] on button "Save & Close" at bounding box center [779, 355] width 95 height 25
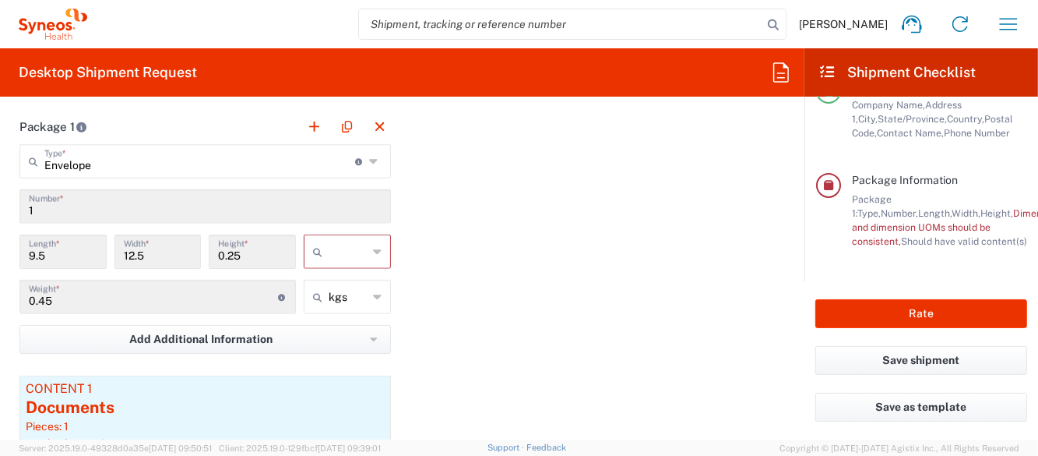
click at [494, 271] on div "Package 1 Envelope Type * Material used to package goods Envelope Large Box Med…" at bounding box center [402, 326] width 789 height 434
click at [358, 255] on input "text" at bounding box center [348, 251] width 39 height 25
click at [332, 309] on span "ft" at bounding box center [342, 310] width 83 height 24
type input "0.79"
type input "1.04"
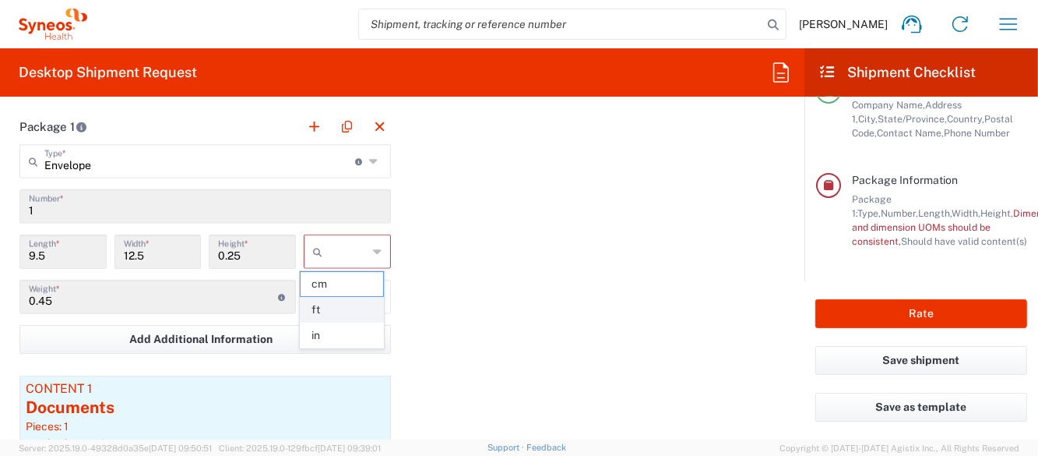
type input "0.02"
click at [553, 264] on div "Package 1 Envelope Type * Material used to package goods Envelope Large Box Med…" at bounding box center [402, 326] width 789 height 434
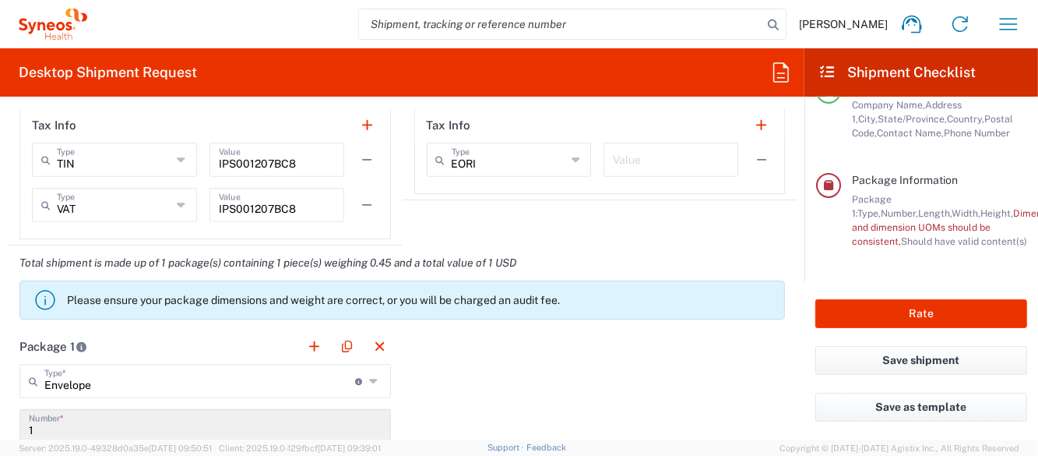
scroll to position [1605, 0]
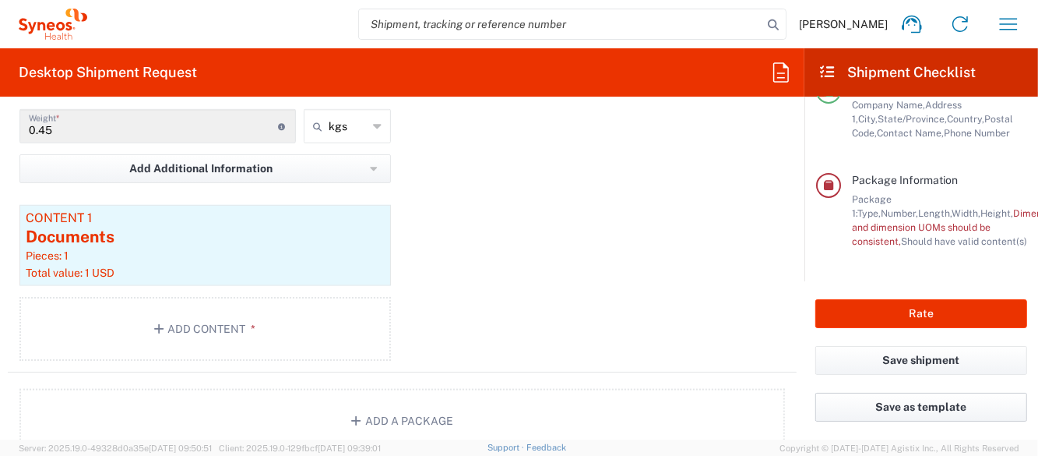
click at [898, 409] on button "Save as template" at bounding box center [922, 407] width 212 height 29
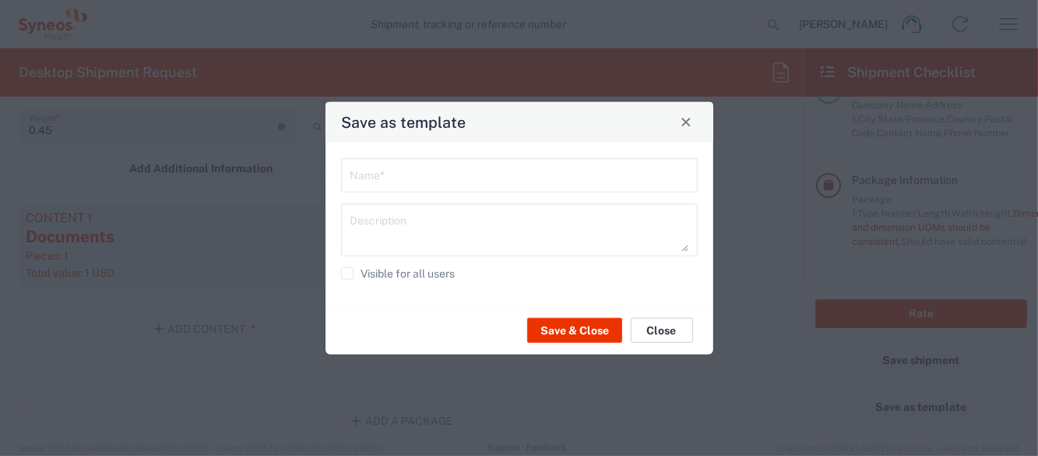
click at [675, 328] on button "Close" at bounding box center [662, 330] width 62 height 25
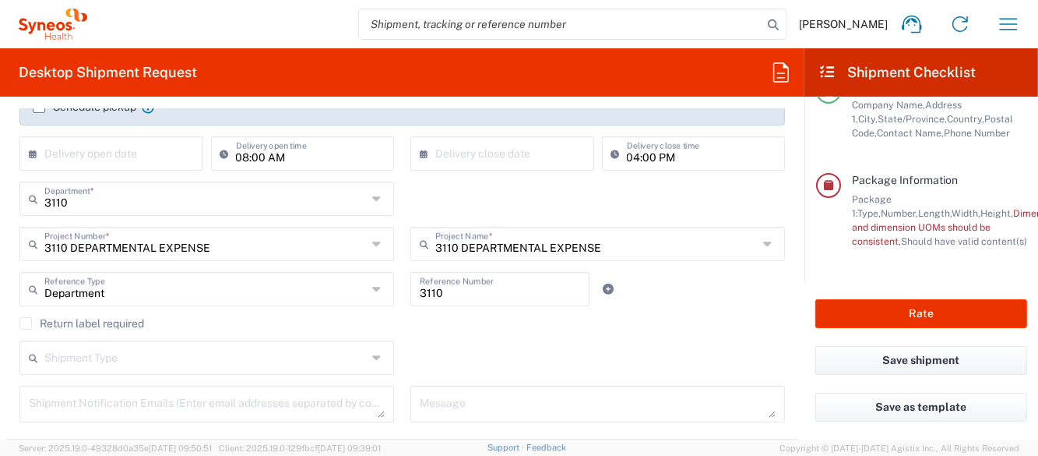
scroll to position [0, 0]
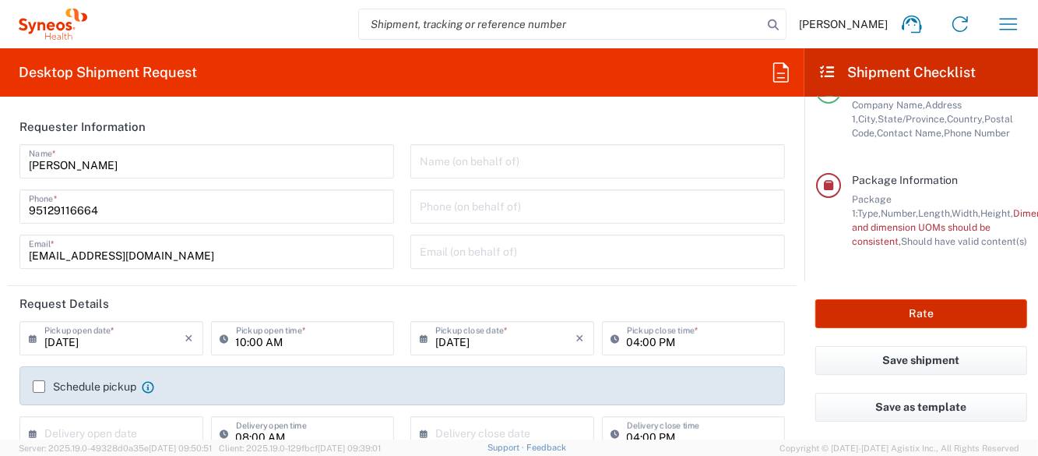
click at [875, 315] on button "Rate" at bounding box center [922, 313] width 212 height 29
click at [901, 313] on button "Rate" at bounding box center [922, 313] width 212 height 29
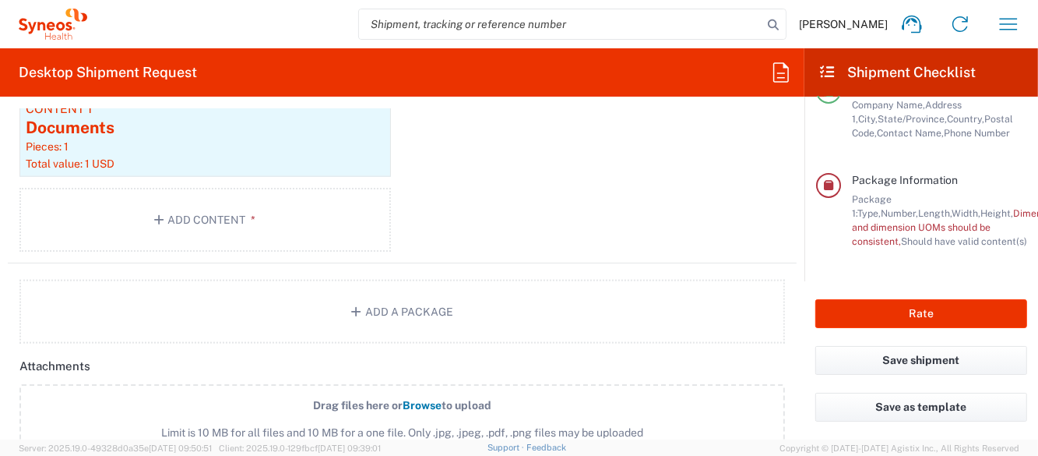
click at [491, 142] on div "Package 1 Envelope Type * Material used to package goods Envelope Large Box Med…" at bounding box center [402, 46] width 789 height 434
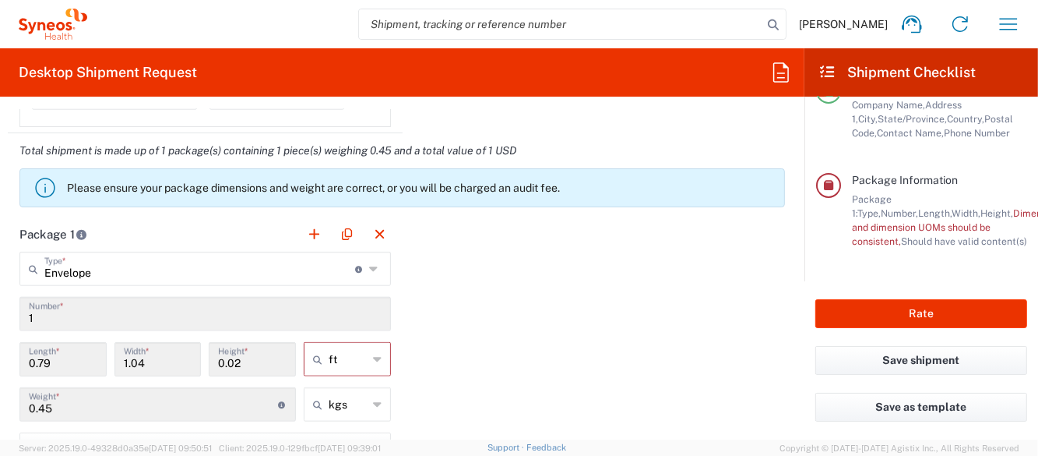
scroll to position [1324, 0]
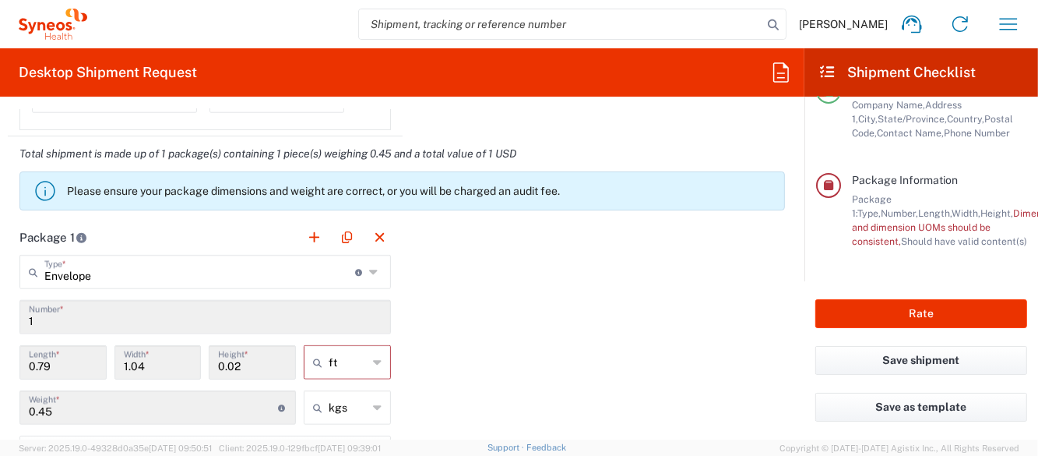
type input "ft"
click at [343, 365] on input "ft" at bounding box center [348, 362] width 39 height 25
click at [336, 447] on span "in" at bounding box center [342, 446] width 83 height 24
type input "9.48"
type input "12.48"
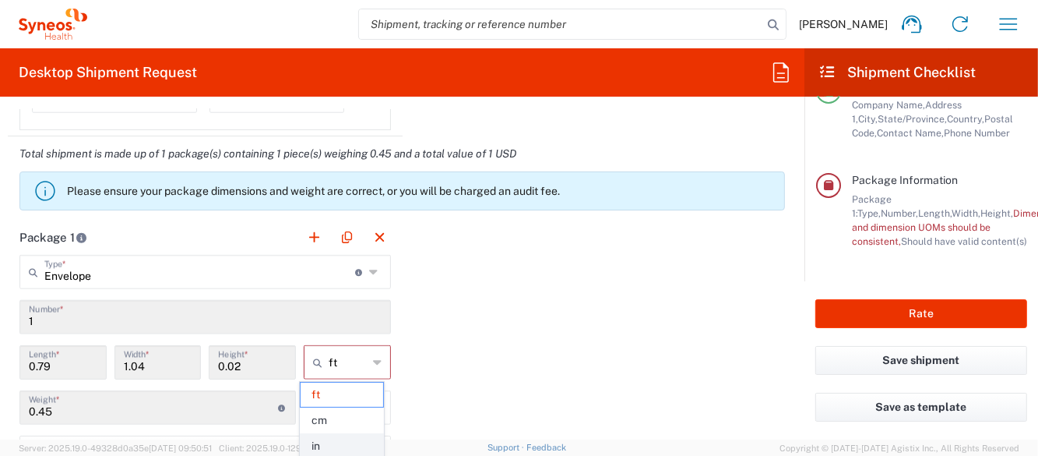
type input "0.24"
click at [475, 355] on div "Package 1 Envelope Type * Material used to package goods Envelope Large Box Med…" at bounding box center [402, 437] width 789 height 434
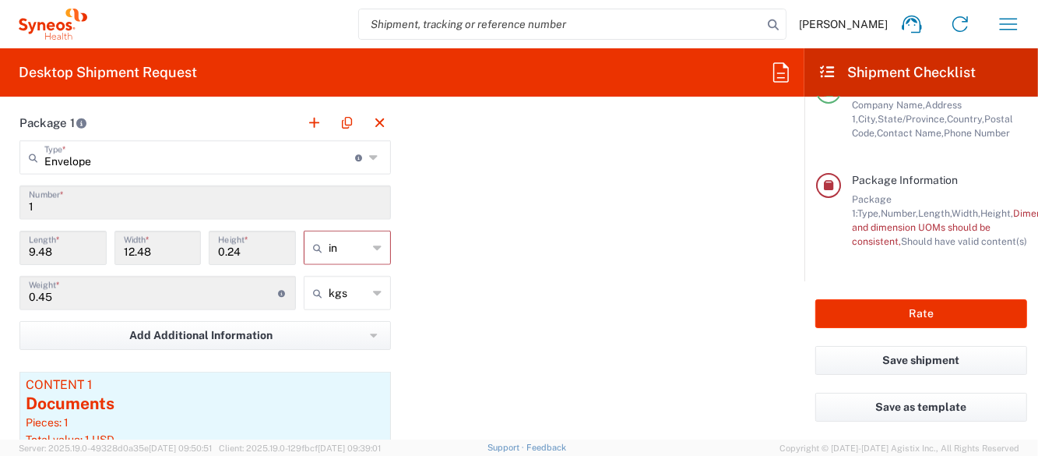
scroll to position [1558, 0]
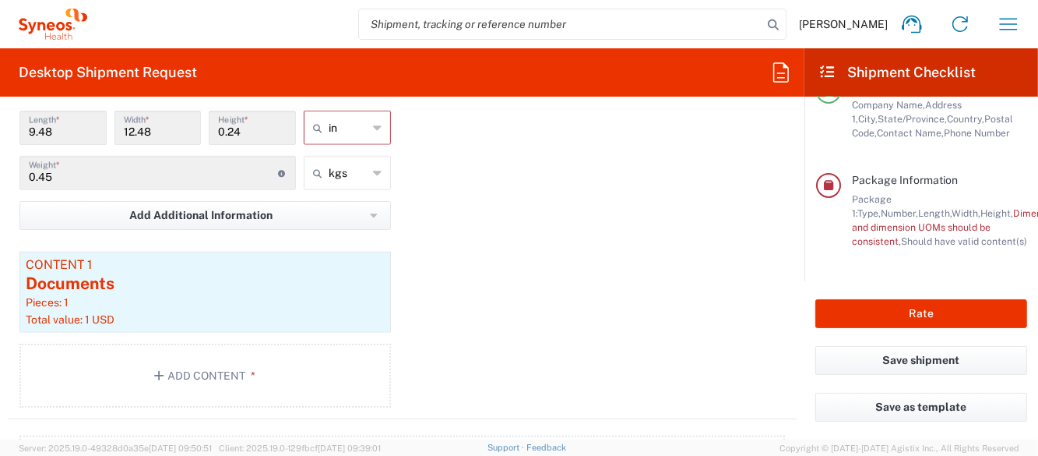
type input "in"
click at [344, 126] on input "in" at bounding box center [348, 127] width 39 height 25
click at [333, 192] on span "cm" at bounding box center [342, 186] width 83 height 24
type input "24.08"
type input "31.7"
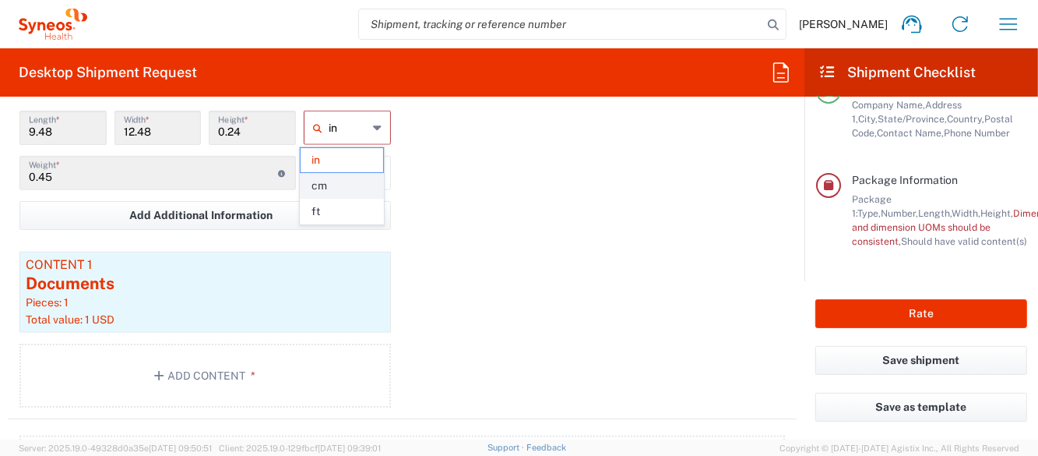
type input "0.61"
type input "cm"
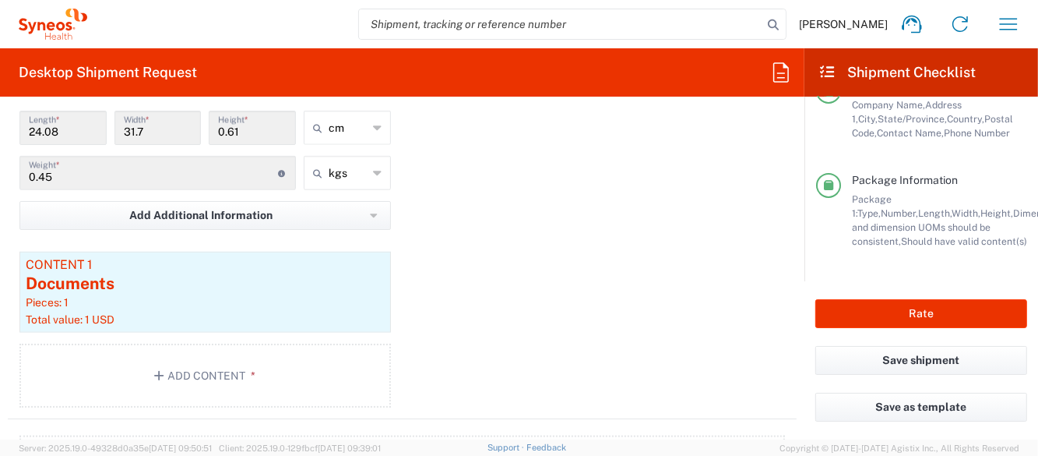
click at [538, 192] on div "Package 1 Envelope Type * Material used to package goods Envelope Large Box Med…" at bounding box center [402, 202] width 789 height 434
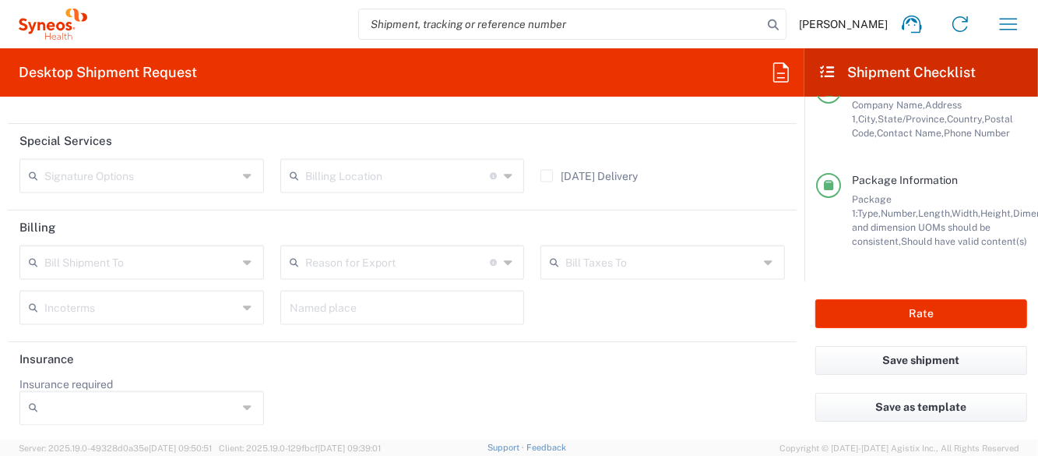
scroll to position [2071, 0]
click at [932, 316] on button "Rate" at bounding box center [922, 313] width 212 height 29
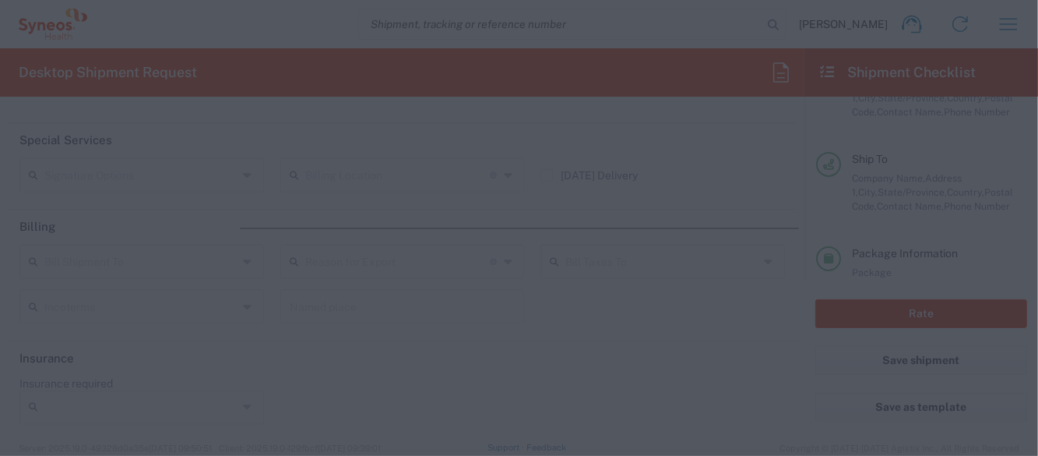
scroll to position [84, 0]
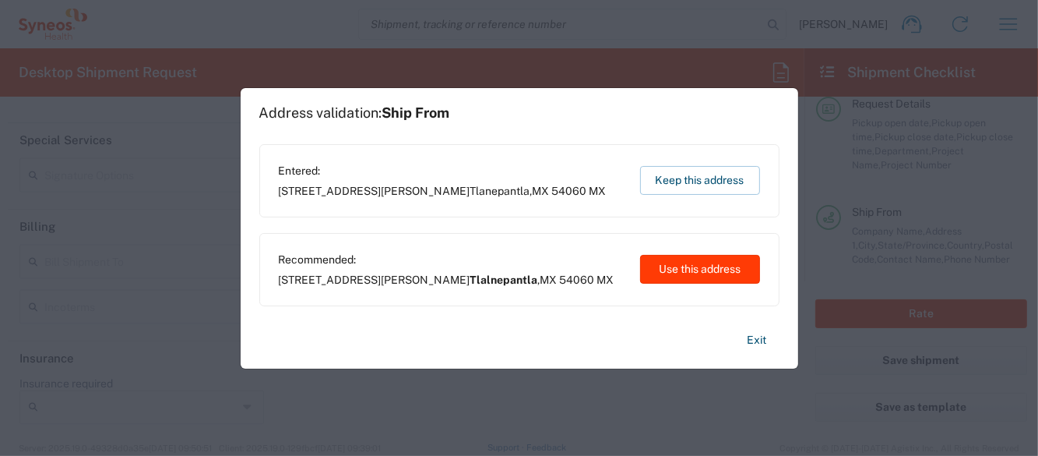
click at [679, 273] on button "Use this address" at bounding box center [700, 269] width 120 height 29
type input "Tlalnepantla"
type input "Mexico State"
type input "Mexico"
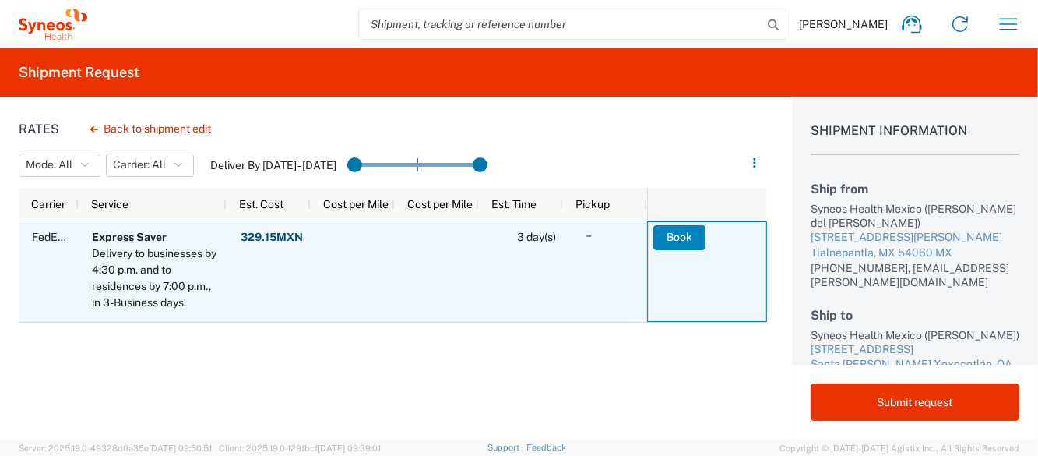
click at [681, 239] on button "Book" at bounding box center [680, 237] width 52 height 25
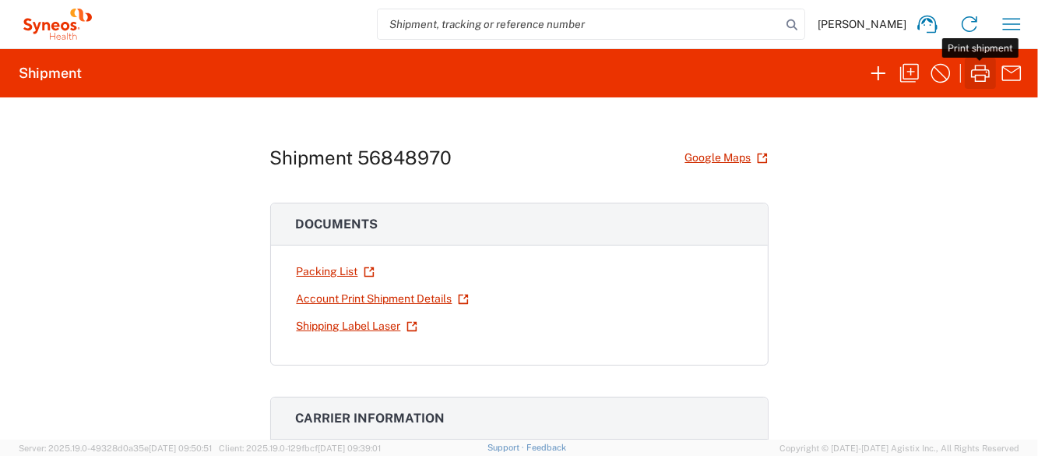
click at [975, 69] on icon "button" at bounding box center [980, 73] width 25 height 25
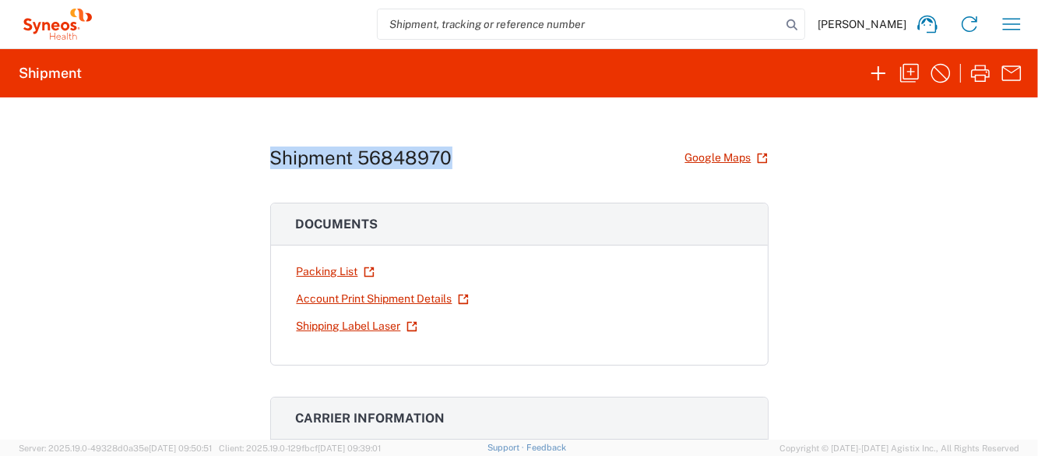
drag, startPoint x: 470, startPoint y: 147, endPoint x: 260, endPoint y: 155, distance: 209.7
click at [260, 155] on div "Shipment 56848970 Google Maps Documents Packing List Account Print Shipment Det…" at bounding box center [519, 268] width 1038 height 342
copy h1 "Shipment 56848970"
click at [419, 296] on link "Account Print Shipment Details" at bounding box center [383, 298] width 174 height 27
click at [344, 272] on link "Packing List" at bounding box center [335, 271] width 79 height 27
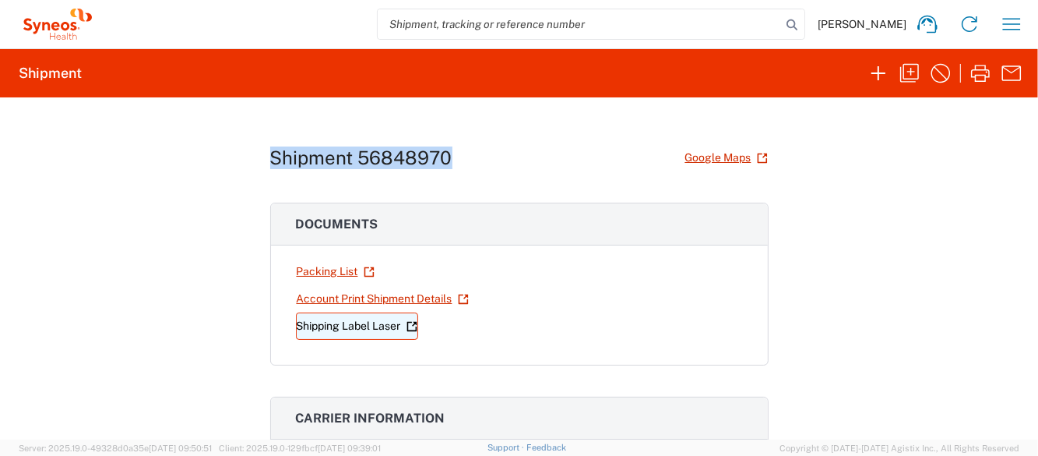
click at [367, 324] on link "Shipping Label Laser" at bounding box center [357, 325] width 122 height 27
